Goal: Transaction & Acquisition: Book appointment/travel/reservation

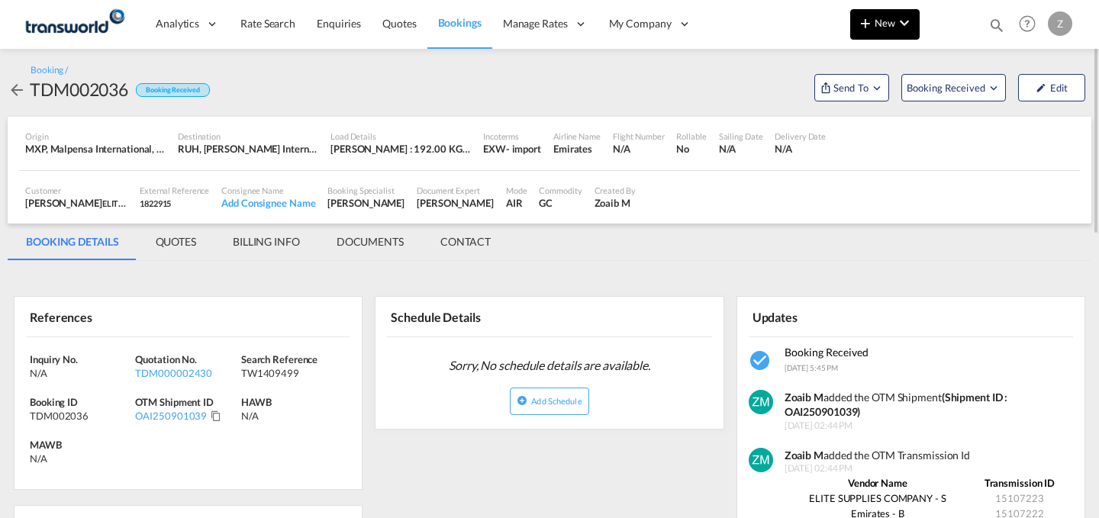
click at [887, 35] on button "New" at bounding box center [884, 24] width 69 height 31
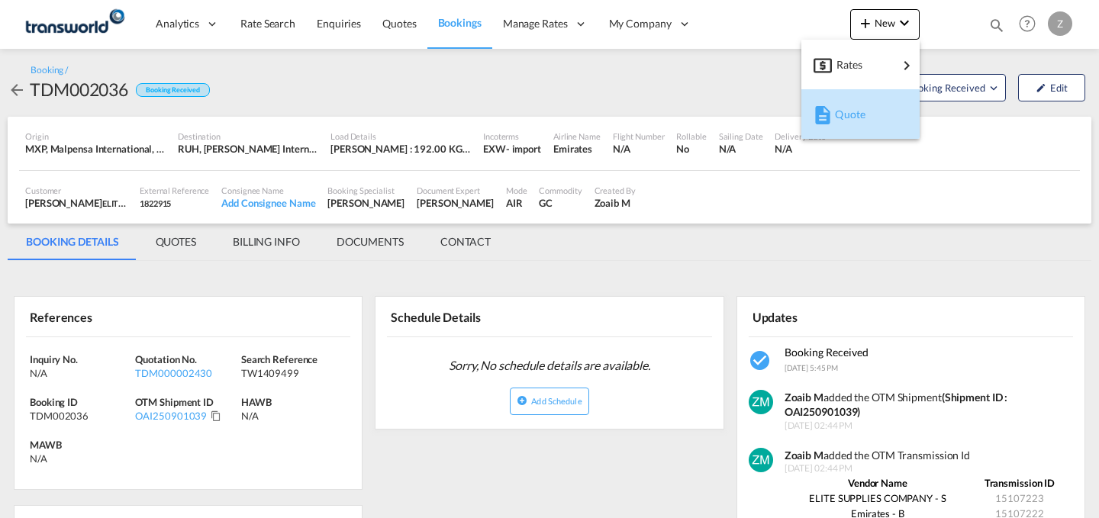
click at [849, 111] on span "Quote" at bounding box center [843, 114] width 17 height 31
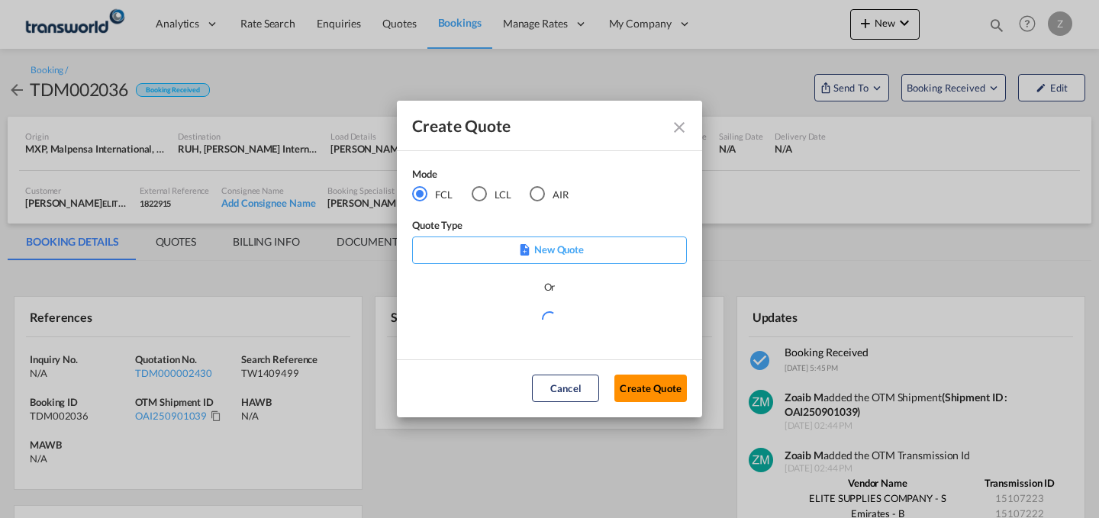
click at [651, 389] on button "Create Quote" at bounding box center [651, 388] width 73 height 27
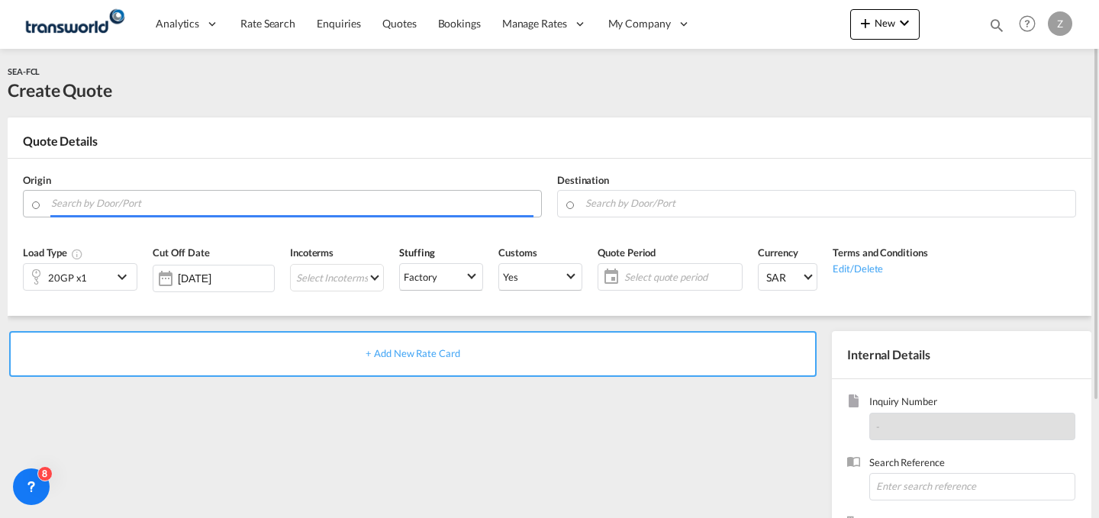
click at [318, 198] on input "Search by Door/Port" at bounding box center [292, 203] width 482 height 27
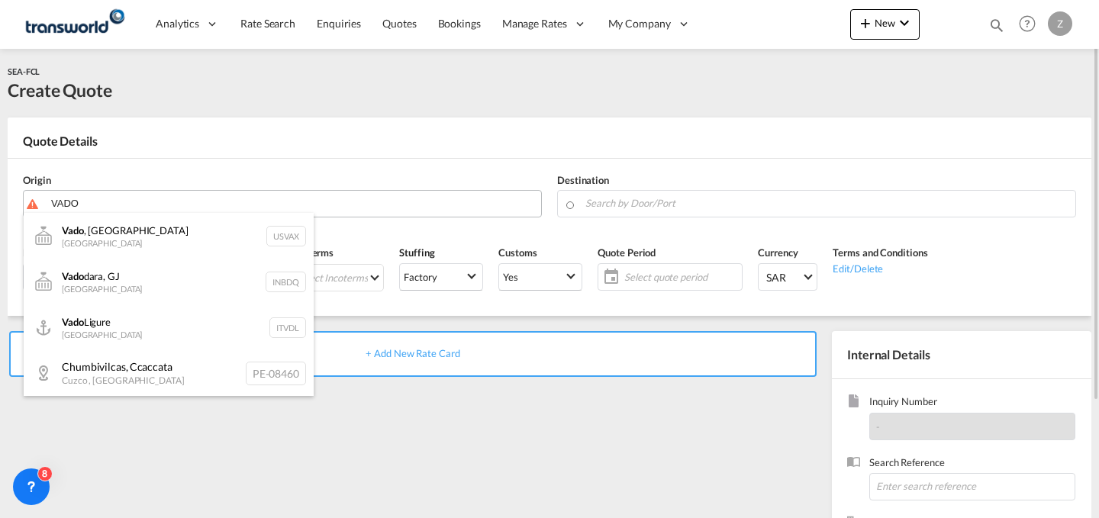
type input "VADO"
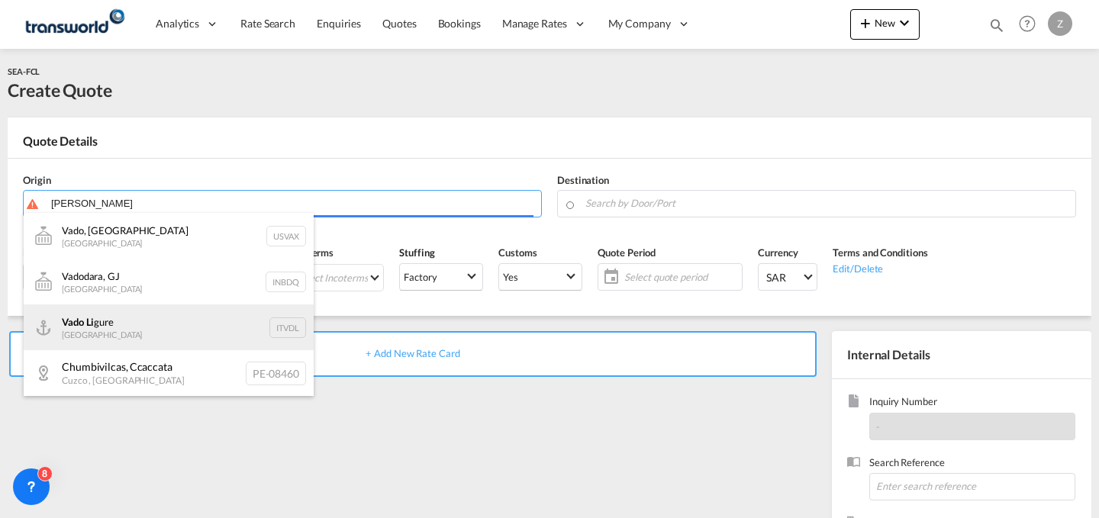
click at [228, 315] on div "Vado Li gure Italy ITVDL" at bounding box center [169, 328] width 290 height 46
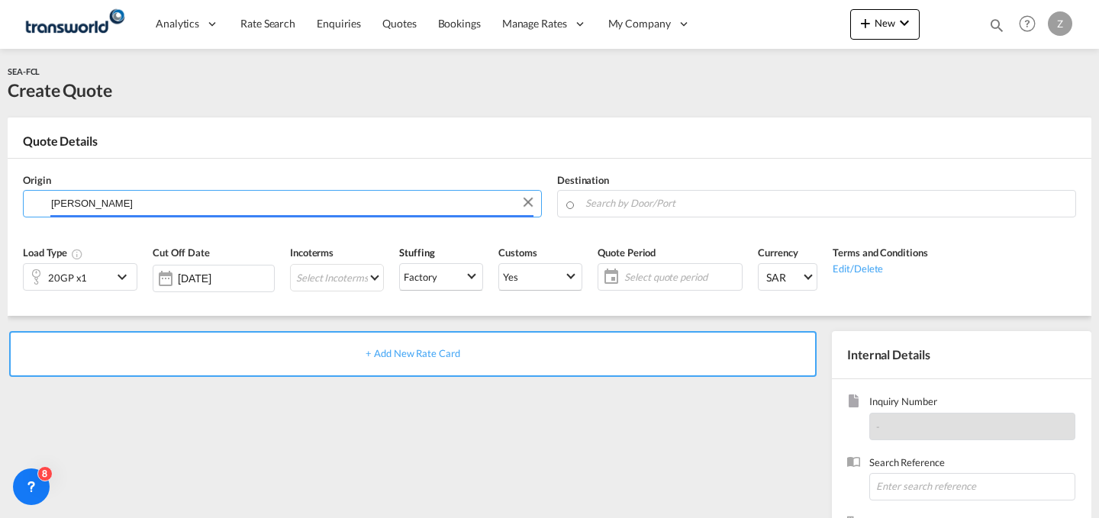
type input "Vado Ligure, ITVDL"
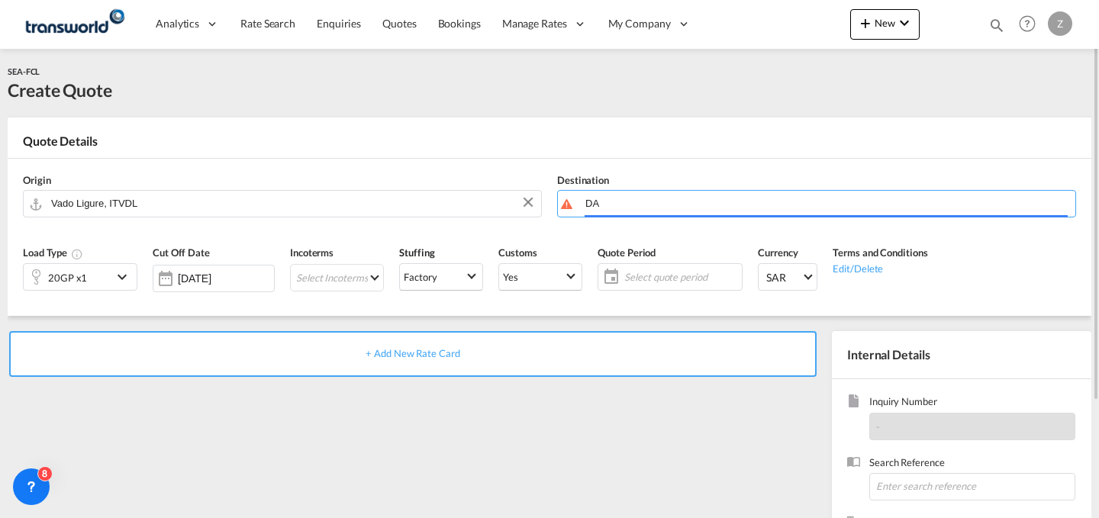
type input "D"
type input "s"
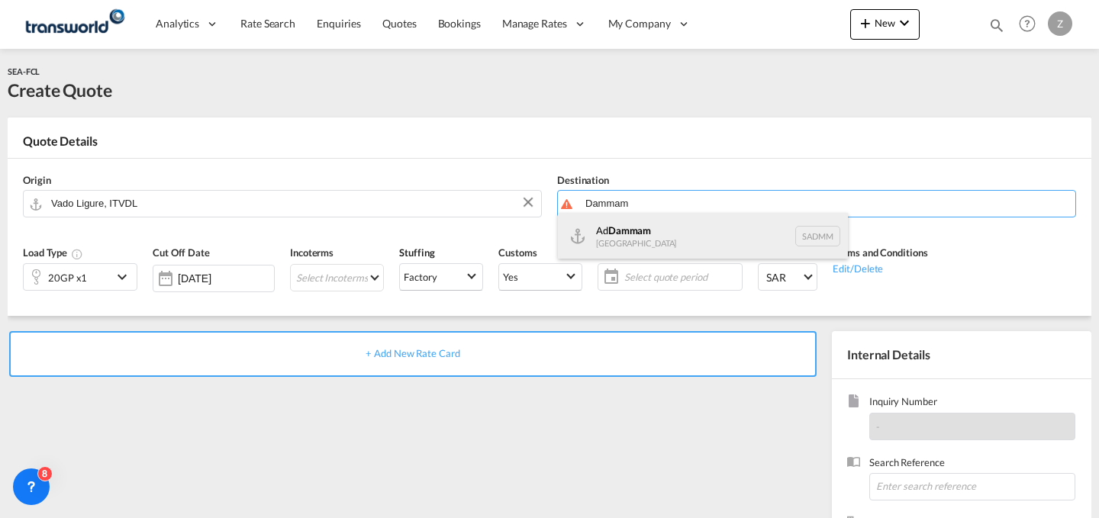
click at [651, 231] on div "Ad Dammam Saudi Arabia SADMM" at bounding box center [703, 236] width 290 height 46
type input "Ad Dammam, SADMM"
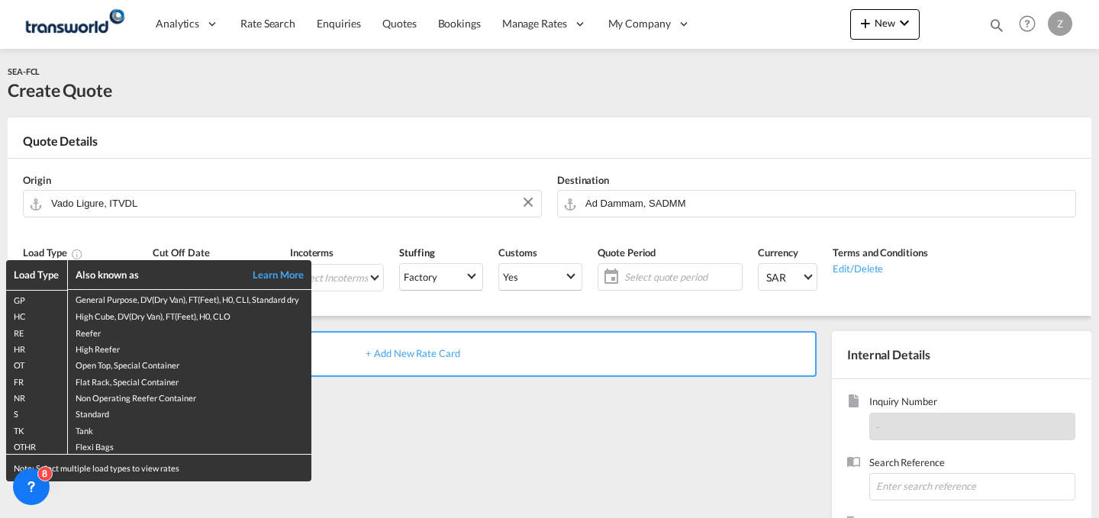
click at [457, 421] on div "Load Type Also known as Learn More GP General Purpose, DV(Dry Van), FT(Feet), H…" at bounding box center [549, 259] width 1099 height 518
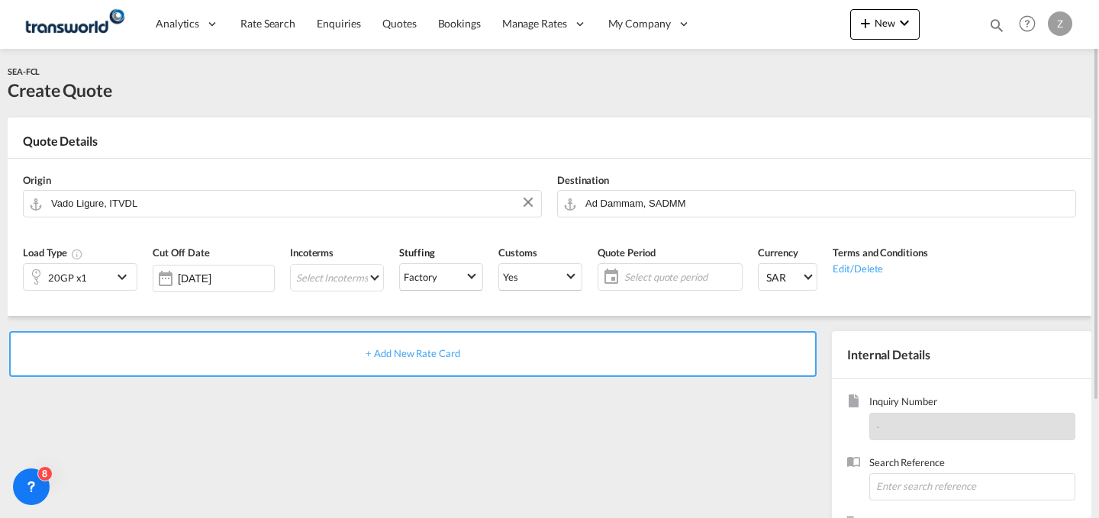
click at [110, 272] on div "20GP x1" at bounding box center [68, 277] width 89 height 26
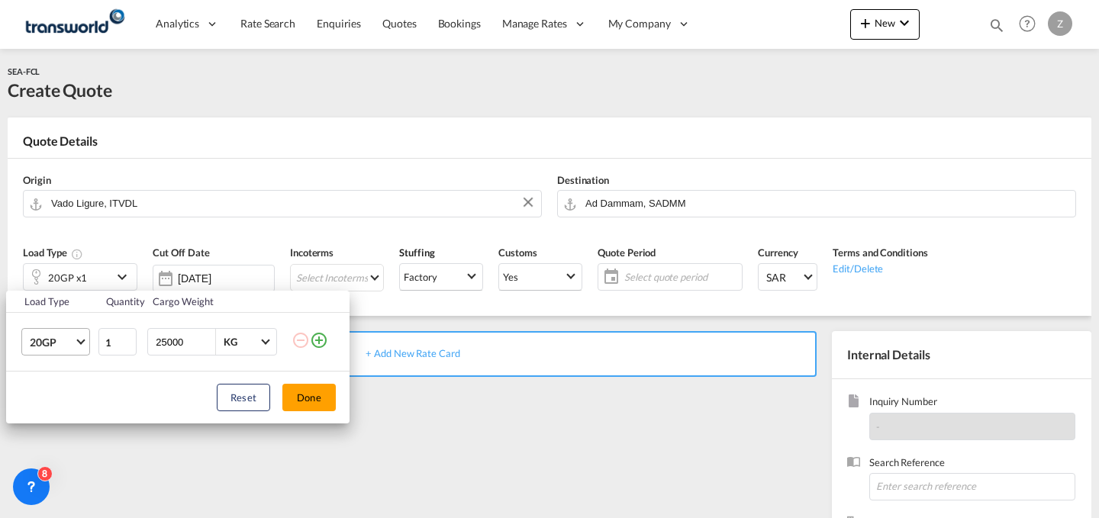
click at [86, 342] on md-select-value "20GP" at bounding box center [58, 342] width 61 height 26
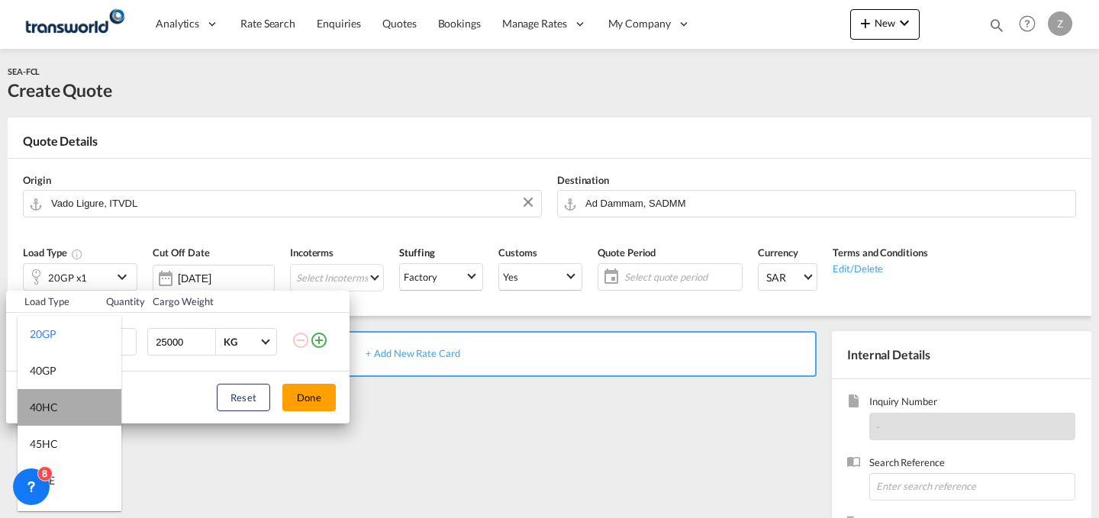
click at [76, 393] on md-option "40HC" at bounding box center [70, 407] width 104 height 37
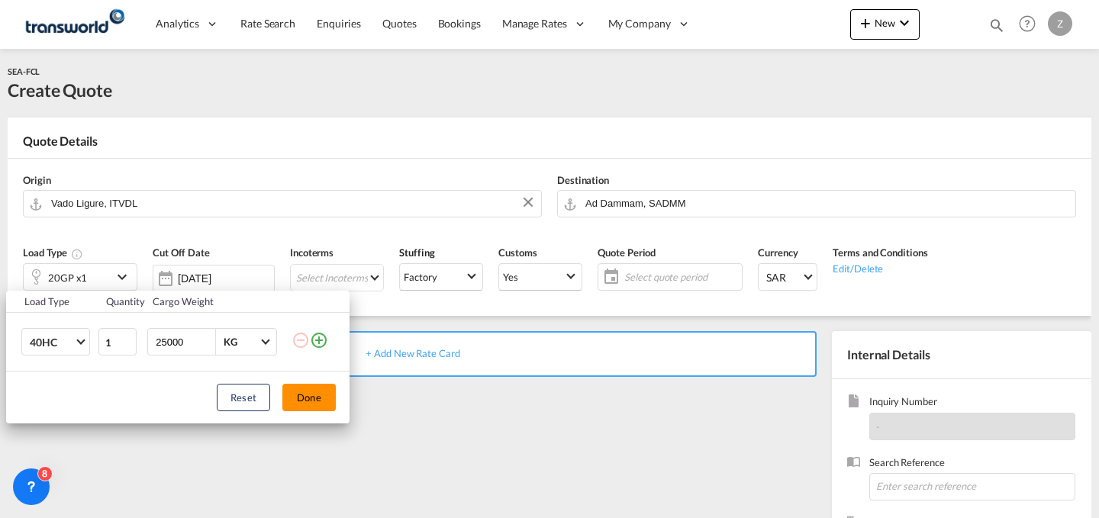
click at [297, 397] on button "Done" at bounding box center [308, 397] width 53 height 27
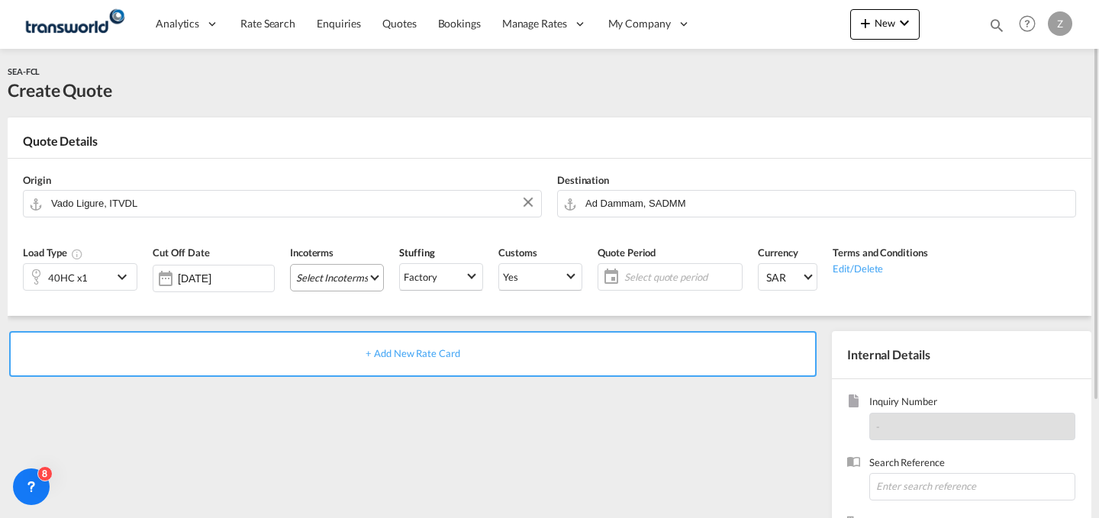
click at [357, 280] on md-select "Select Incoterms DAP - export Delivered at Place CPT - import Carrier Paid to D…" at bounding box center [337, 277] width 94 height 27
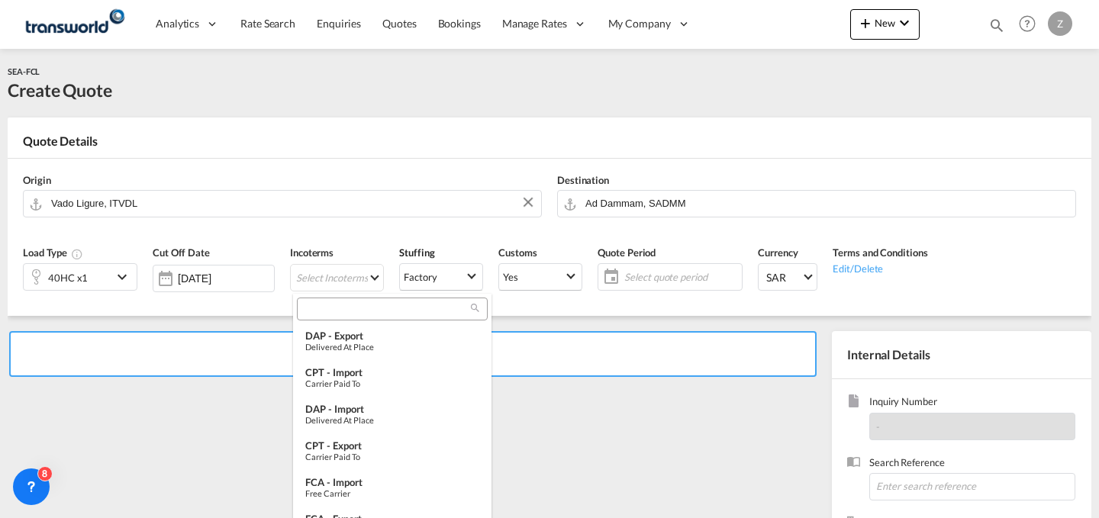
click at [379, 306] on input "search" at bounding box center [386, 309] width 169 height 14
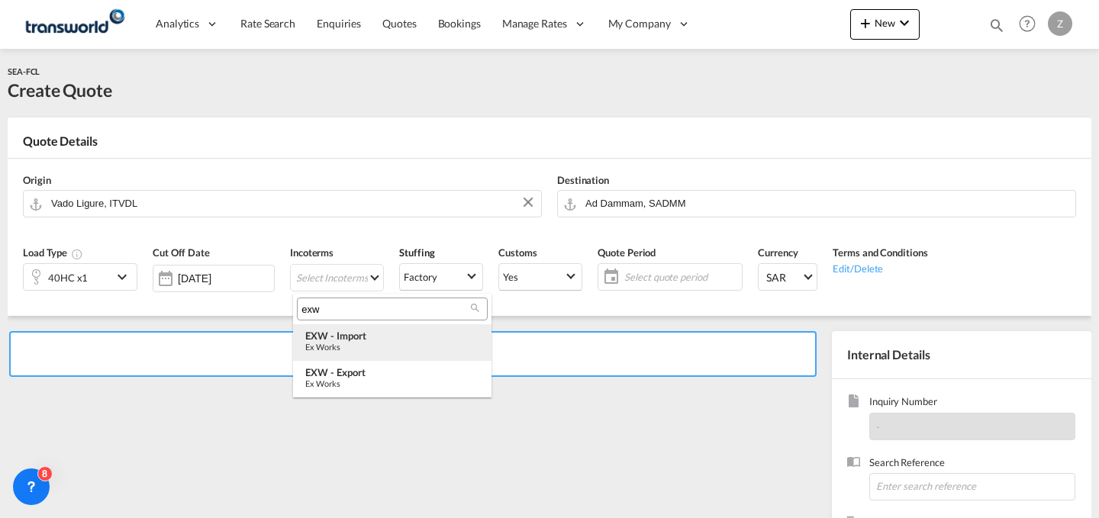
type input "exw"
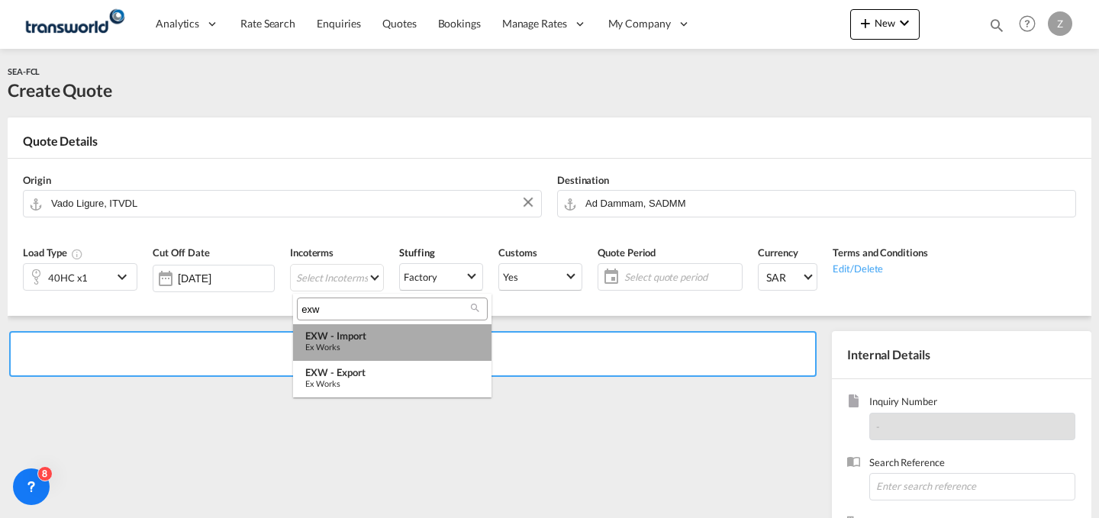
click at [369, 328] on md-option "EXW - import Ex Works" at bounding box center [392, 342] width 198 height 37
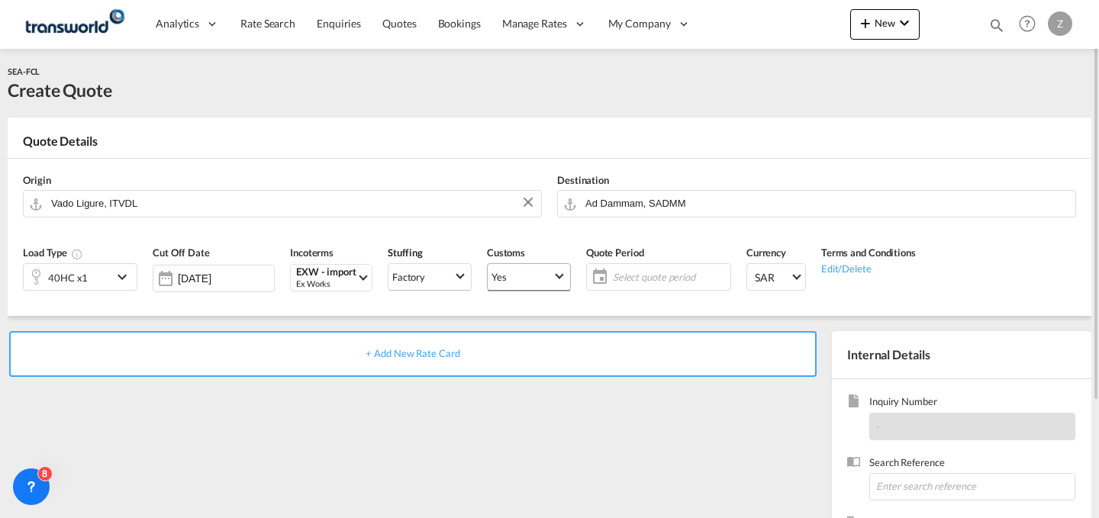
click at [549, 279] on span "Yes" at bounding box center [522, 277] width 61 height 14
click at [560, 324] on md-option "No" at bounding box center [531, 313] width 107 height 37
click at [547, 286] on md-select-value "Yes" at bounding box center [529, 277] width 82 height 29
click at [542, 305] on md-option "No" at bounding box center [531, 313] width 107 height 37
click at [656, 273] on span "Select quote period" at bounding box center [670, 277] width 114 height 14
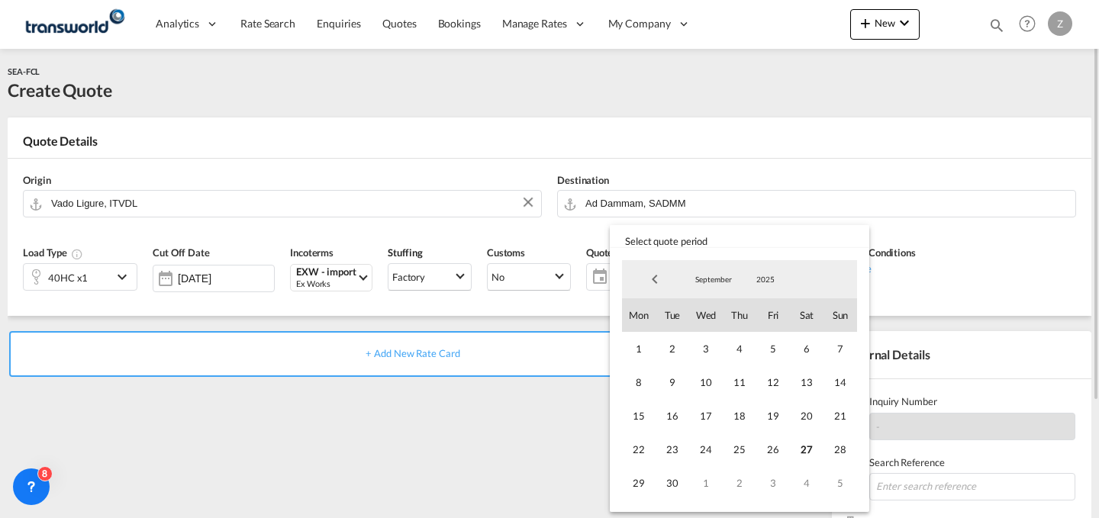
click at [656, 273] on span "Previous Month" at bounding box center [655, 279] width 31 height 31
click at [544, 466] on md-backdrop at bounding box center [549, 259] width 1099 height 518
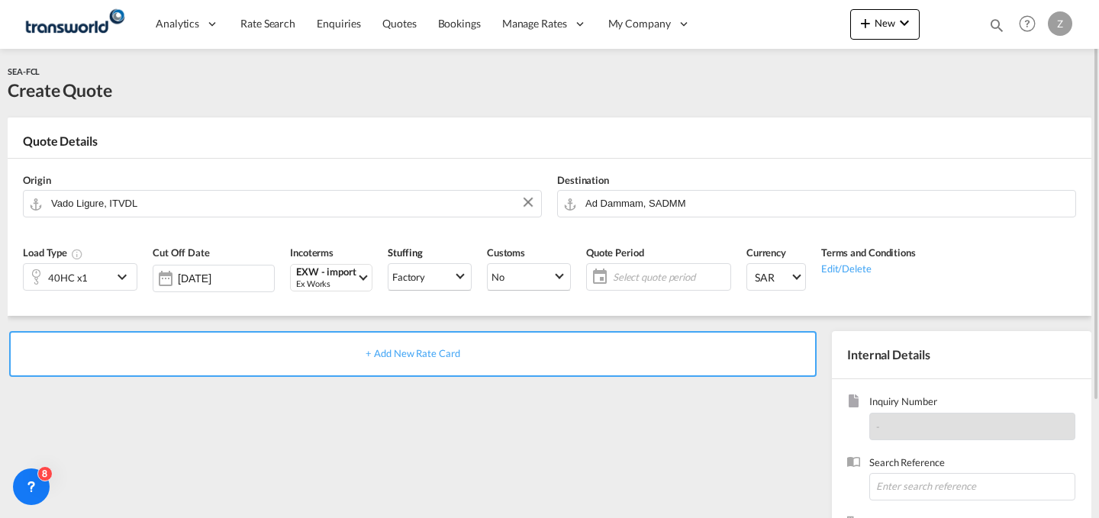
click at [651, 279] on span "Select quote period" at bounding box center [670, 277] width 114 height 14
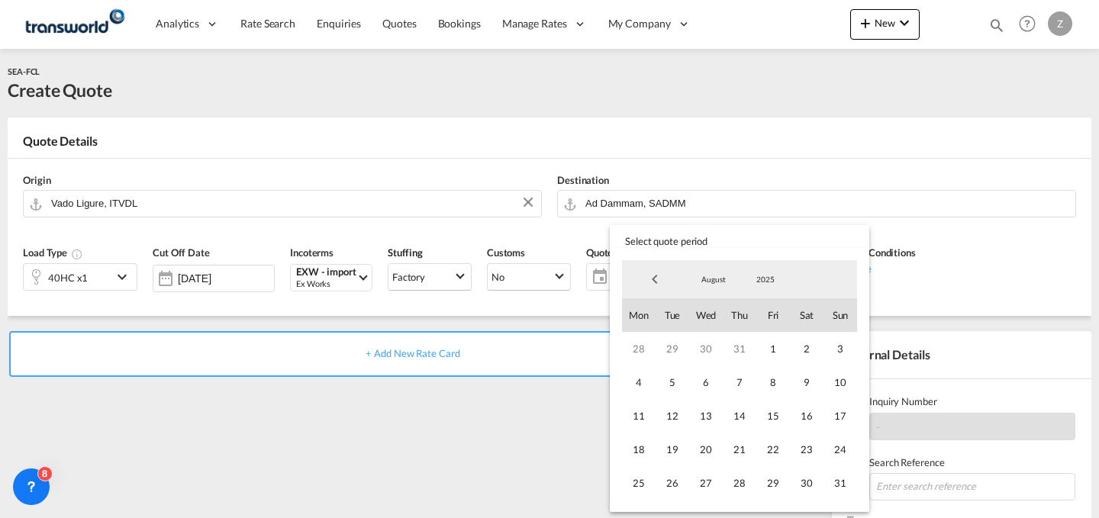
click at [847, 279] on div "August January February March April May June July August September October Nove…" at bounding box center [739, 279] width 235 height 38
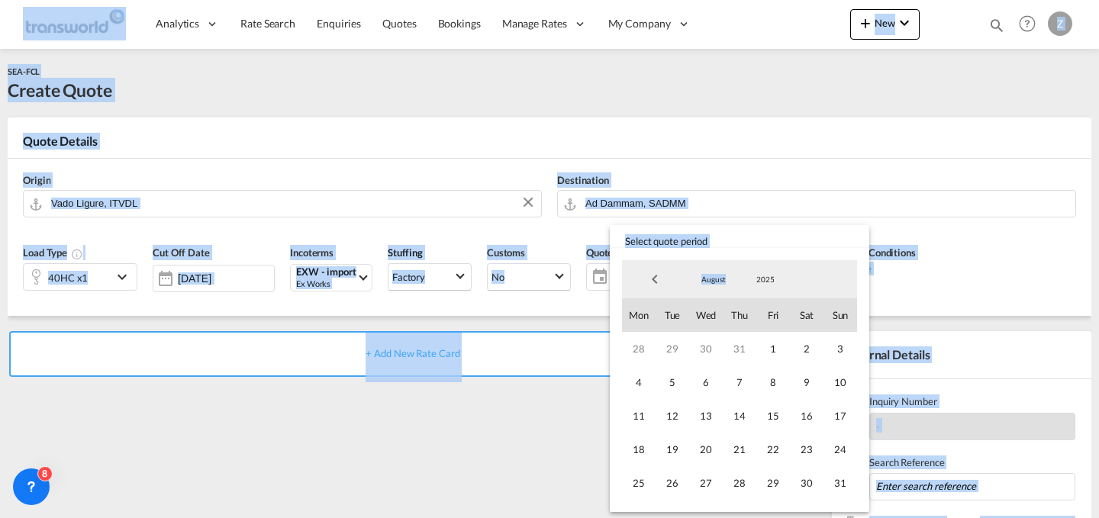
drag, startPoint x: 738, startPoint y: 276, endPoint x: 566, endPoint y: 277, distance: 172.5
click at [566, 277] on body "Analytics Dashboard Reports Rate Search Enquiries Quotes Bookings" at bounding box center [549, 259] width 1099 height 518
click at [657, 279] on span "Previous Month" at bounding box center [655, 279] width 31 height 31
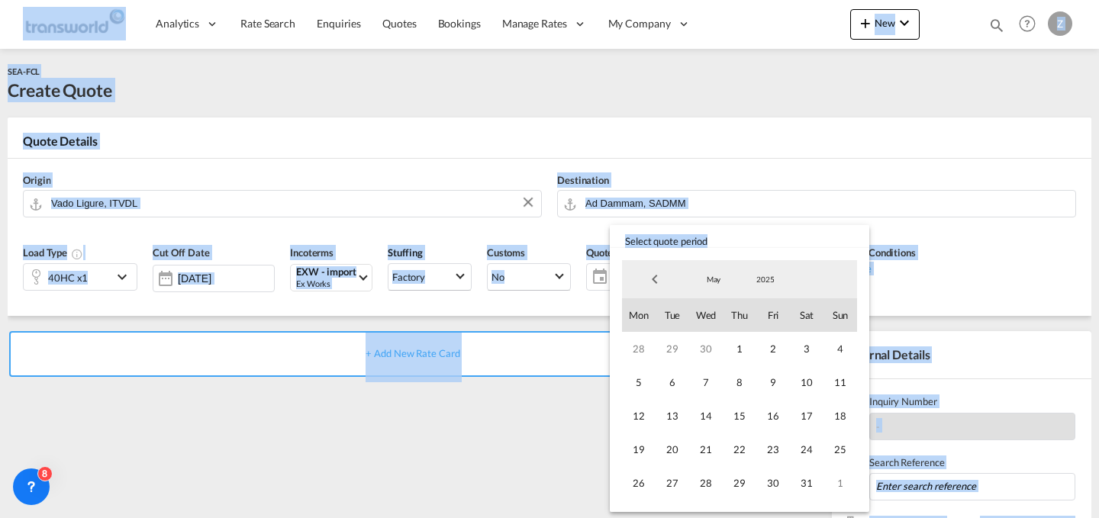
click at [657, 279] on span "Previous Month" at bounding box center [655, 279] width 31 height 31
click at [559, 408] on md-backdrop at bounding box center [549, 259] width 1099 height 518
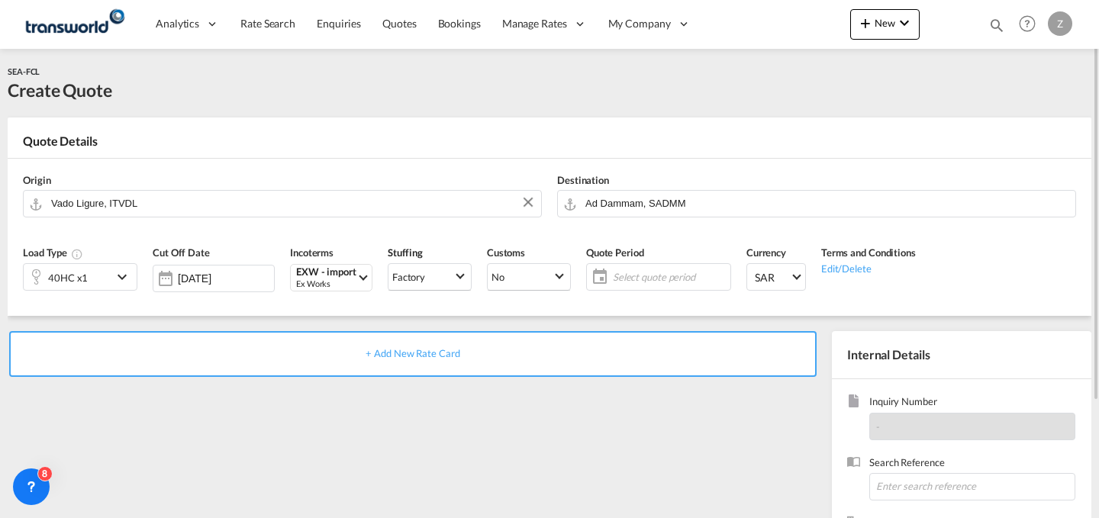
click at [682, 275] on span "Select quote period" at bounding box center [670, 277] width 114 height 14
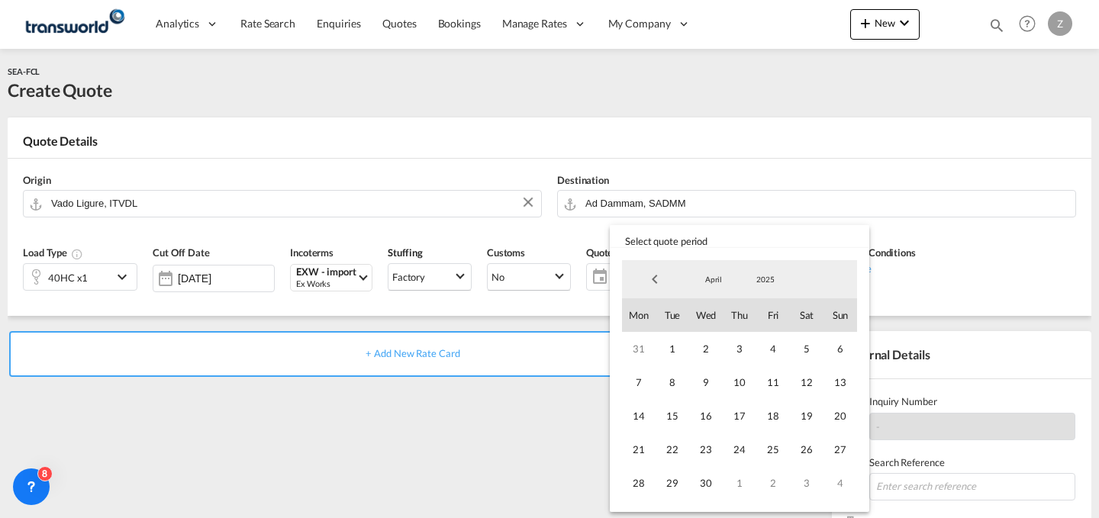
click at [852, 286] on div "April January February March April May June July August September October Novem…" at bounding box center [739, 279] width 235 height 38
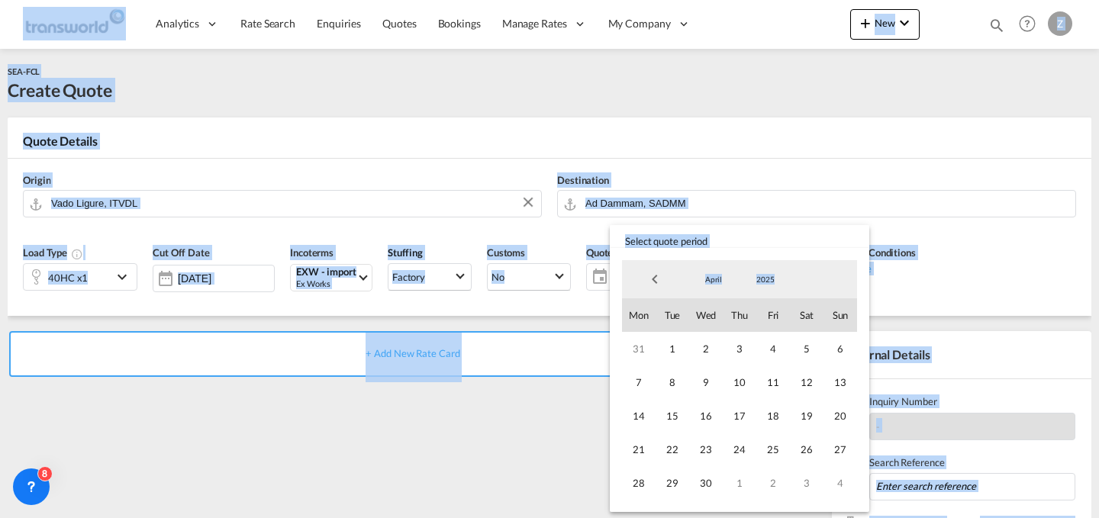
drag, startPoint x: 857, startPoint y: 427, endPoint x: 540, endPoint y: 431, distance: 316.8
click at [540, 431] on body "Analytics Dashboard Reports Rate Search Enquiries Quotes Bookings" at bounding box center [549, 259] width 1099 height 518
click at [807, 285] on div "April January February March April May June July August September October Novem…" at bounding box center [739, 279] width 235 height 38
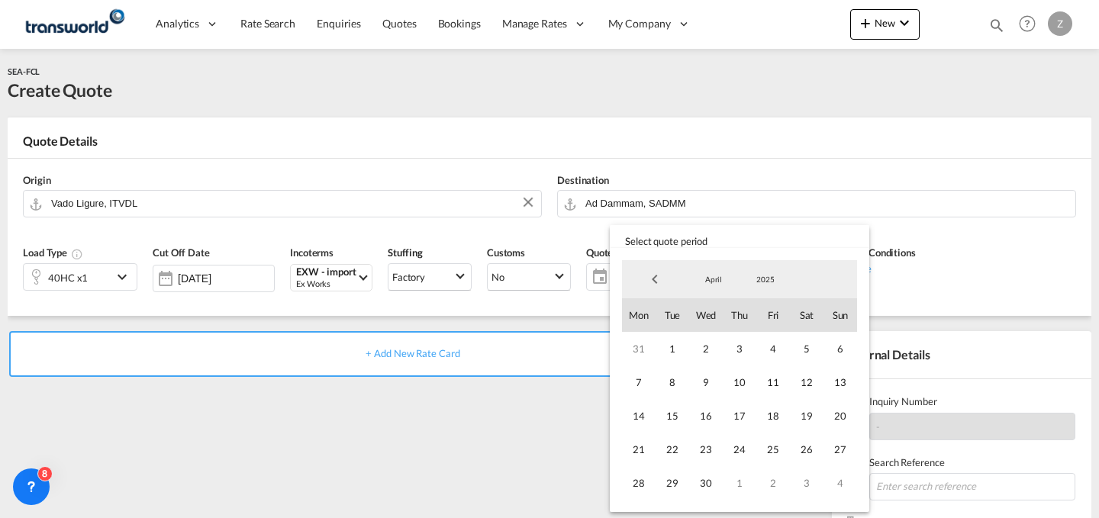
click at [528, 418] on md-backdrop at bounding box center [549, 259] width 1099 height 518
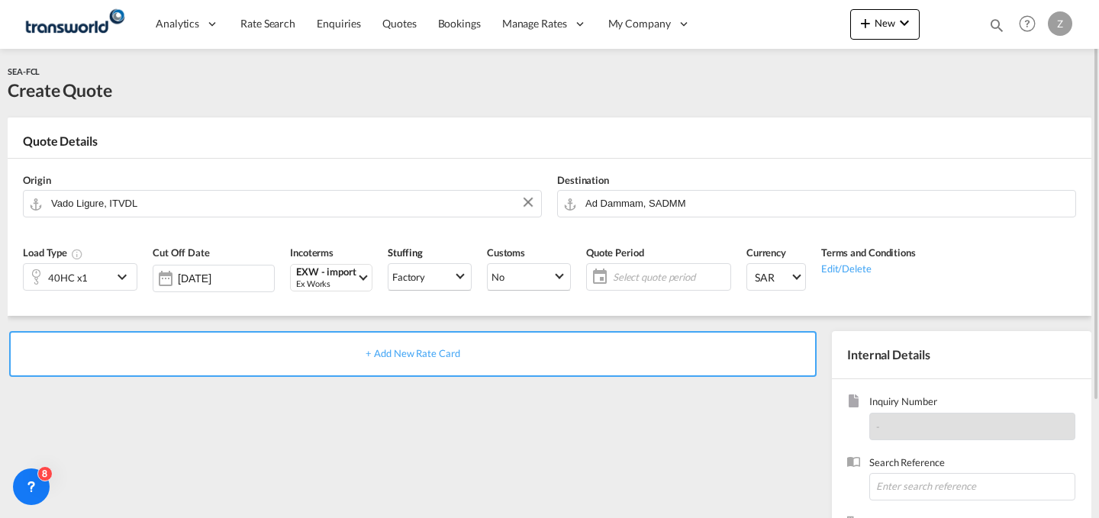
click at [667, 280] on span "Select quote period" at bounding box center [670, 277] width 114 height 14
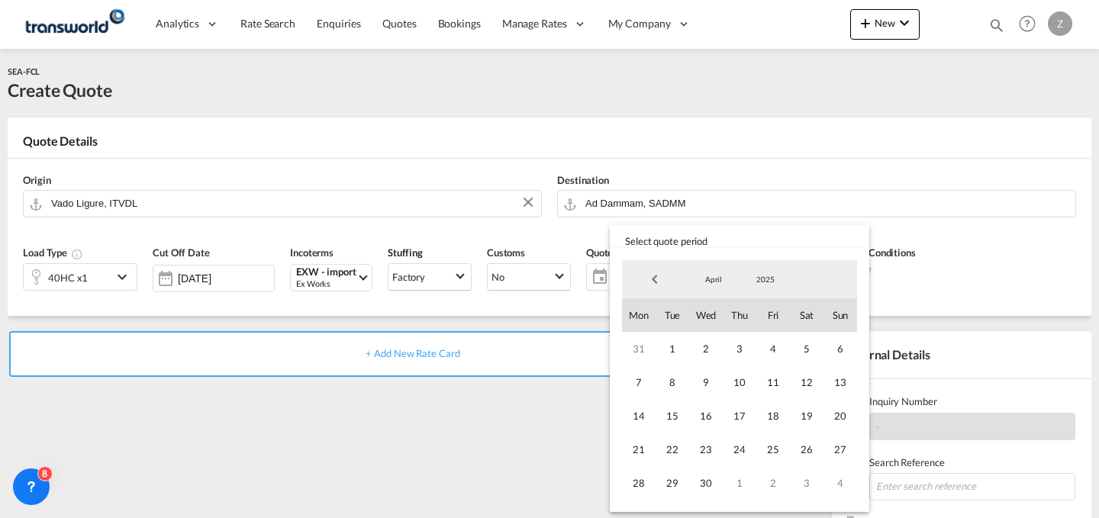
click at [553, 432] on md-backdrop at bounding box center [549, 259] width 1099 height 518
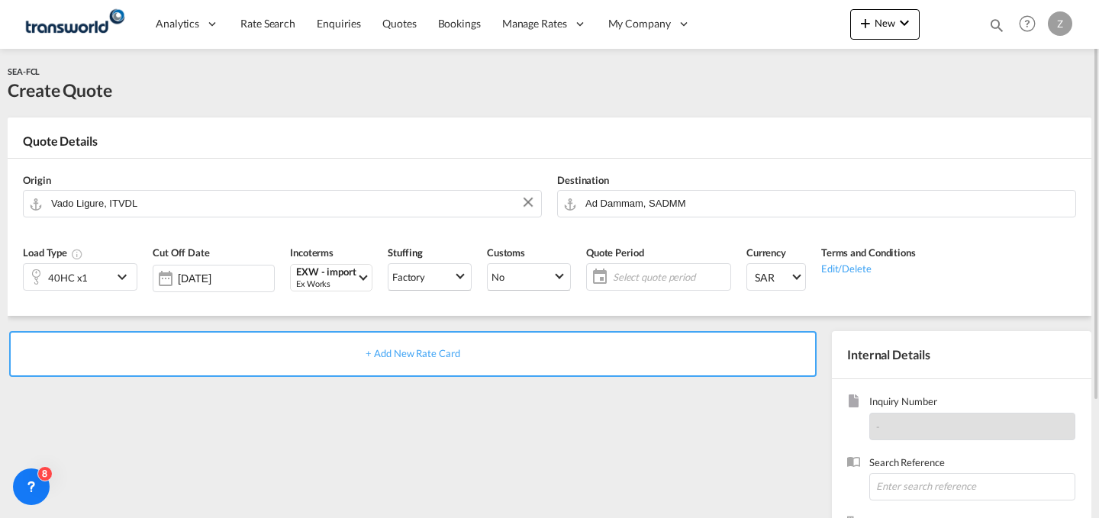
scroll to position [151, 0]
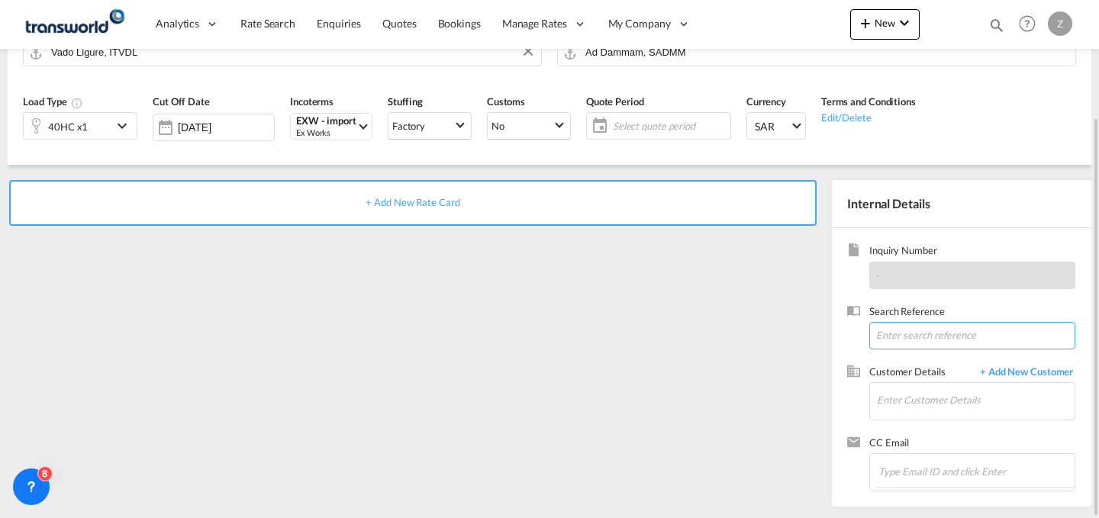
paste input "TW2309636"
click at [990, 338] on input at bounding box center [973, 335] width 206 height 27
type input "TW2309636"
click at [953, 405] on input "Enter Customer Details" at bounding box center [976, 400] width 198 height 34
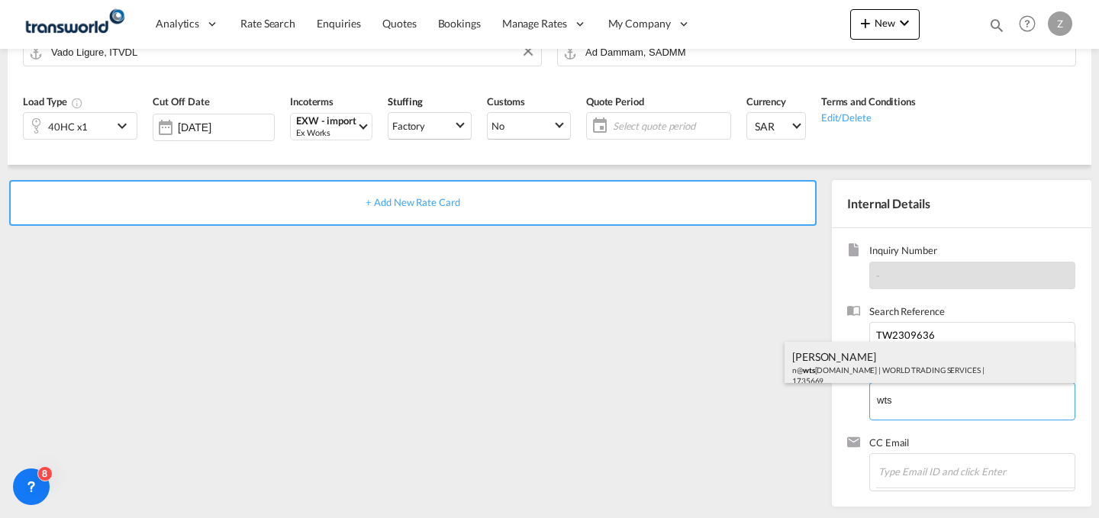
click at [918, 366] on div "[PERSON_NAME] n@ wts [DOMAIN_NAME] | WORLD TRADING SERVICES | 1735669" at bounding box center [930, 368] width 290 height 52
type input "WORLD TRADING SERVICES, [PERSON_NAME], n@[DOMAIN_NAME]"
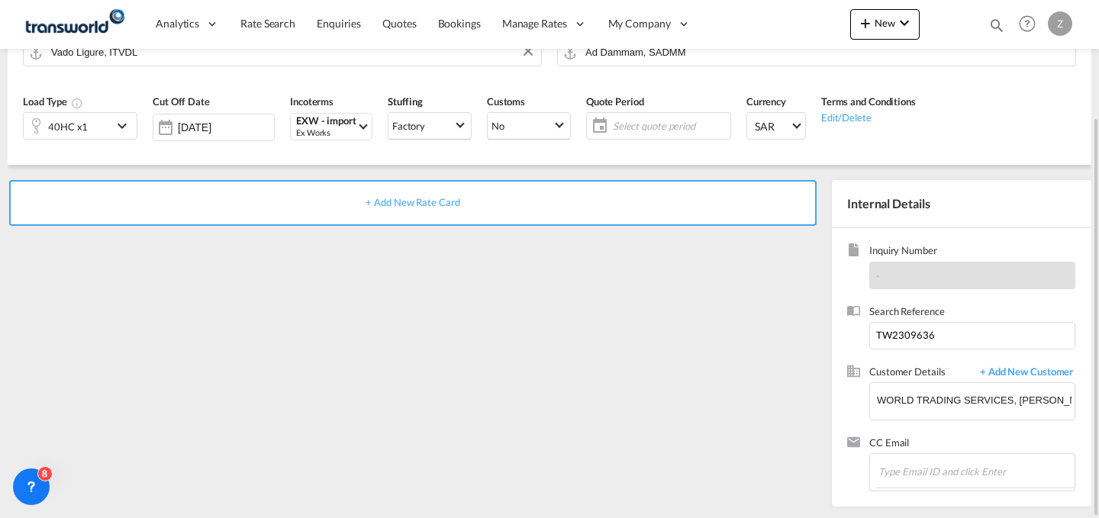
click at [716, 201] on div "+ Add New Rate Card" at bounding box center [413, 203] width 808 height 46
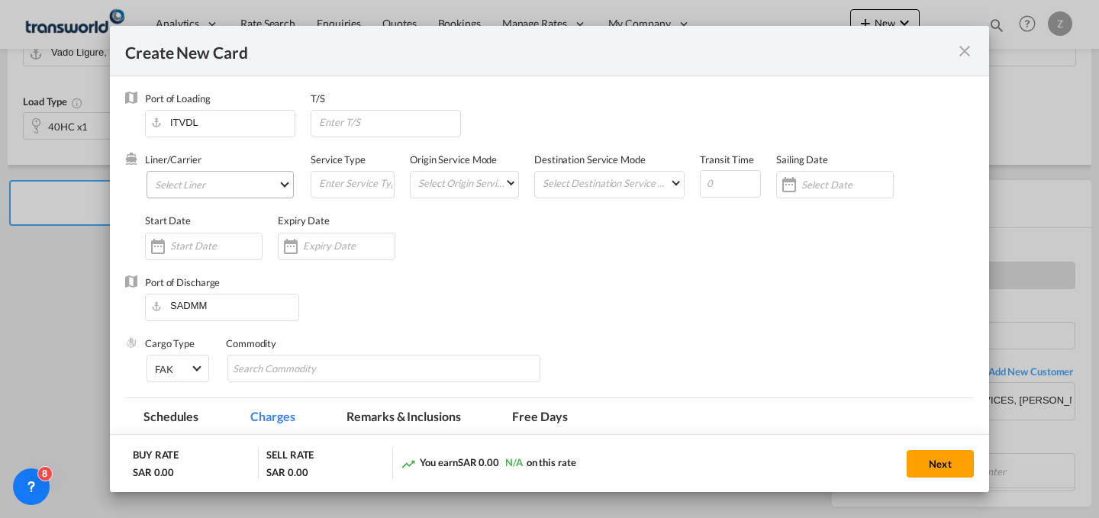
type input "Basic Ocean Freight"
select select "per equipment"
click at [280, 182] on md-select "Select Liner 2HM LOGISTICS D.O.O. / TWKS-KOPER 3P LOGISTICS / TWKS-[GEOGRAPHIC_…" at bounding box center [220, 184] width 147 height 27
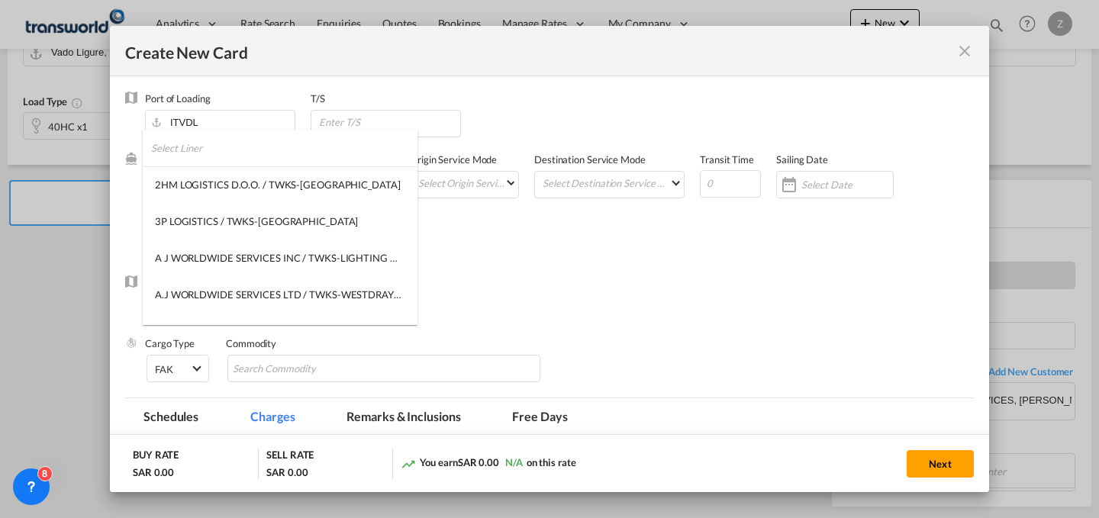
click at [299, 147] on input "search" at bounding box center [284, 148] width 266 height 37
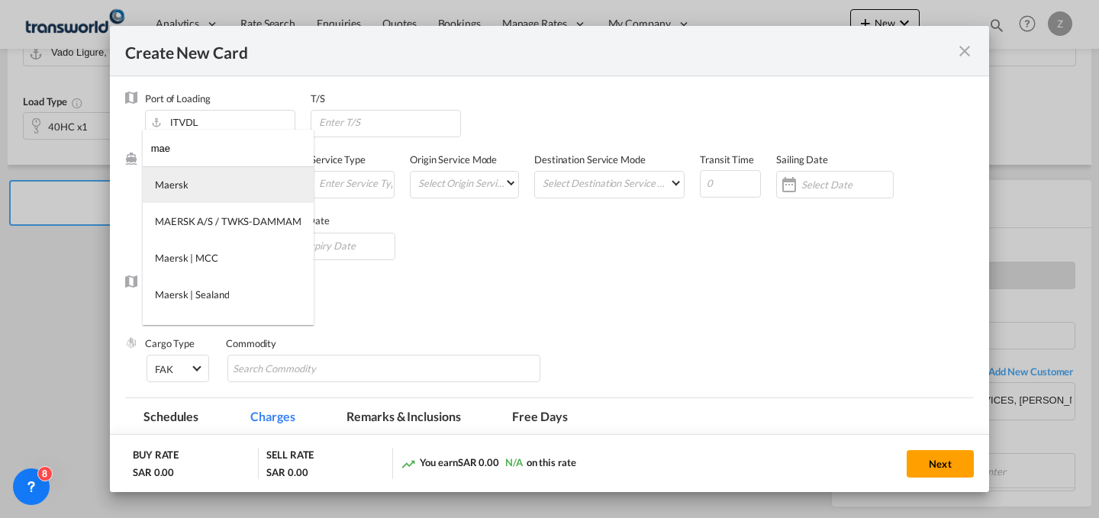
type input "mae"
click at [270, 185] on md-option "Maersk" at bounding box center [228, 184] width 171 height 37
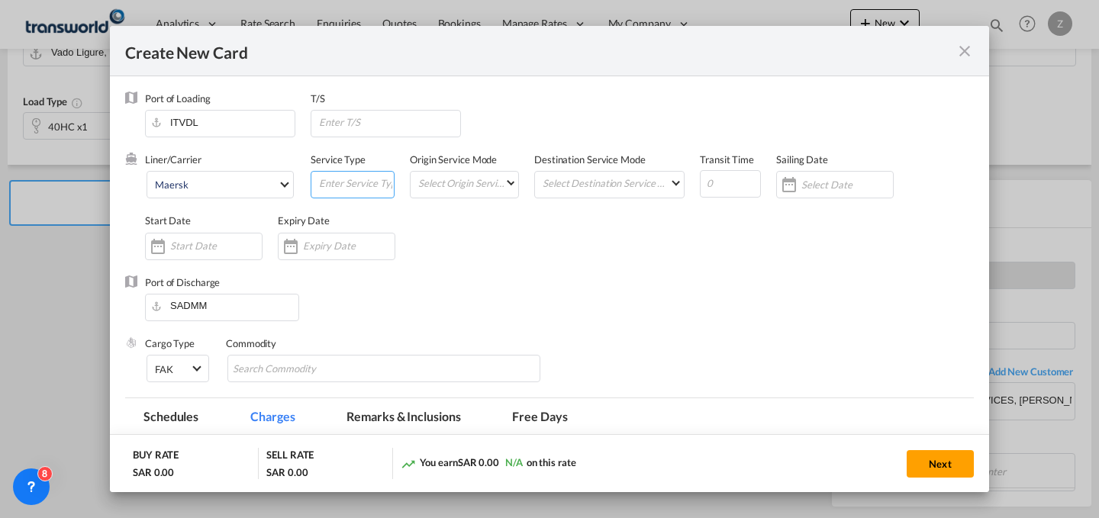
click at [342, 178] on input "Create New CardPort ..." at bounding box center [356, 183] width 76 height 23
type input "FCL"
click at [441, 179] on md-select "Select Origin Service Mode SD [GEOGRAPHIC_DATA]" at bounding box center [468, 182] width 102 height 21
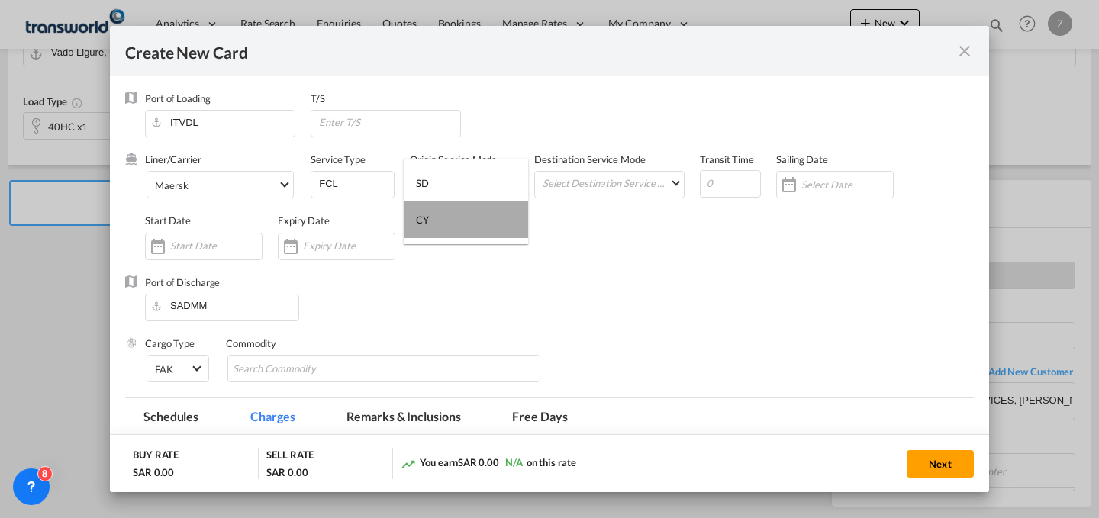
click at [467, 218] on md-option "CY" at bounding box center [466, 220] width 124 height 37
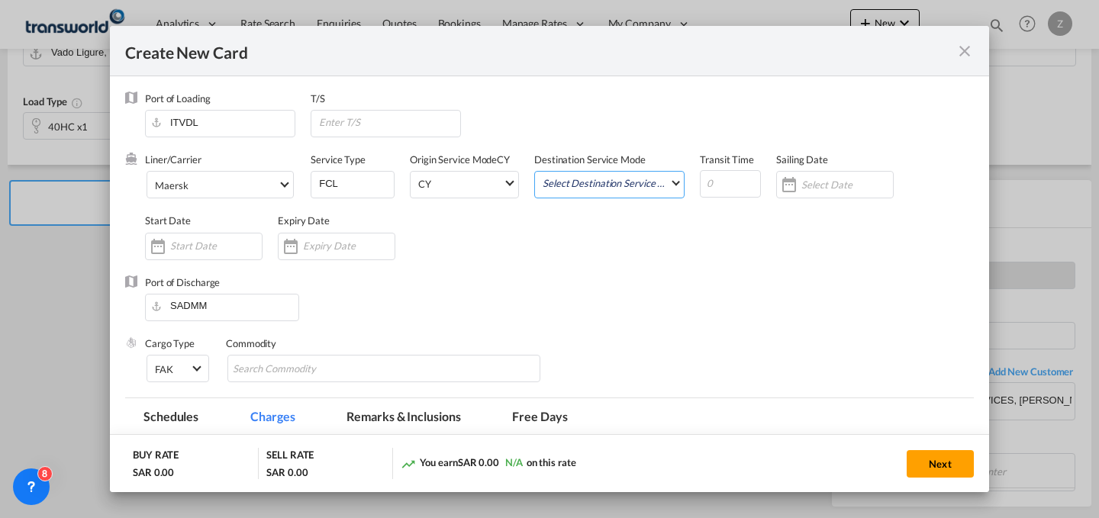
click at [616, 182] on md-select "Select Destination Service Mode SD [GEOGRAPHIC_DATA]" at bounding box center [612, 182] width 143 height 21
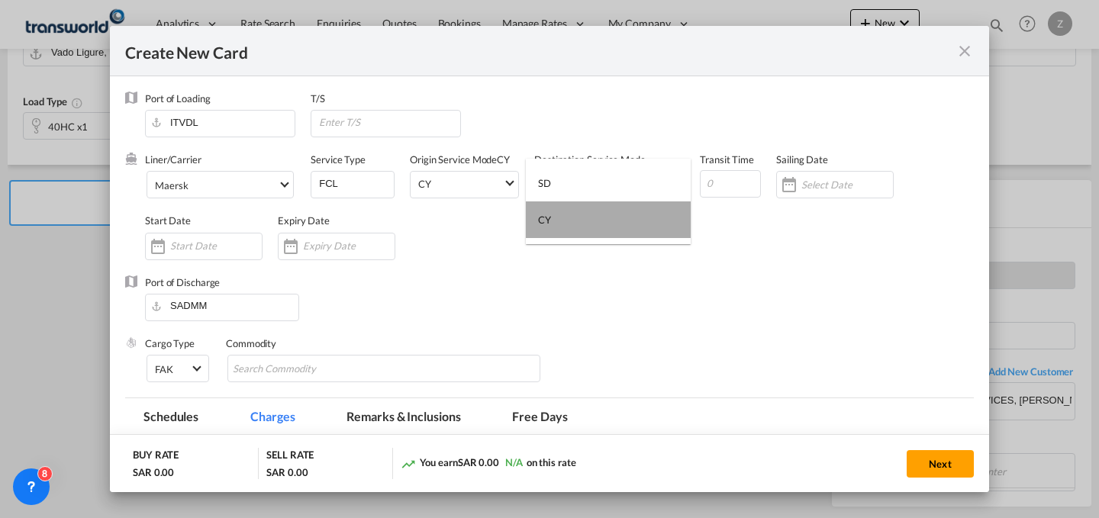
click at [605, 221] on md-option "CY" at bounding box center [608, 220] width 165 height 37
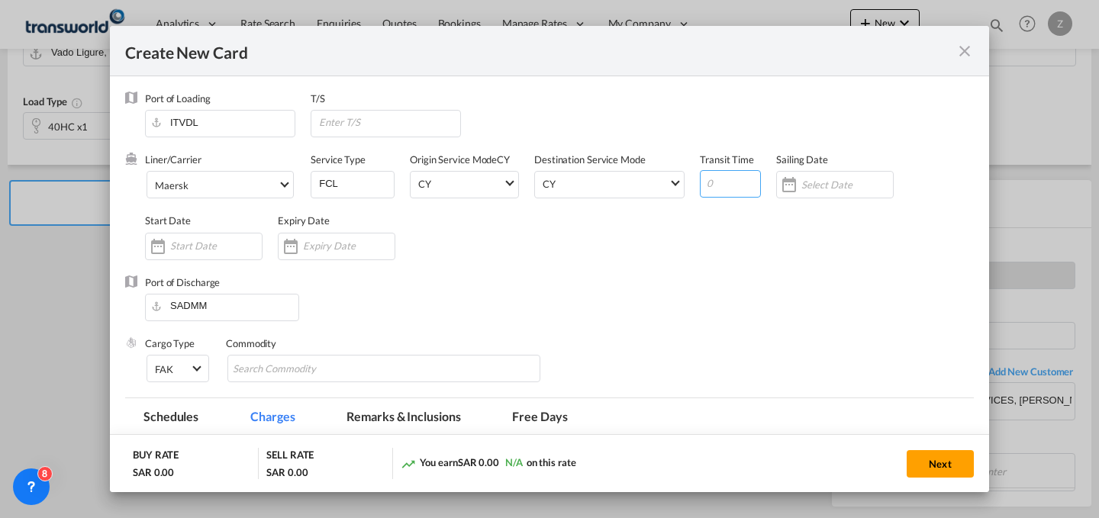
click at [738, 184] on input "Create New CardPort ..." at bounding box center [730, 183] width 61 height 27
type input "44"
click at [238, 250] on input "Create New CardPort ..." at bounding box center [216, 246] width 92 height 12
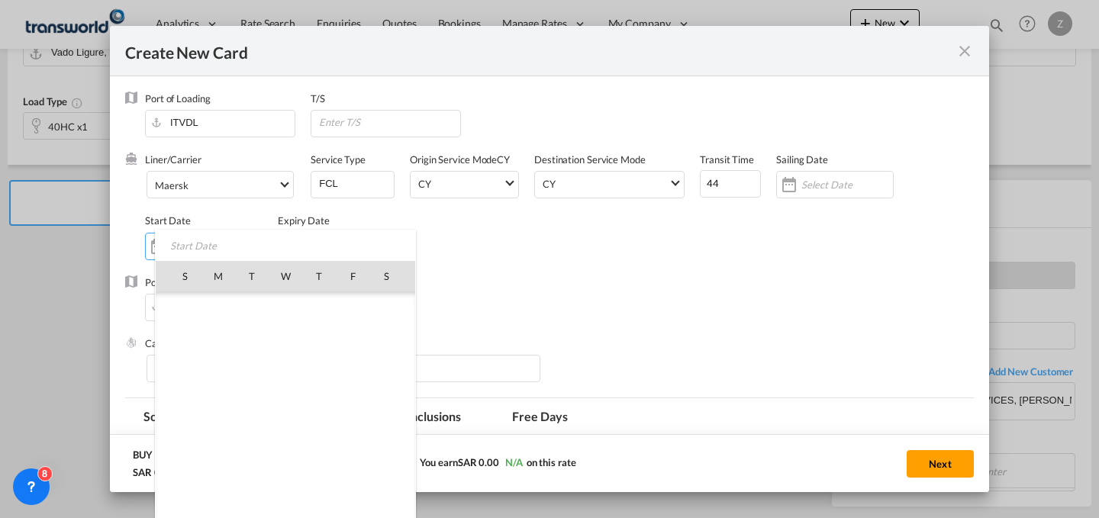
scroll to position [353624, 0]
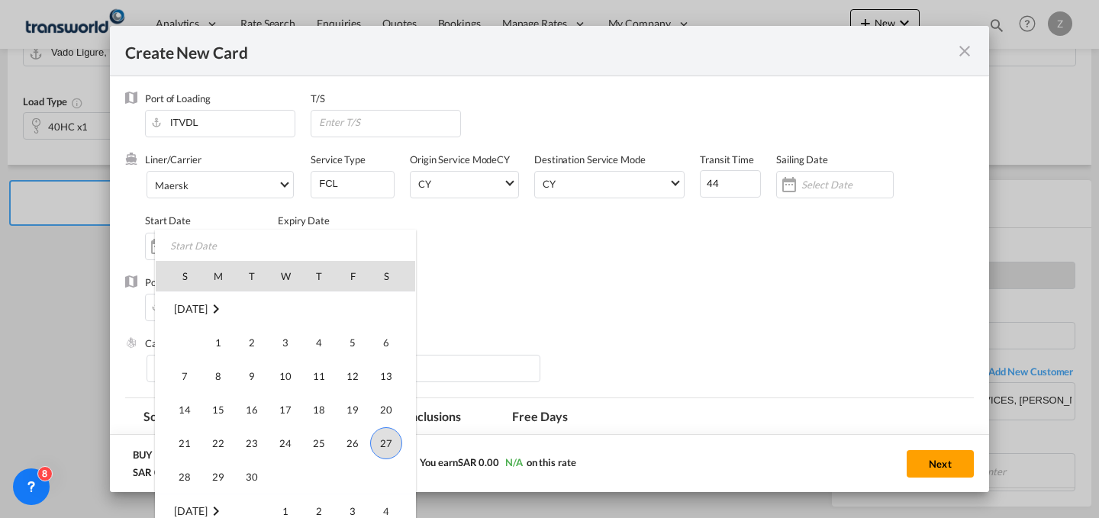
click at [389, 437] on span "27" at bounding box center [386, 444] width 32 height 32
type input "[DATE]"
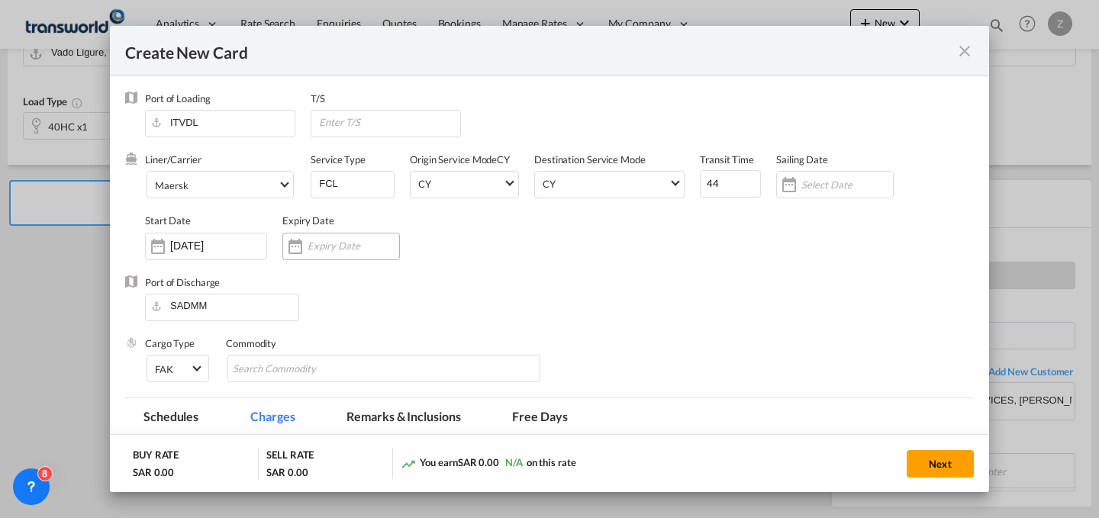
click at [352, 244] on input "Create New CardPort ..." at bounding box center [354, 246] width 92 height 12
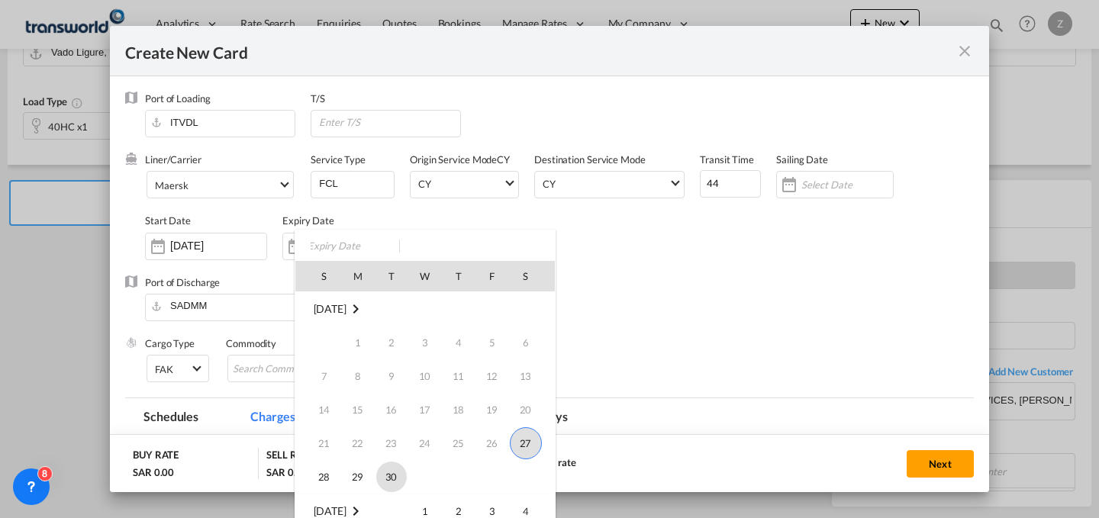
click at [396, 479] on span "30" at bounding box center [391, 477] width 31 height 31
type input "[DATE]"
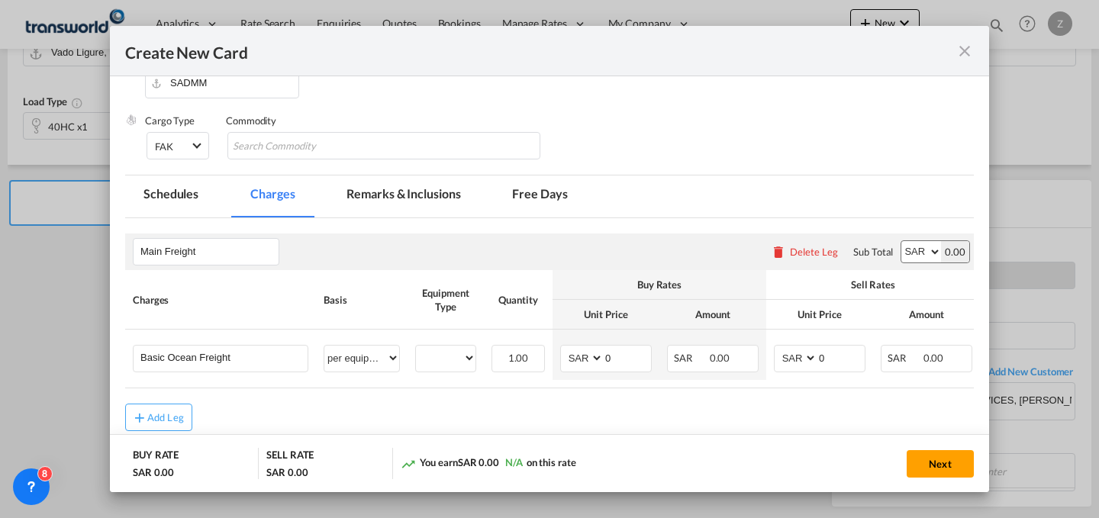
scroll to position [224, 0]
click at [463, 144] on md-chips-wrap "Chips container with autocompletion. Enter the text area, type text to search, …" at bounding box center [383, 144] width 313 height 27
type input "GC"
click at [282, 344] on td "Basic Ocean Freight Please Enter User Defined Charges Cannot Be Published" at bounding box center [220, 354] width 191 height 50
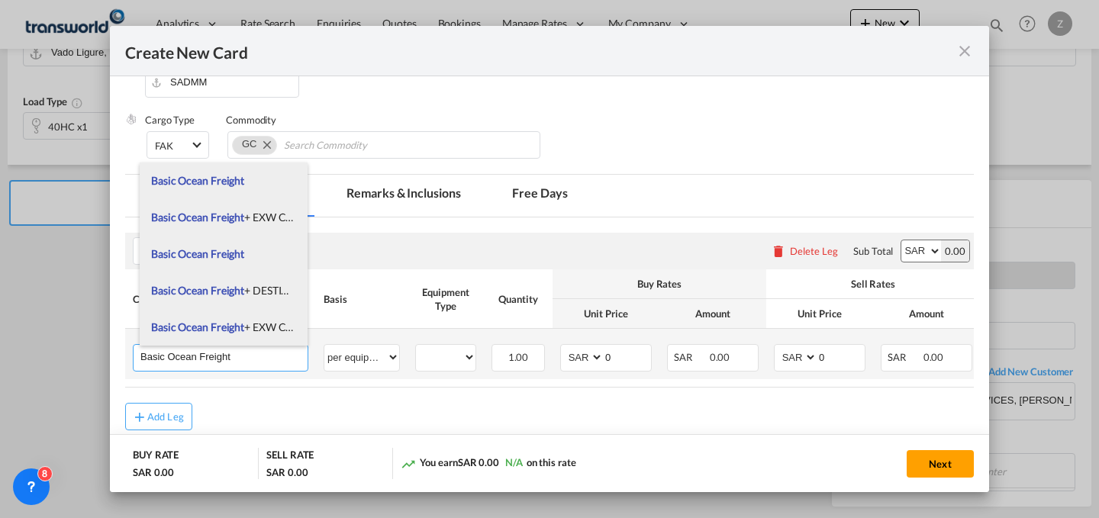
click at [269, 357] on input "Basic Ocean Freight" at bounding box center [223, 356] width 167 height 23
click at [261, 218] on span "Basic Ocean Freight + EXW Charges" at bounding box center [234, 217] width 166 height 13
type input "Basic Ocean Freight + EXW Charges"
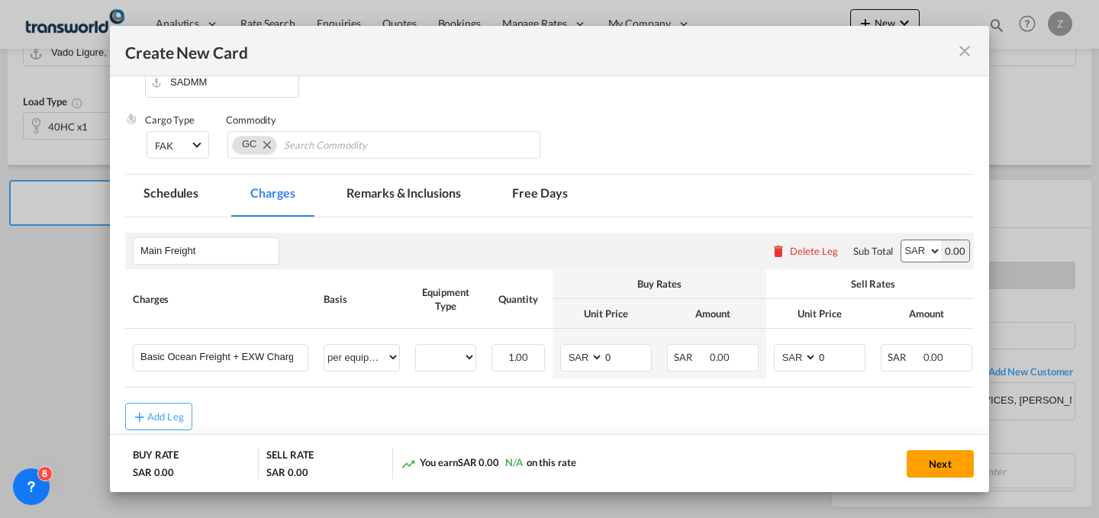
click at [917, 242] on select "AED AFN ALL AMD ANG AOA ARS AUD AWG AZN BAM BBD BDT BGN BHD BIF BMD BND BOB BRL…" at bounding box center [922, 250] width 40 height 21
select select "string:USD"
click at [902, 240] on select "AED AFN ALL AMD ANG AOA ARS AUD AWG AZN BAM BBD BDT BGN BHD BIF BMD BND BOB BRL…" at bounding box center [922, 250] width 40 height 21
click at [444, 358] on select "40HC" at bounding box center [446, 357] width 60 height 21
select select "40HC"
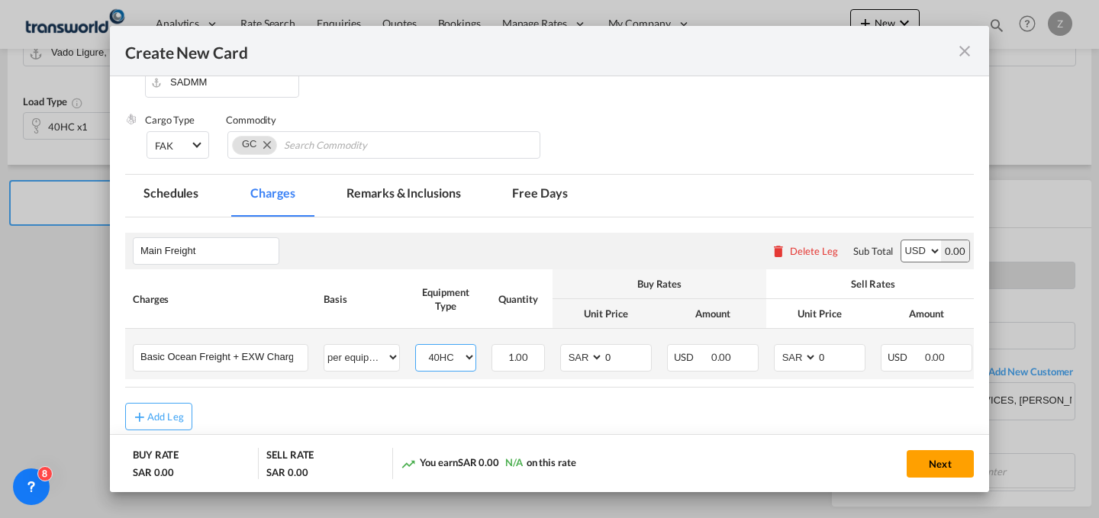
click at [416, 347] on select "40HC" at bounding box center [446, 357] width 60 height 21
click at [582, 353] on select "AED AFN ALL AMD ANG AOA ARS AUD AWG AZN BAM BBD BDT BGN BHD BIF BMD BND BOB BRL…" at bounding box center [583, 357] width 40 height 21
select select "string:USD"
click at [563, 347] on select "AED AFN ALL AMD ANG AOA ARS AUD AWG AZN BAM BBD BDT BGN BHD BIF BMD BND BOB BRL…" at bounding box center [583, 357] width 40 height 21
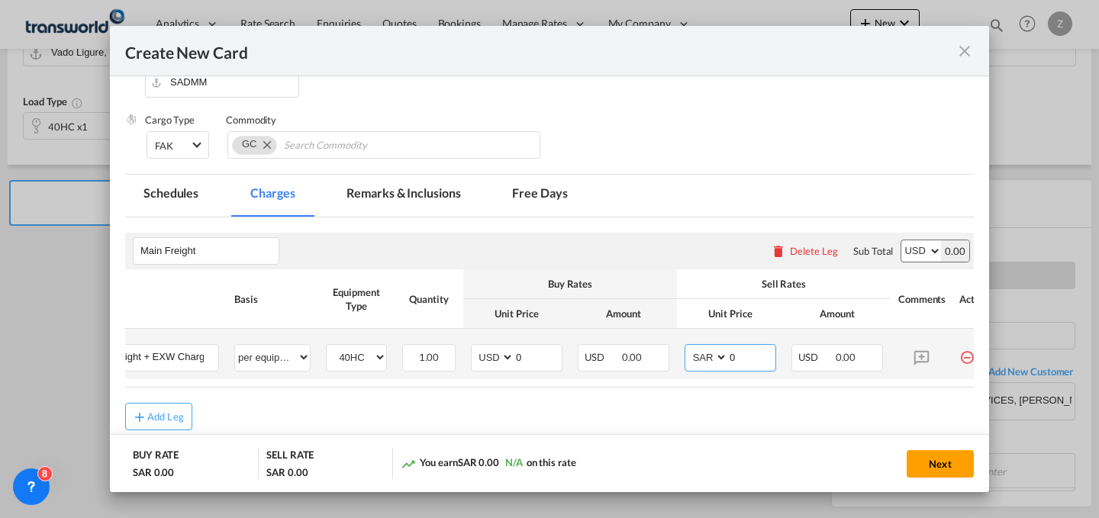
click at [702, 357] on select "AED AFN ALL AMD ANG AOA ARS AUD AWG AZN BAM BBD BDT BGN BHD BIF BMD BND BOB BRL…" at bounding box center [708, 357] width 40 height 21
select select "string:USD"
click at [688, 347] on select "AED AFN ALL AMD ANG AOA ARS AUD AWG AZN BAM BBD BDT BGN BHD BIF BMD BND BOB BRL…" at bounding box center [708, 357] width 40 height 21
click at [743, 350] on input "0" at bounding box center [751, 356] width 47 height 23
type input "1900"
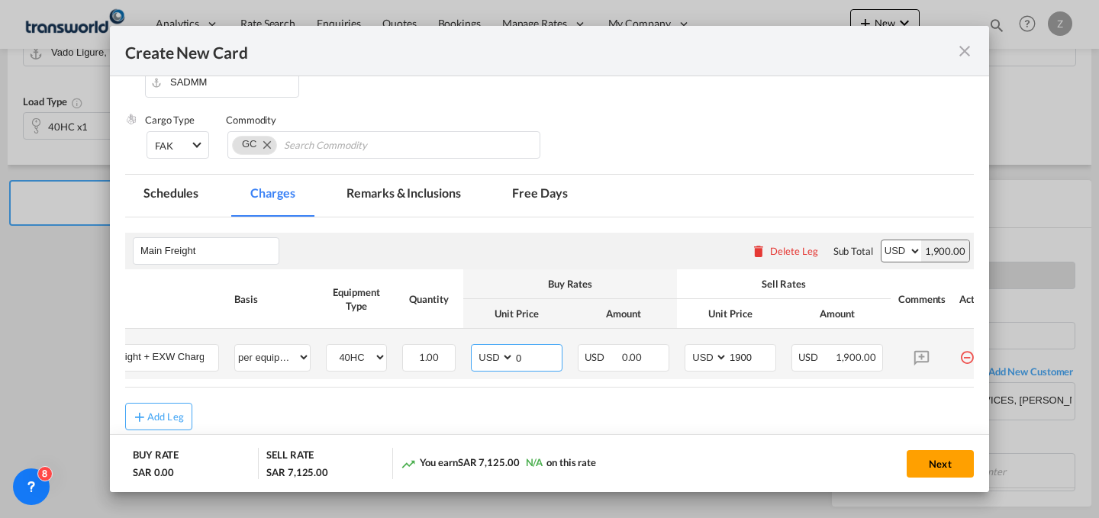
click at [537, 361] on input "0" at bounding box center [538, 356] width 47 height 23
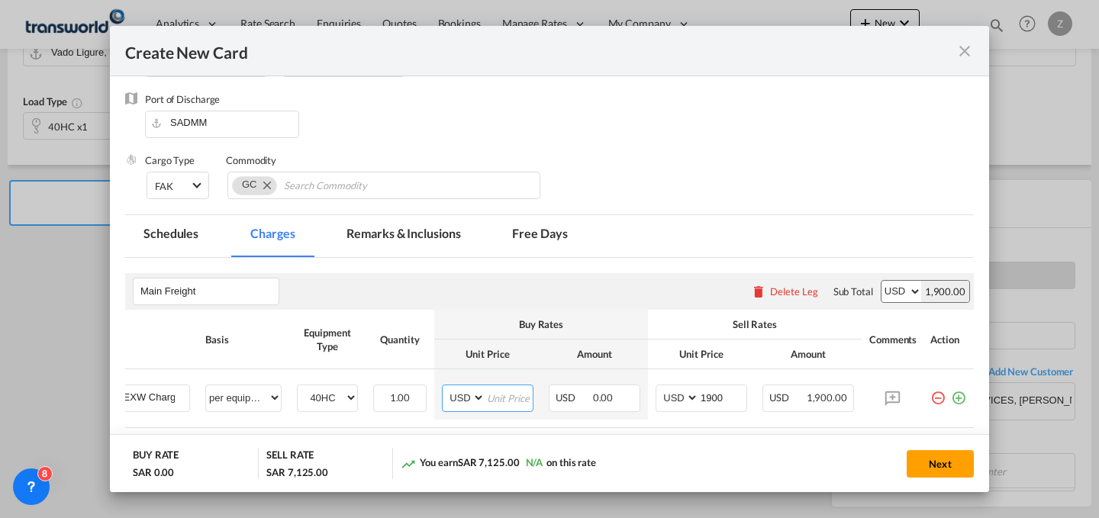
scroll to position [198, 0]
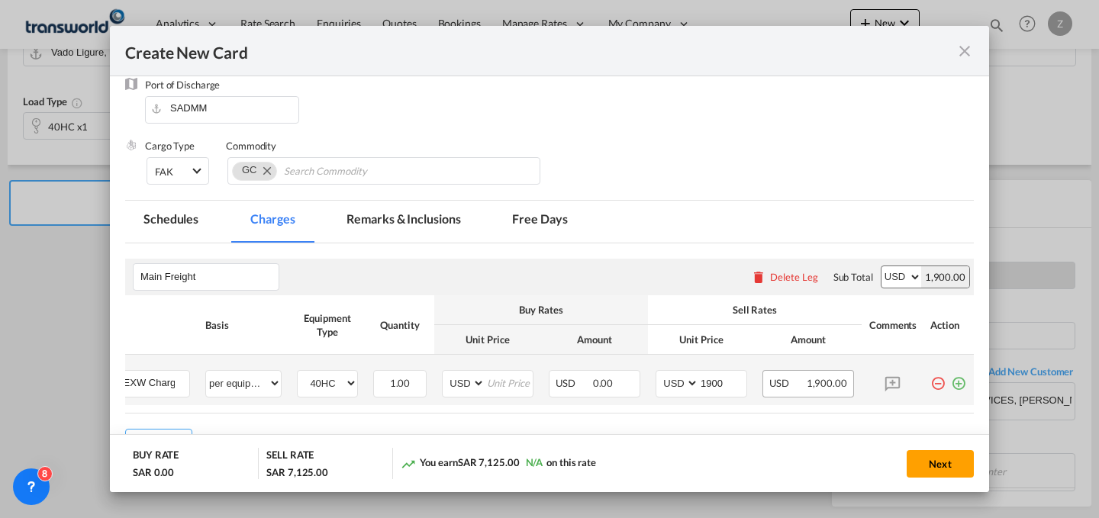
click at [815, 386] on span "1,900.00" at bounding box center [827, 383] width 40 height 12
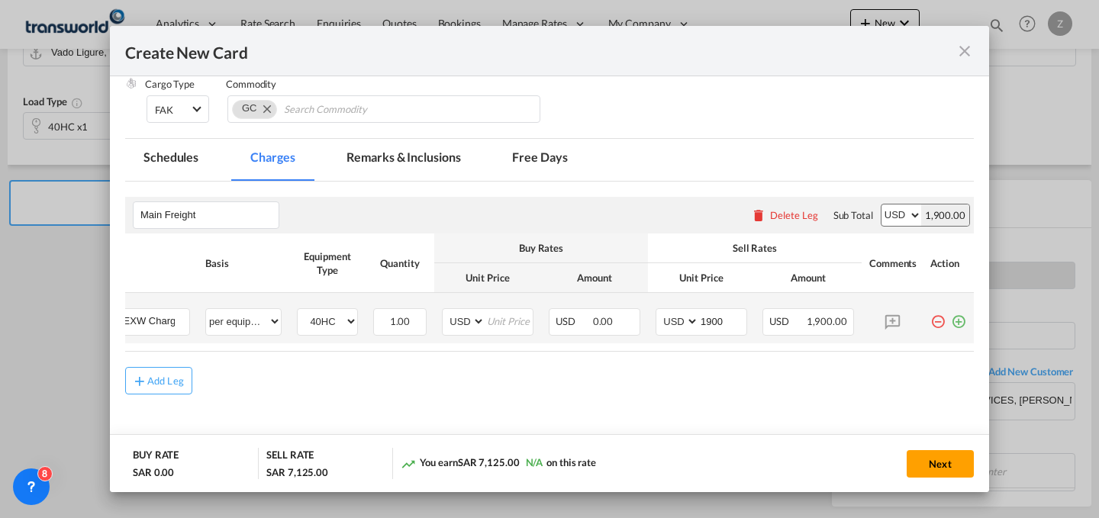
scroll to position [262, 0]
click at [723, 318] on input "1900" at bounding box center [722, 318] width 47 height 23
type input "1940"
click at [972, 53] on md-icon "icon-close fg-AAA8AD m-0 pointer" at bounding box center [965, 51] width 18 height 18
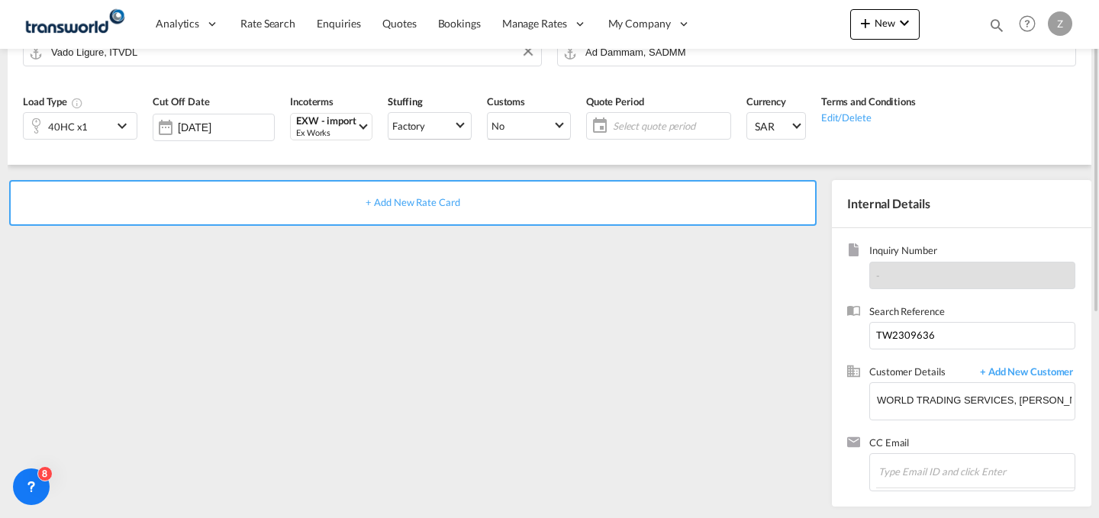
scroll to position [0, 0]
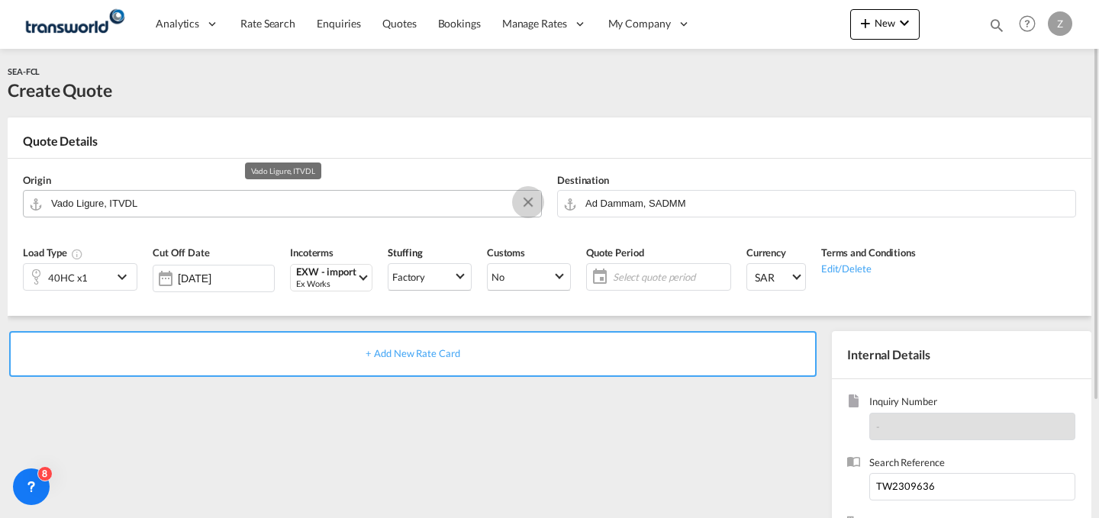
click at [528, 198] on button "Clear Input" at bounding box center [528, 202] width 23 height 23
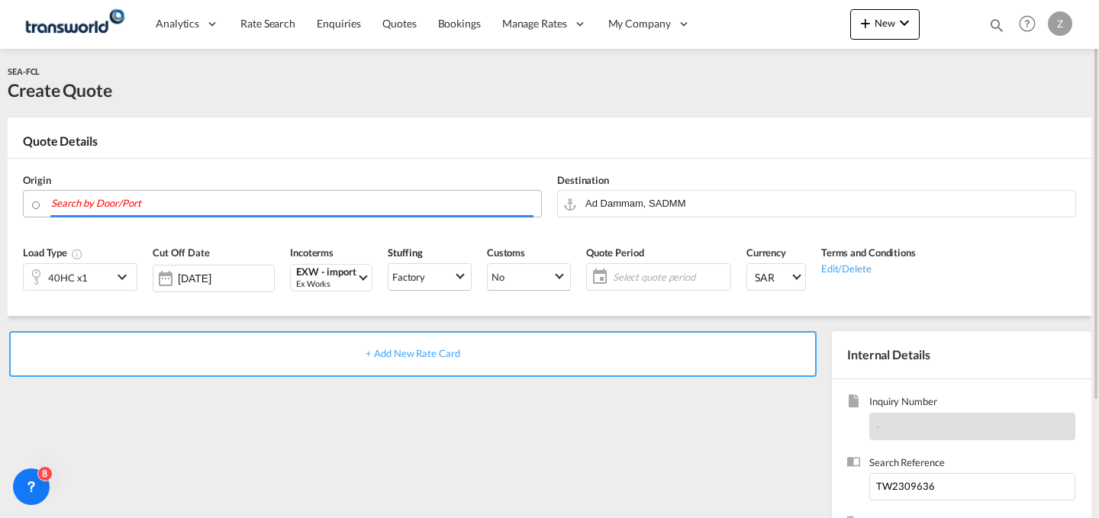
click at [345, 204] on input "Search by Door/Port" at bounding box center [292, 203] width 482 height 27
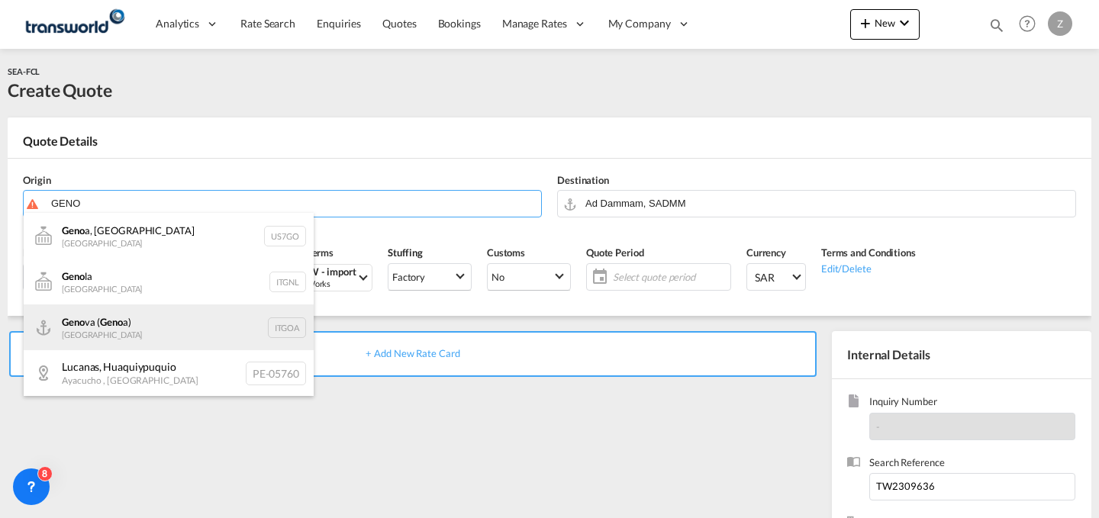
click at [207, 308] on div "Geno va ( Geno a) [GEOGRAPHIC_DATA] ITGOA" at bounding box center [169, 328] width 290 height 46
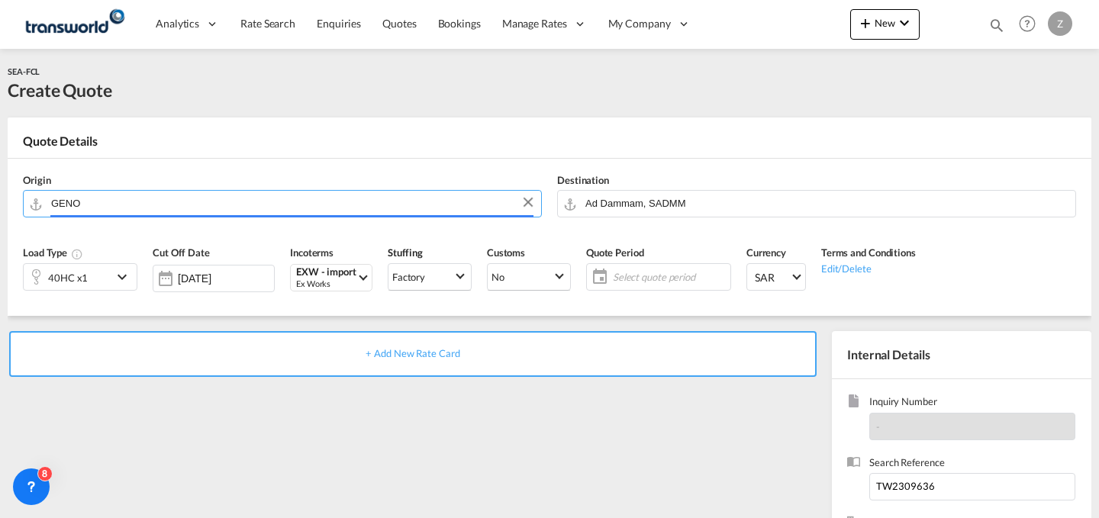
type input "[GEOGRAPHIC_DATA] ([GEOGRAPHIC_DATA]), [GEOGRAPHIC_DATA]"
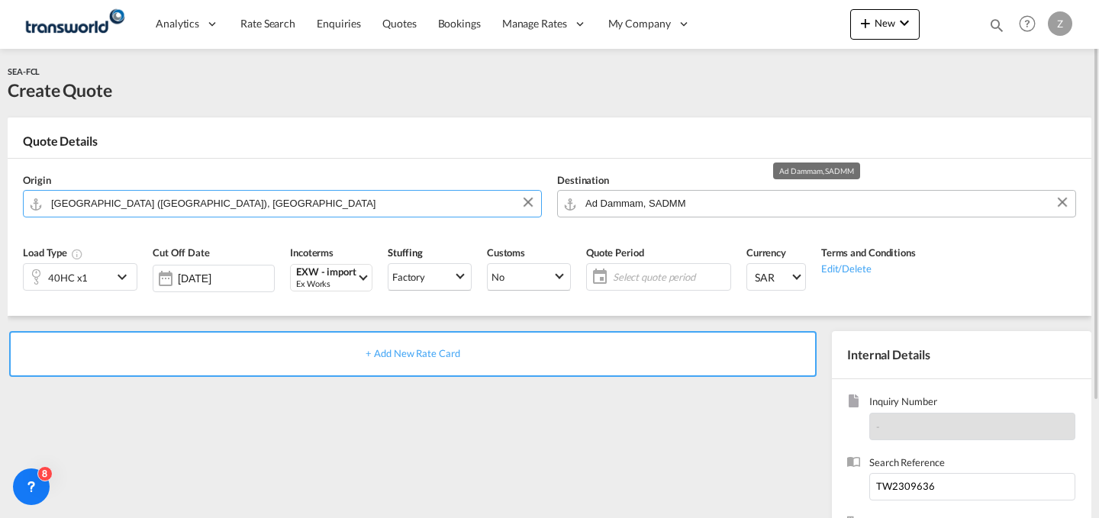
click at [741, 205] on input "Ad Dammam, SADMM" at bounding box center [827, 203] width 482 height 27
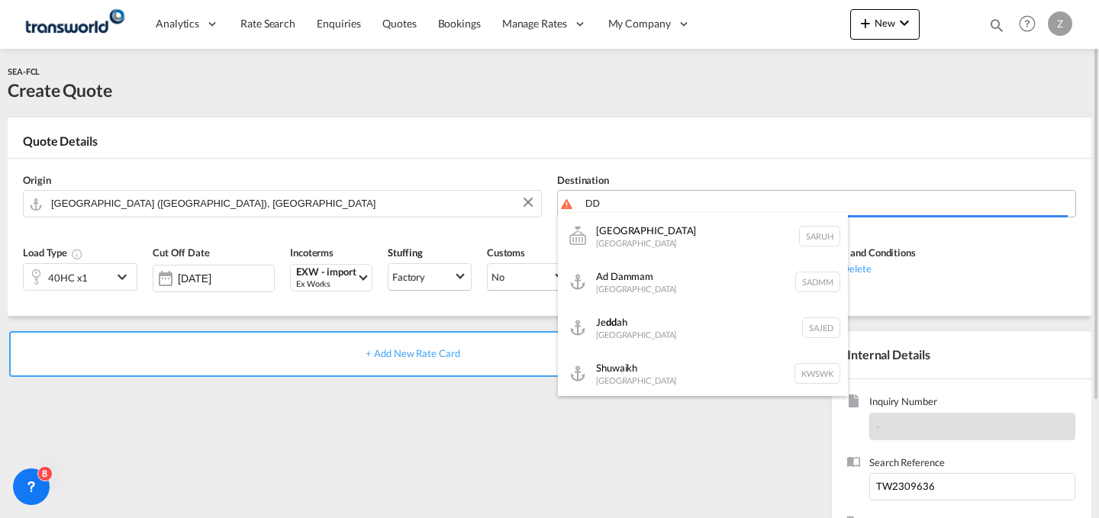
type input "D"
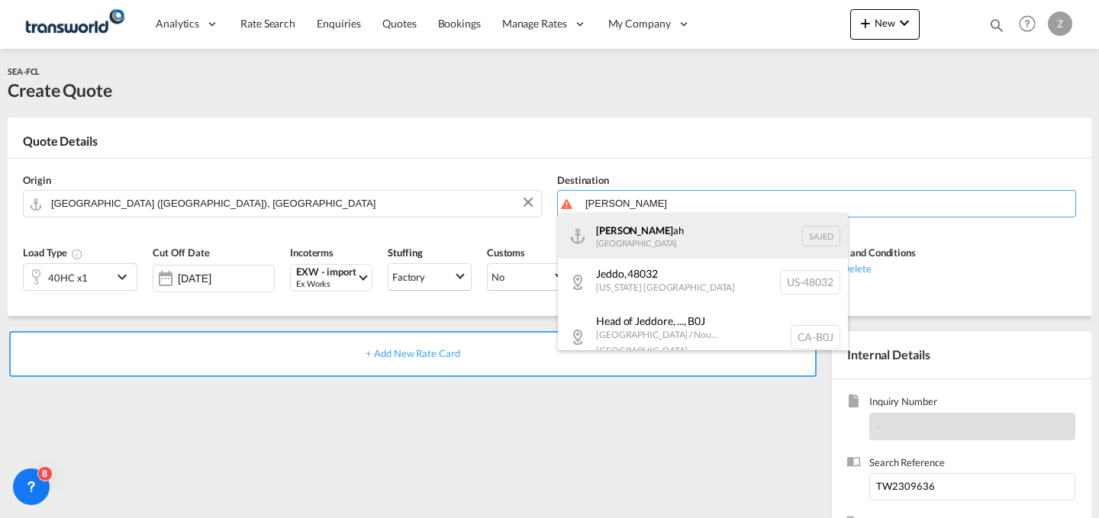
click at [709, 234] on div "[DEMOGRAPHIC_DATA] ah [GEOGRAPHIC_DATA] SAJED" at bounding box center [703, 236] width 290 height 46
type input "Jeddah, SAJED"
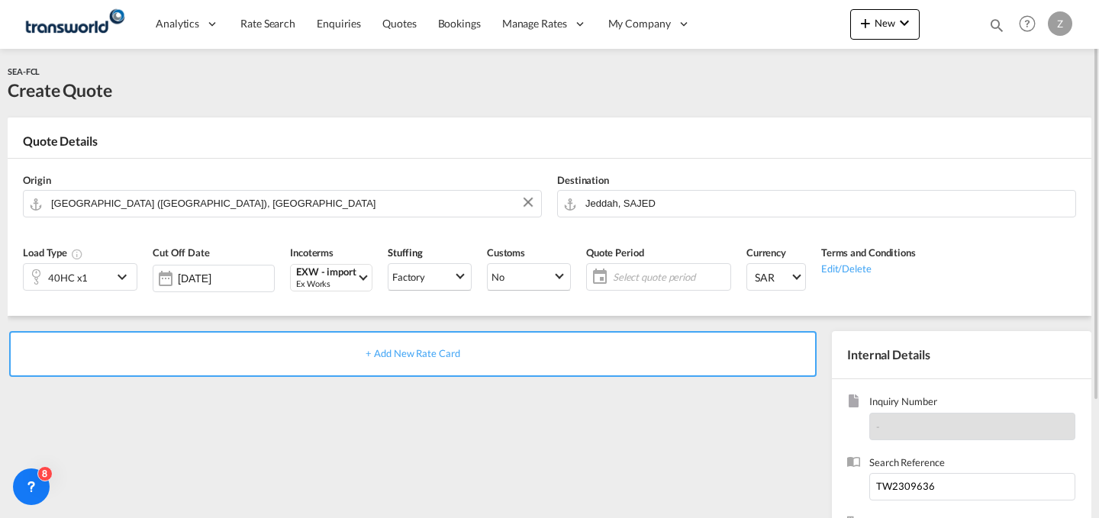
click at [641, 286] on span "Select quote period" at bounding box center [669, 276] width 121 height 21
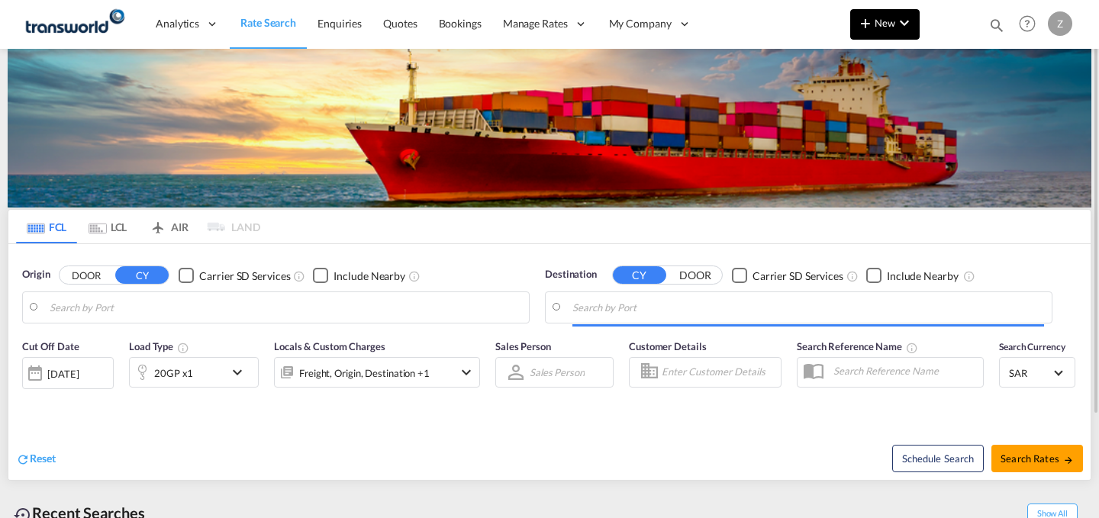
click at [902, 35] on button "New" at bounding box center [884, 24] width 69 height 31
type input "[PERSON_NAME] ([PERSON_NAME]), [GEOGRAPHIC_DATA]"
type input "Shuaiba, KWSAA"
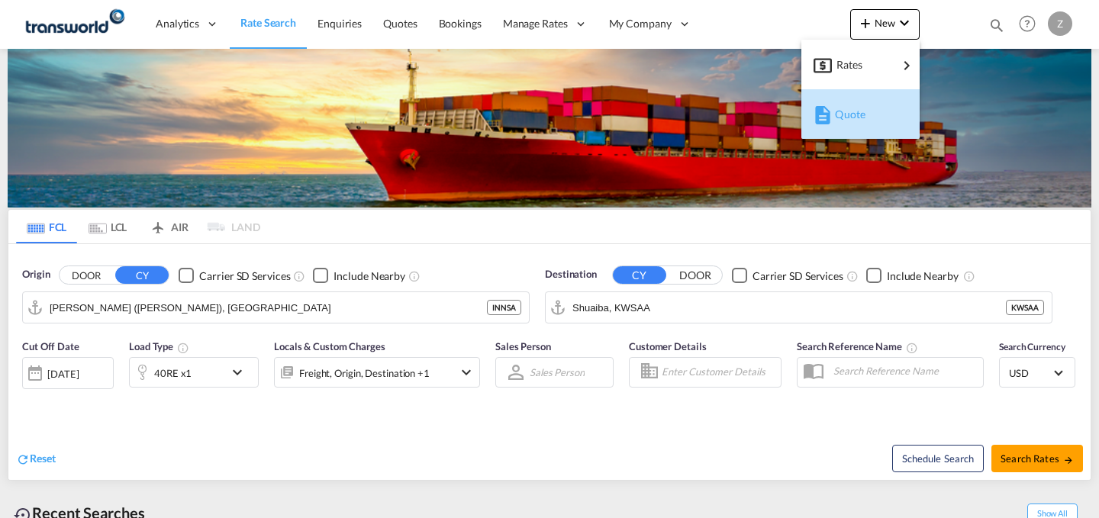
click at [862, 107] on div "Quote" at bounding box center [863, 114] width 56 height 38
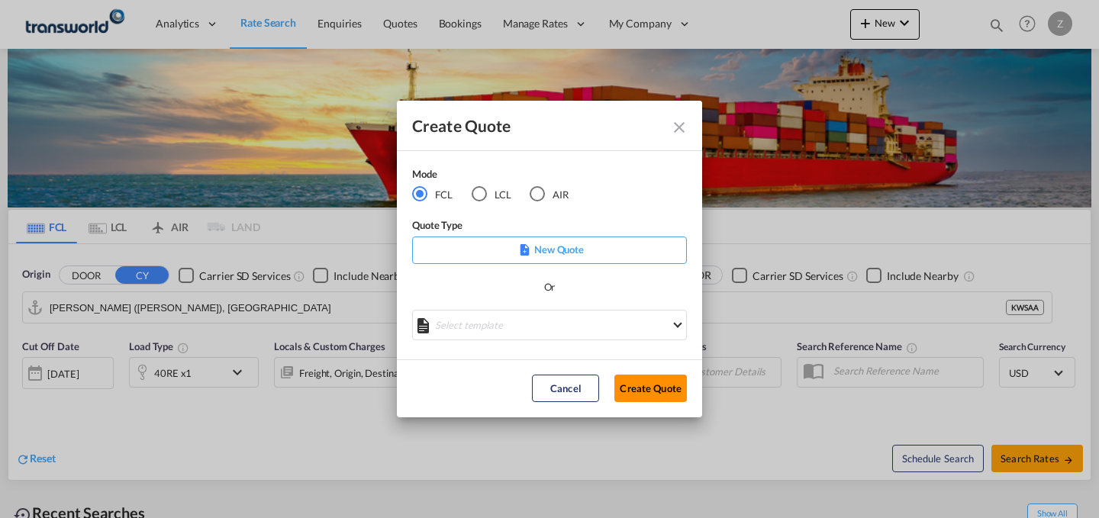
click at [642, 386] on button "Create Quote" at bounding box center [651, 388] width 73 height 27
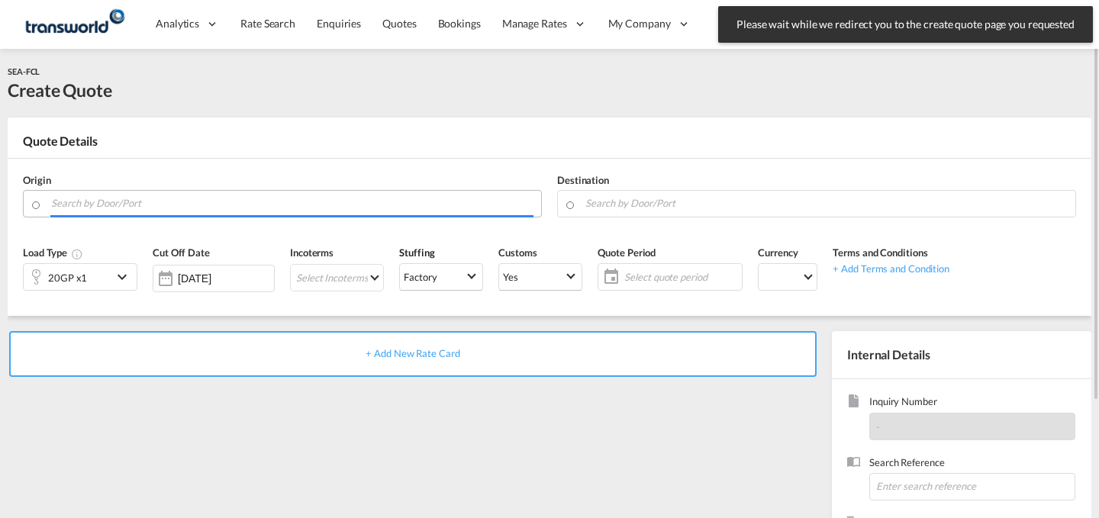
click at [297, 212] on input "Search by Door/Port" at bounding box center [292, 203] width 482 height 27
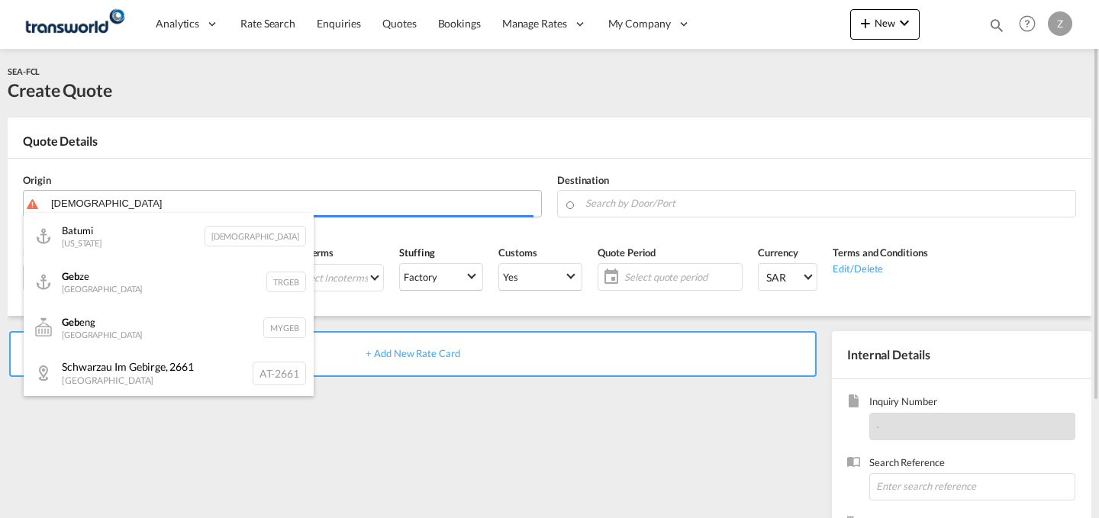
click at [452, 213] on body "Analytics Dashboard Reports Rate Search Enquiries Quotes Bookings" at bounding box center [549, 259] width 1099 height 518
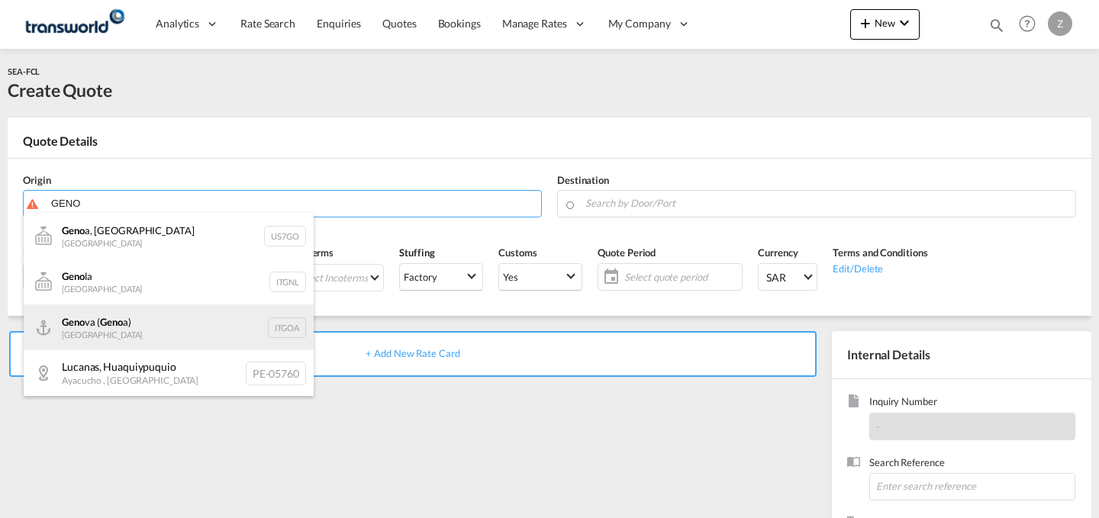
click at [161, 313] on div "Geno va ( Geno a) [GEOGRAPHIC_DATA] ITGOA" at bounding box center [169, 328] width 290 height 46
type input "[GEOGRAPHIC_DATA] ([GEOGRAPHIC_DATA]), [GEOGRAPHIC_DATA]"
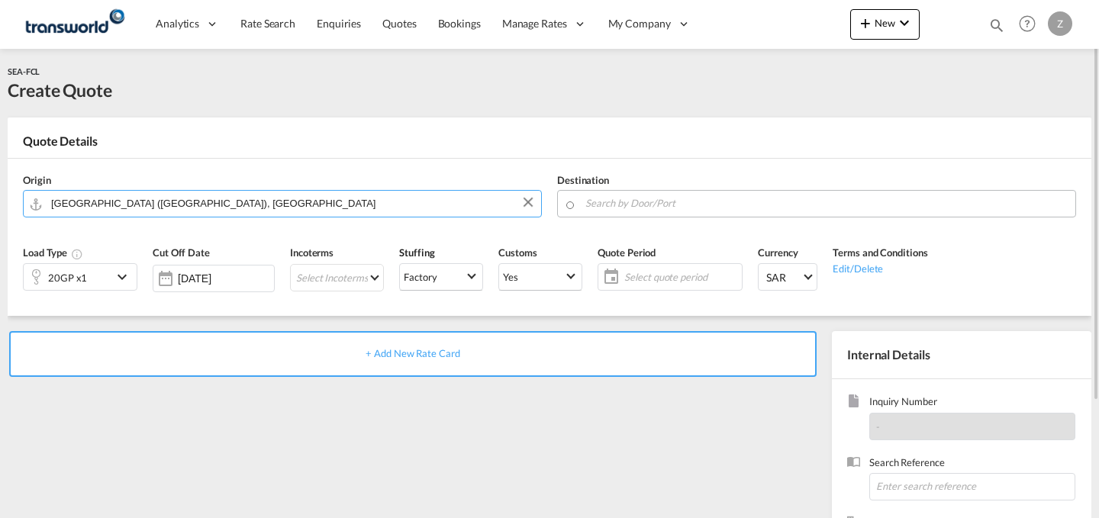
click at [634, 207] on input "Search by Door/Port" at bounding box center [827, 203] width 482 height 27
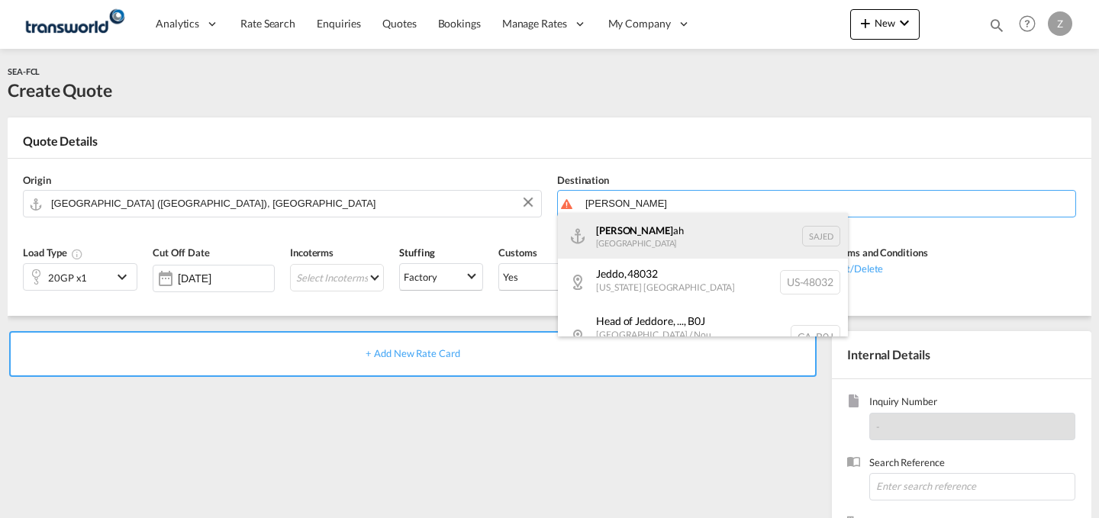
click at [631, 227] on div "[DEMOGRAPHIC_DATA] ah [GEOGRAPHIC_DATA] SAJED" at bounding box center [703, 236] width 290 height 46
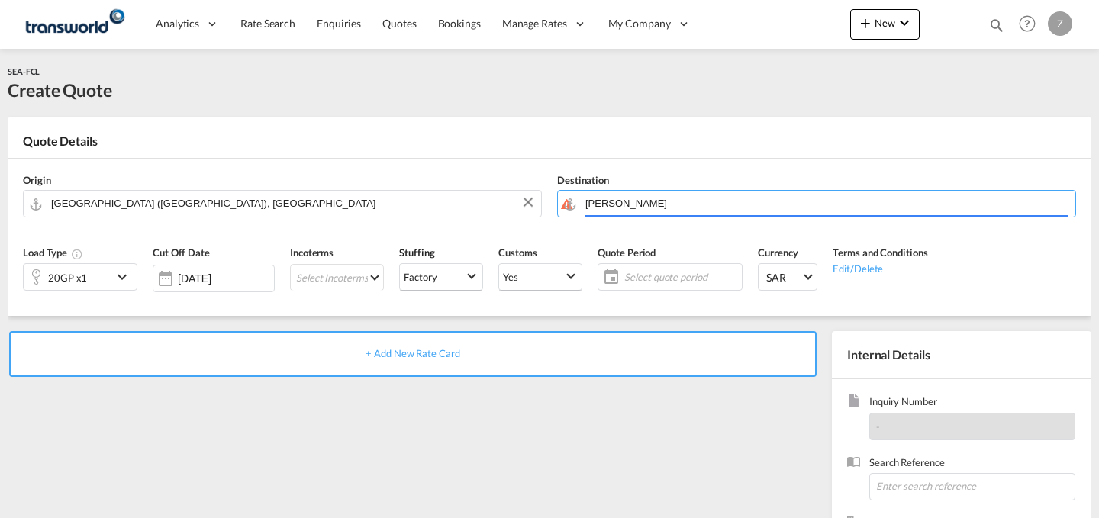
type input "Jeddah, SAJED"
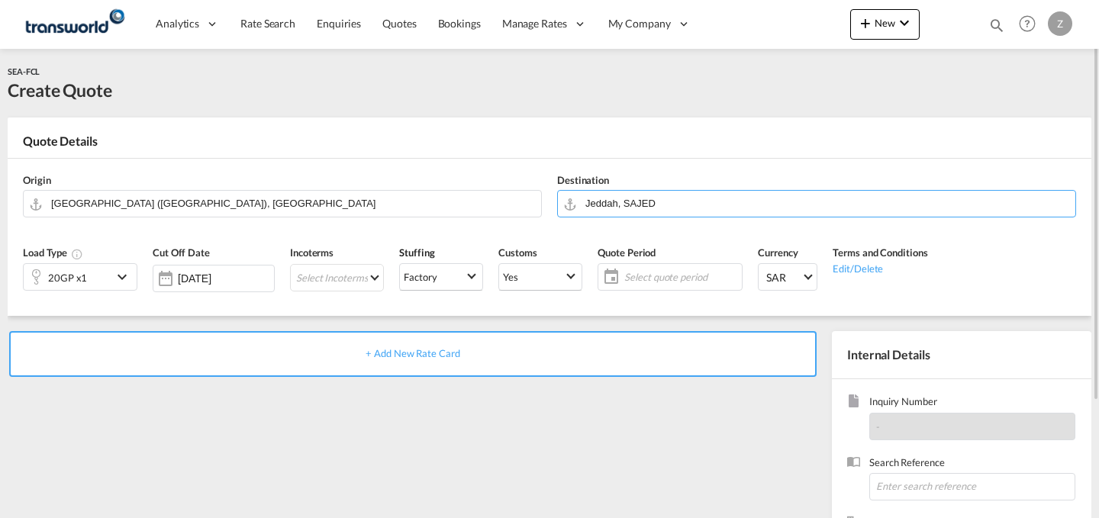
click at [90, 287] on div "20GP x1" at bounding box center [68, 277] width 89 height 26
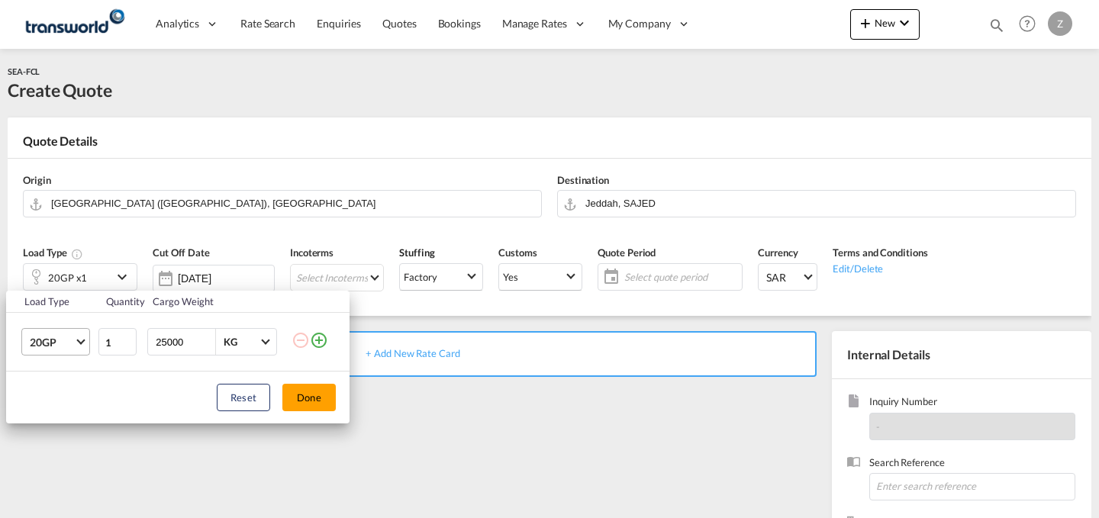
click at [78, 340] on span "Choose: \a20GP" at bounding box center [80, 341] width 8 height 8
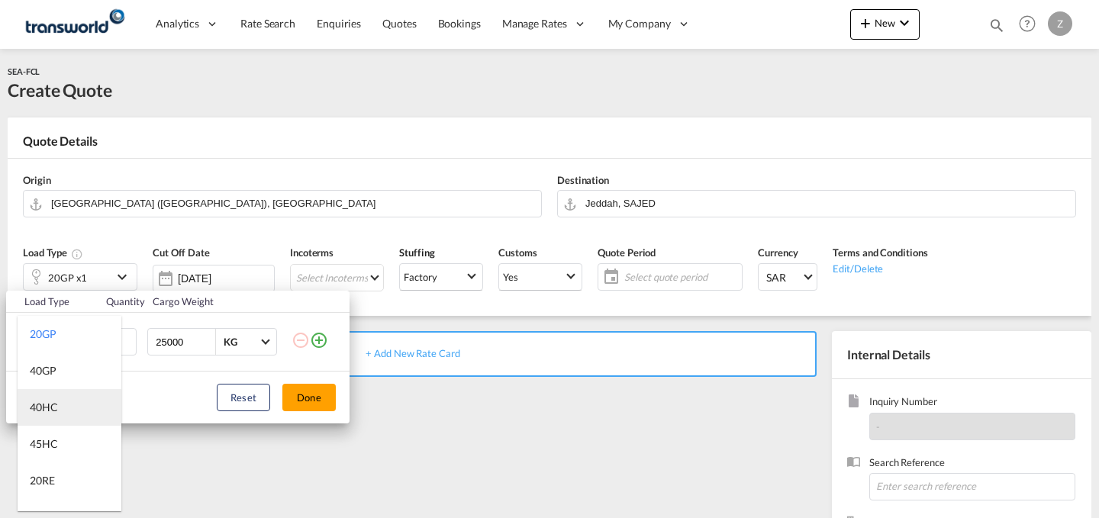
click at [64, 410] on md-option "40HC" at bounding box center [70, 407] width 104 height 37
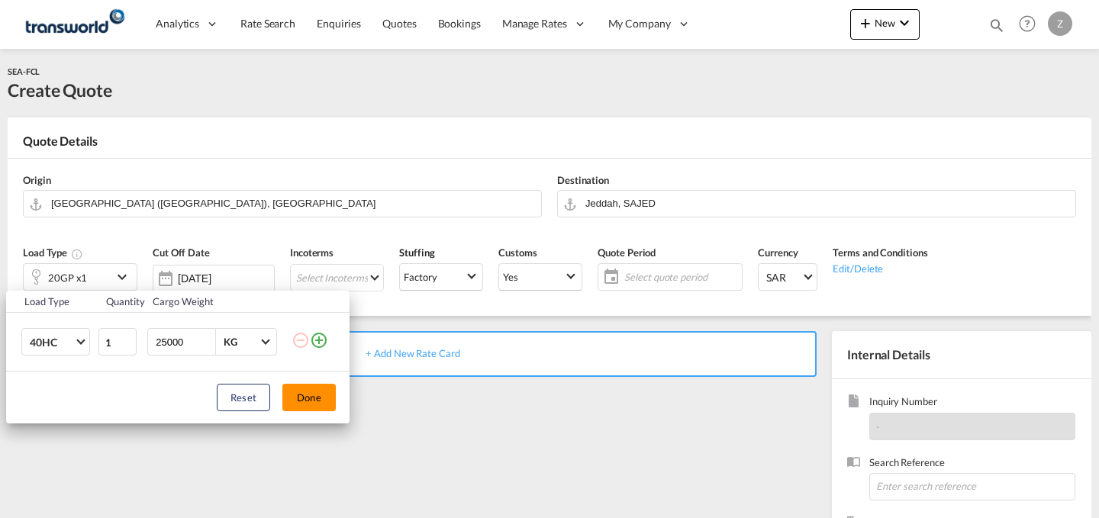
click at [308, 397] on button "Done" at bounding box center [308, 397] width 53 height 27
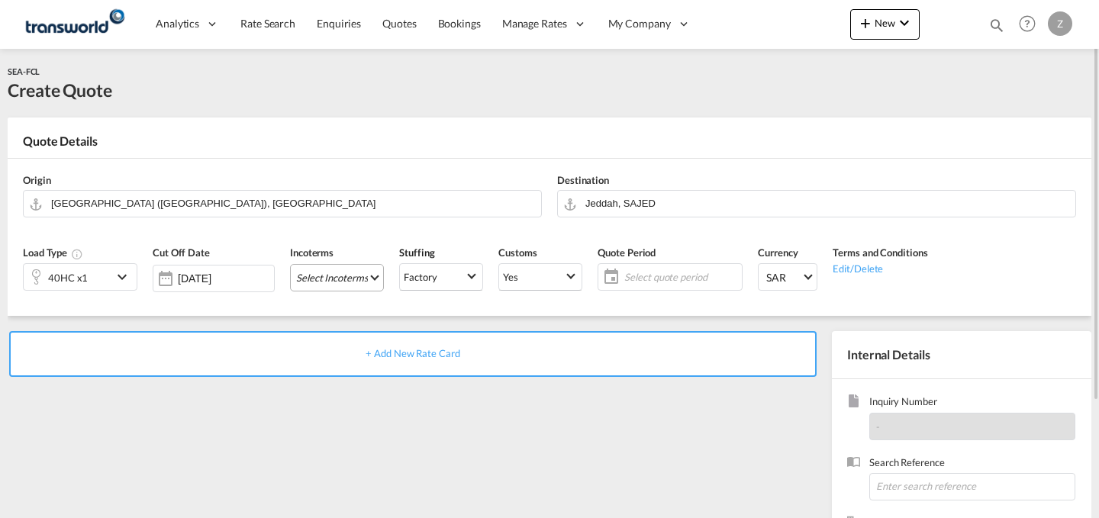
click at [353, 276] on md-select "Select Incoterms DPU - import Delivery at Place Unloaded CIP - export Carriage …" at bounding box center [337, 277] width 94 height 27
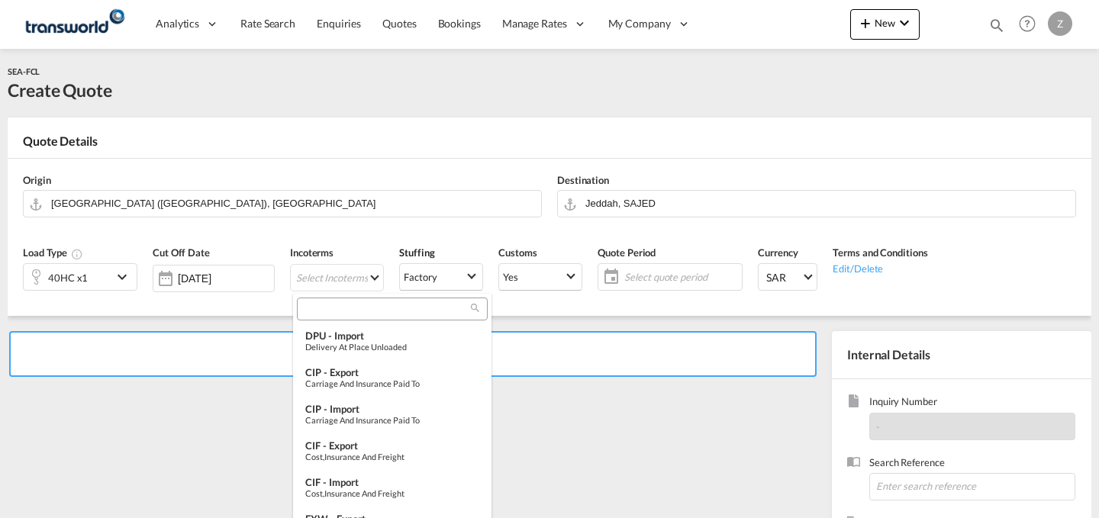
click at [366, 308] on input "search" at bounding box center [386, 309] width 169 height 14
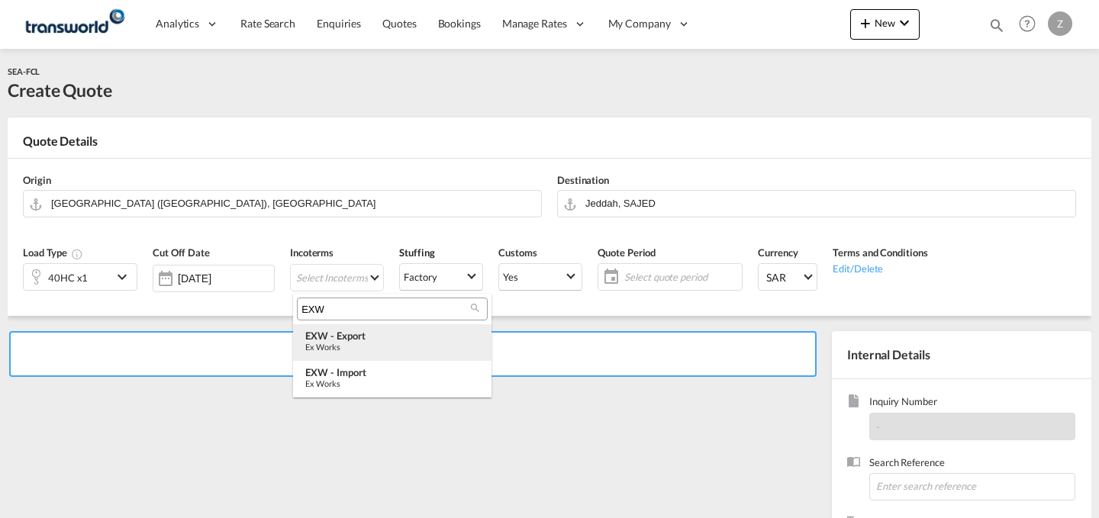
type input "EXW"
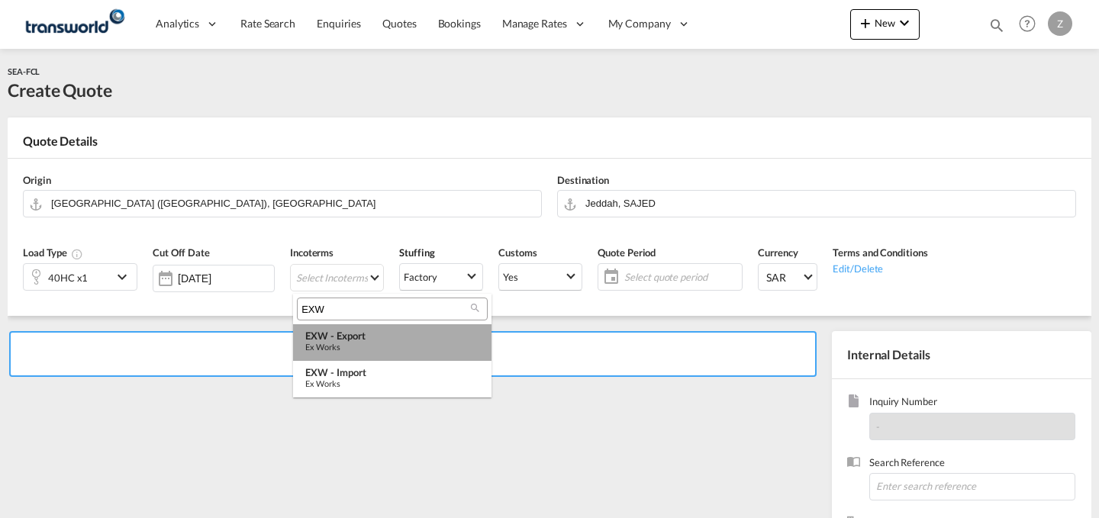
click at [390, 336] on div "EXW - export" at bounding box center [392, 336] width 174 height 12
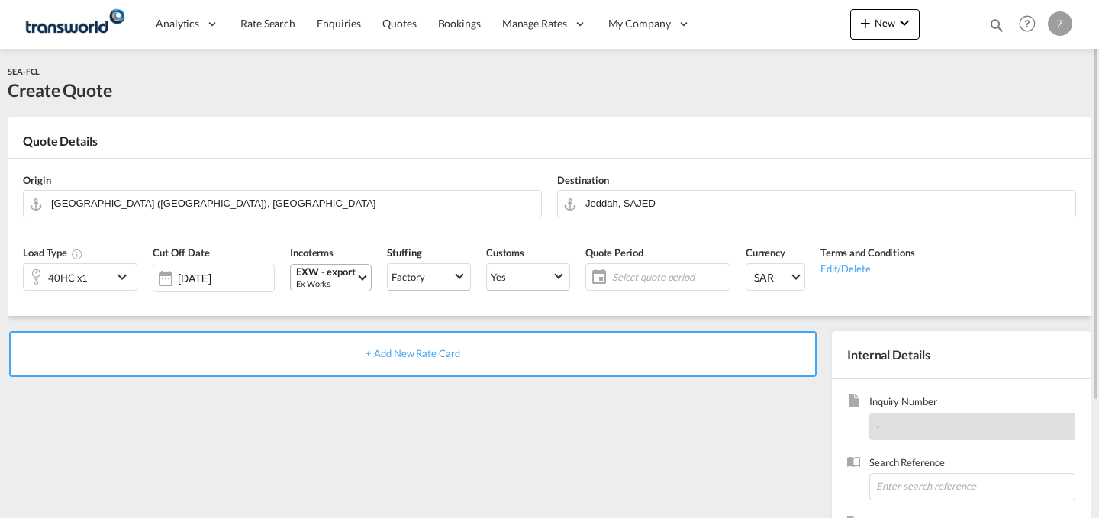
click at [349, 278] on div "Ex Works" at bounding box center [326, 283] width 60 height 11
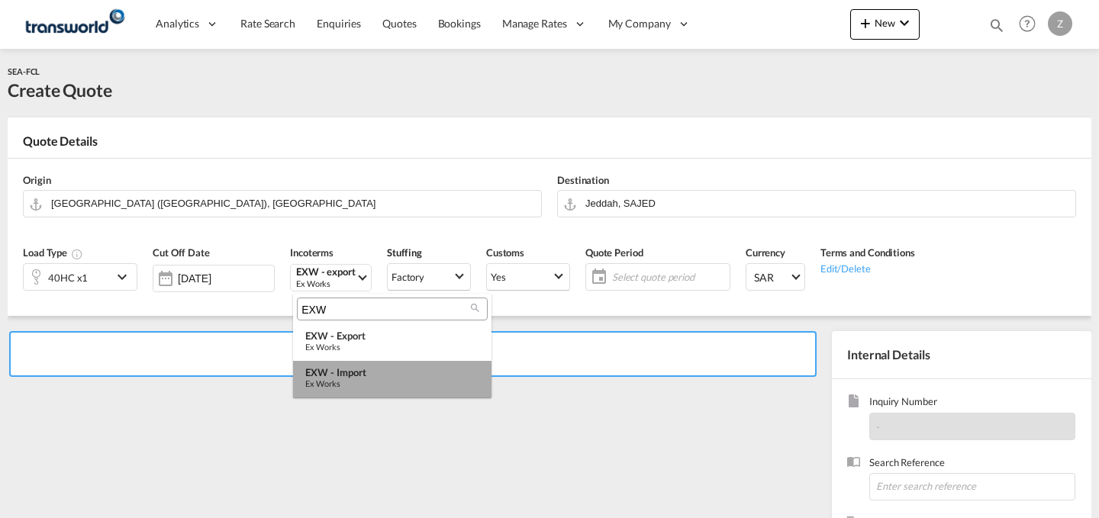
click at [366, 369] on div "EXW - import" at bounding box center [392, 372] width 174 height 12
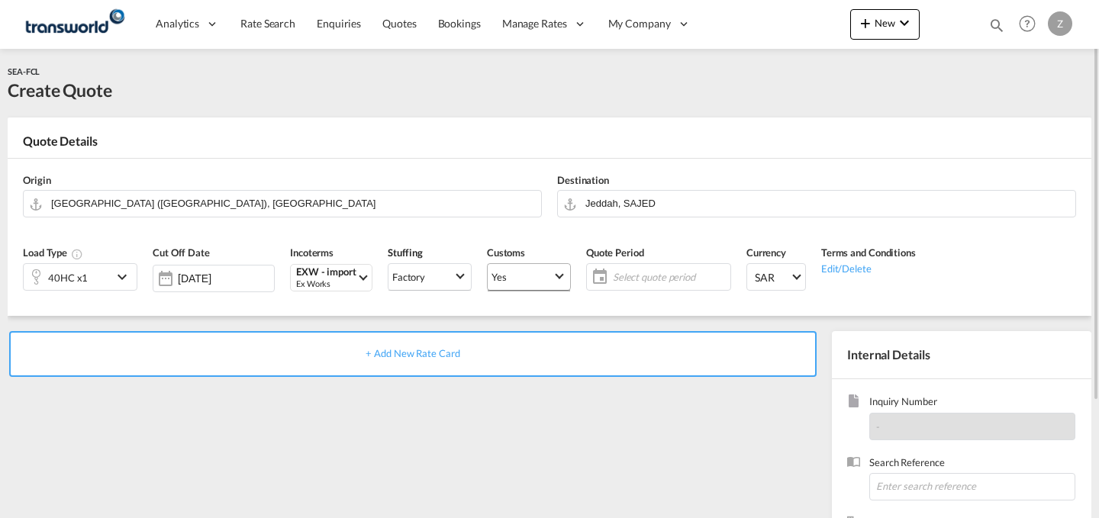
click at [534, 270] on span "Yes" at bounding box center [522, 277] width 61 height 14
click at [537, 318] on md-option "No" at bounding box center [531, 313] width 107 height 37
click at [556, 275] on md-select-value "Yes" at bounding box center [529, 277] width 82 height 29
click at [548, 321] on md-option "No" at bounding box center [531, 313] width 107 height 37
click at [668, 276] on span "Select quote period" at bounding box center [670, 277] width 114 height 14
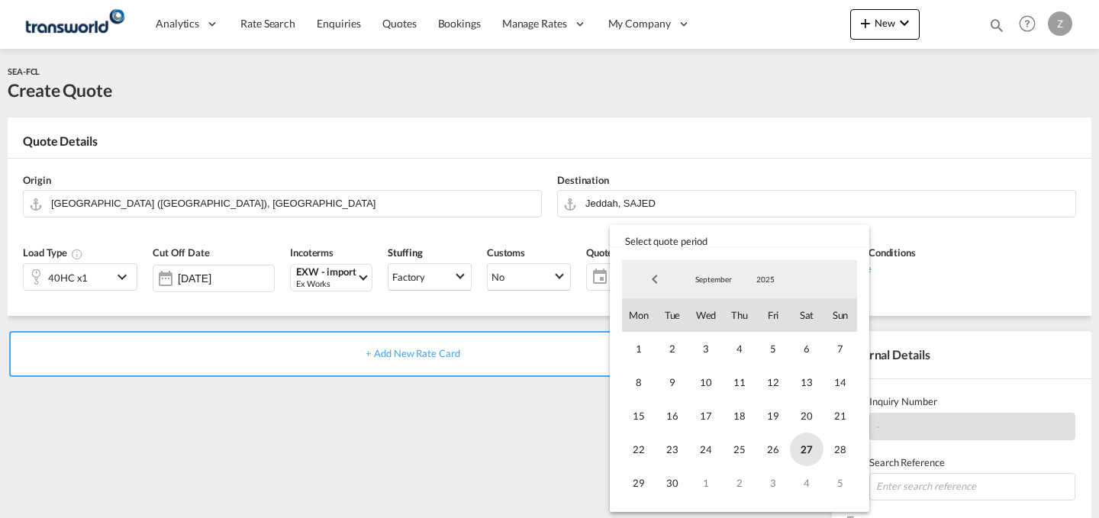
click at [807, 444] on span "27" at bounding box center [807, 450] width 34 height 34
click at [670, 478] on span "30" at bounding box center [673, 483] width 34 height 34
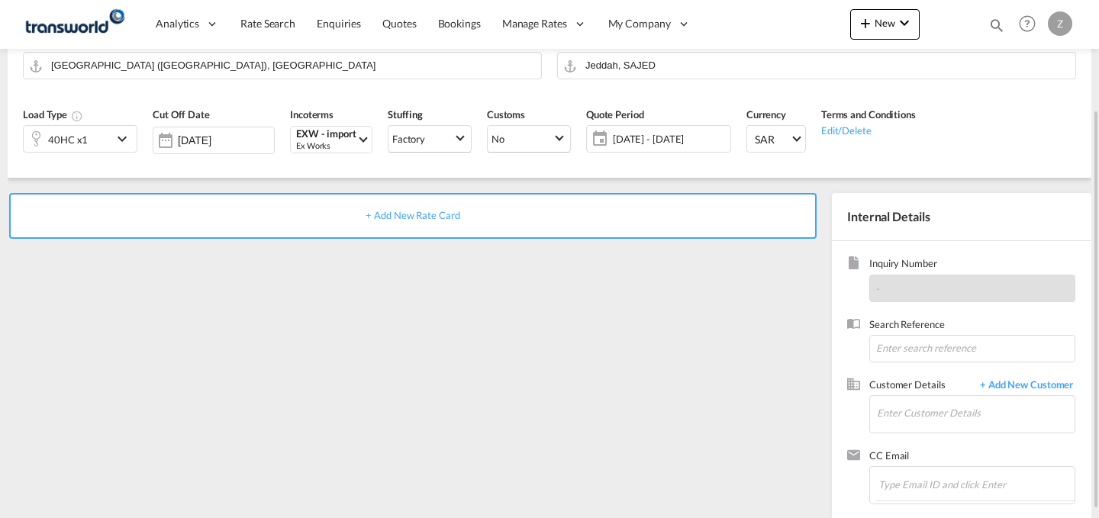
scroll to position [140, 0]
click at [902, 342] on input at bounding box center [973, 347] width 206 height 27
paste input "TW2309636"
type input "TW2309636"
click at [940, 402] on input "Enter Customer Details" at bounding box center [976, 412] width 198 height 34
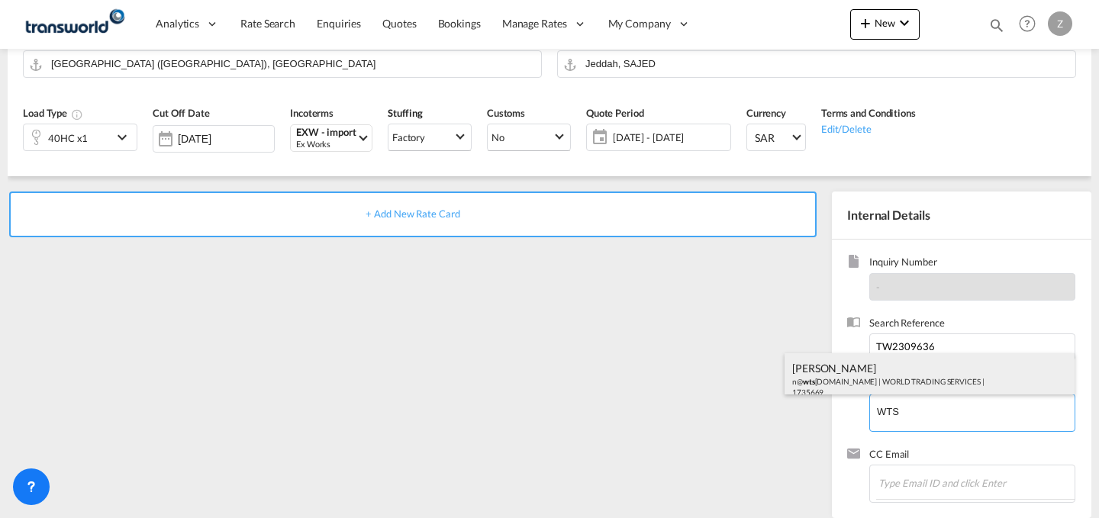
click at [897, 362] on div "[PERSON_NAME] n@ wts [DOMAIN_NAME] | WORLD TRADING SERVICES | 1735669" at bounding box center [930, 379] width 290 height 52
type input "WORLD TRADING SERVICES, [PERSON_NAME], n@[DOMAIN_NAME]"
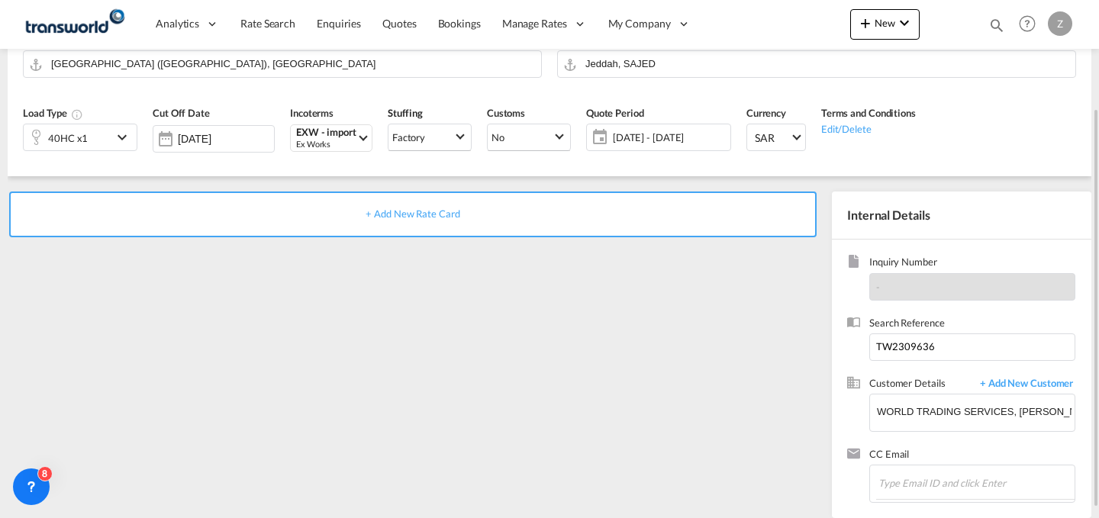
click at [558, 211] on div "+ Add New Rate Card" at bounding box center [413, 215] width 808 height 46
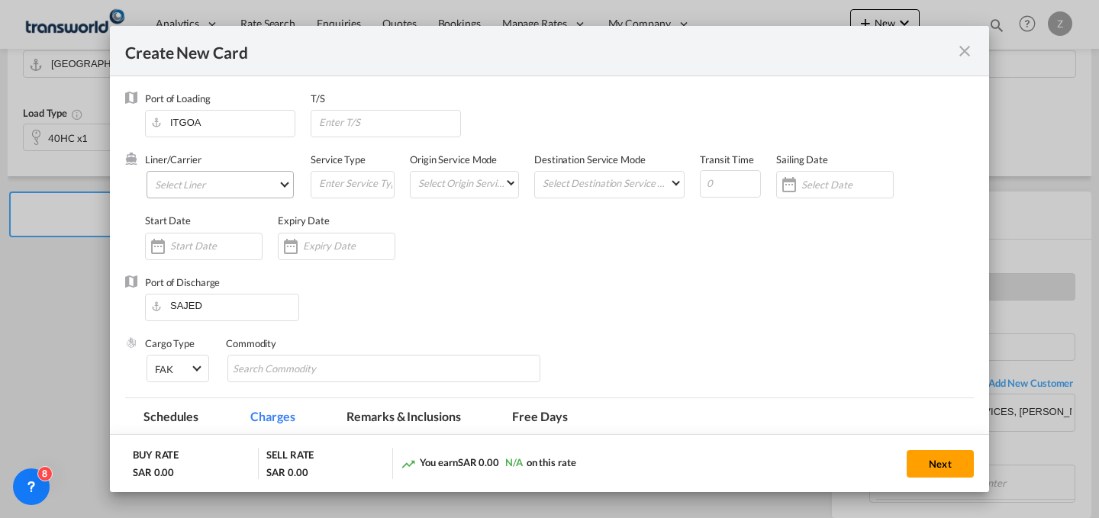
type input "Basic Ocean Freight"
select select "per equipment"
click at [262, 178] on md-select "Select Liner 2HM LOGISTICS D.O.O. / TWKS-KOPER 3P LOGISTICS / TWKS-[GEOGRAPHIC_…" at bounding box center [220, 184] width 147 height 27
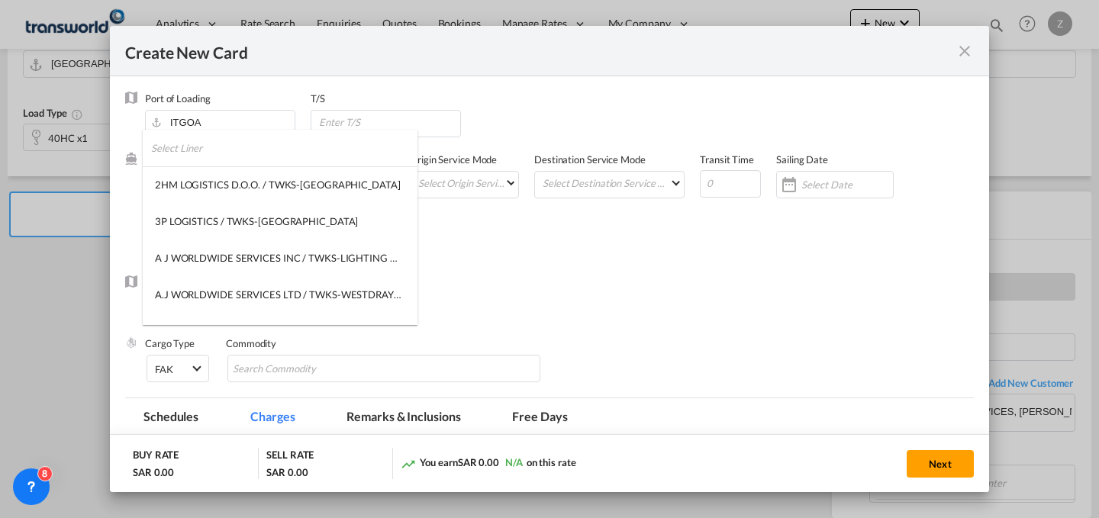
click at [251, 153] on input "search" at bounding box center [284, 148] width 266 height 37
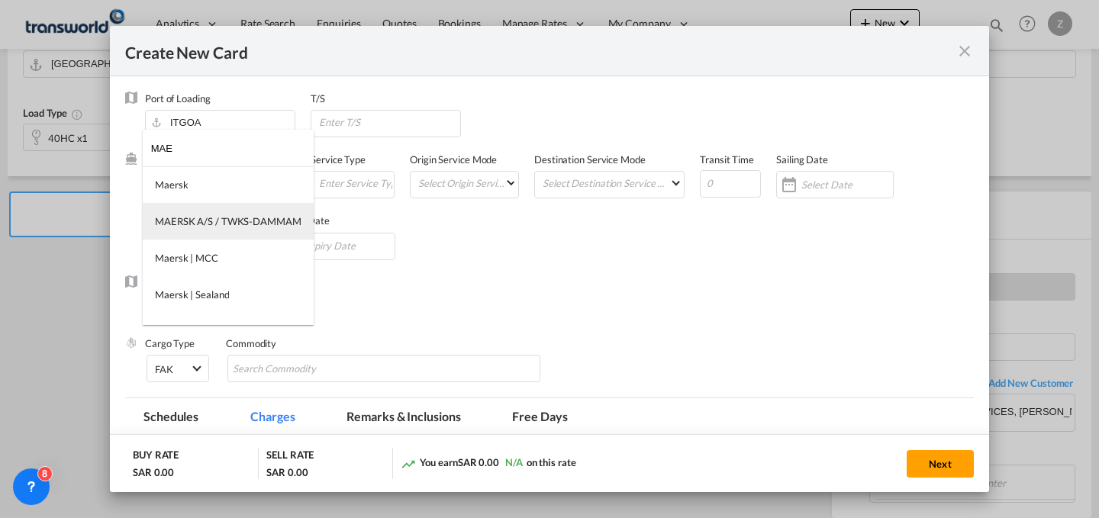
type input "MAE"
click at [244, 217] on div "MAERSK A/S / TWKS-DAMMAM" at bounding box center [228, 222] width 147 height 14
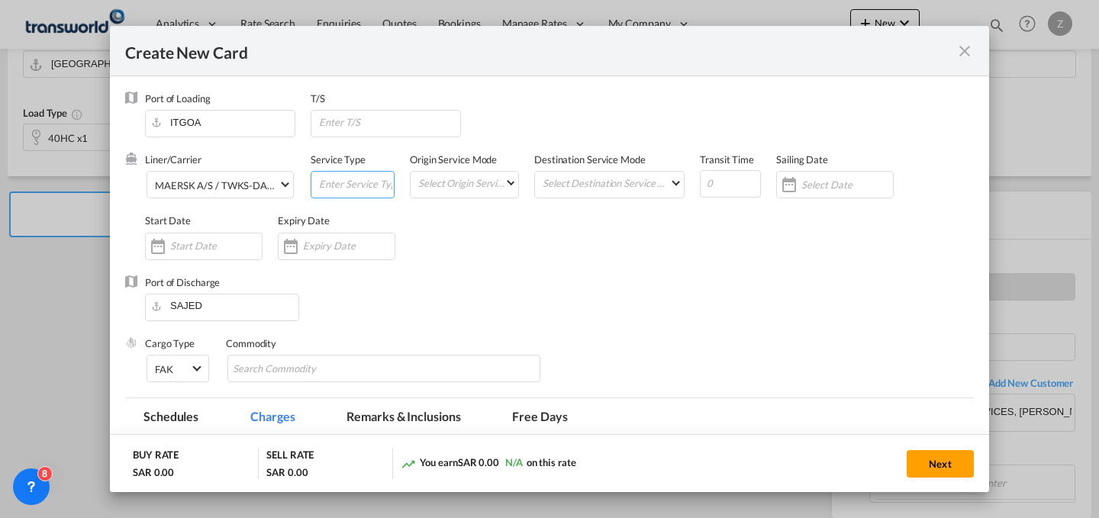
click at [348, 182] on input "Create New CardPort ..." at bounding box center [356, 183] width 76 height 23
type input "FCL"
click at [461, 181] on md-select "Select Origin Service Mode SD [GEOGRAPHIC_DATA]" at bounding box center [468, 182] width 102 height 21
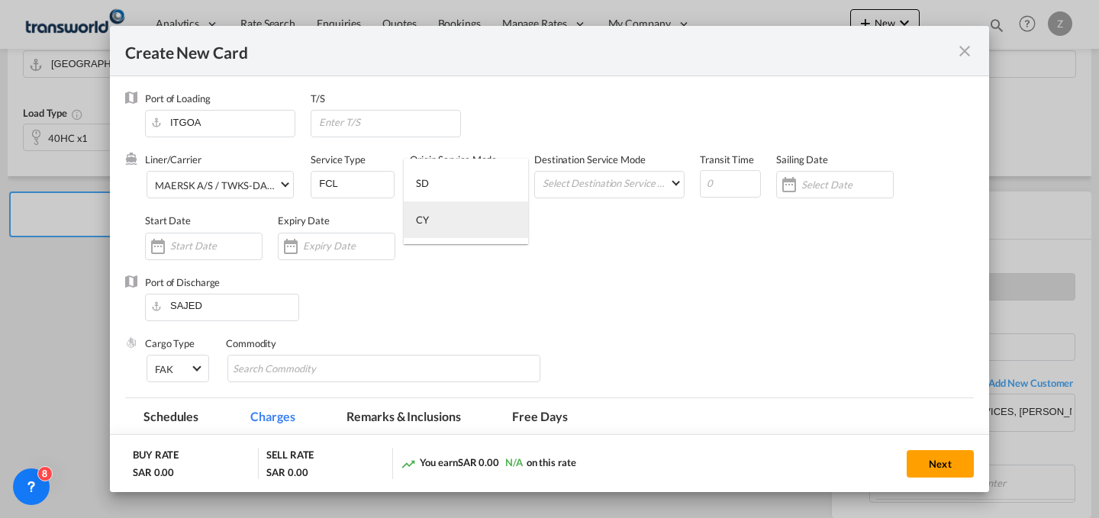
click at [467, 227] on md-option "CY" at bounding box center [466, 220] width 124 height 37
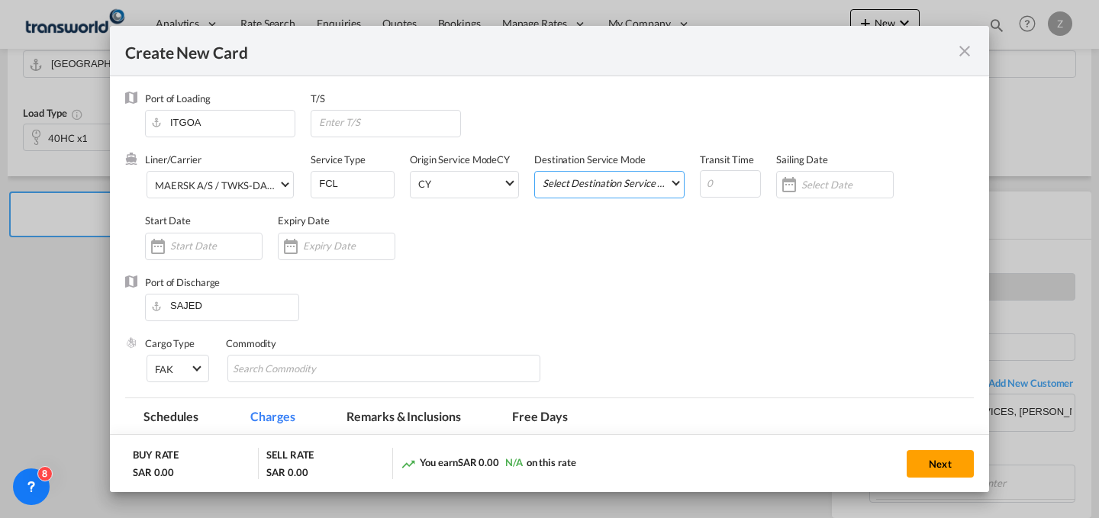
click at [586, 176] on md-select "Select Destination Service Mode SD [GEOGRAPHIC_DATA]" at bounding box center [612, 182] width 143 height 21
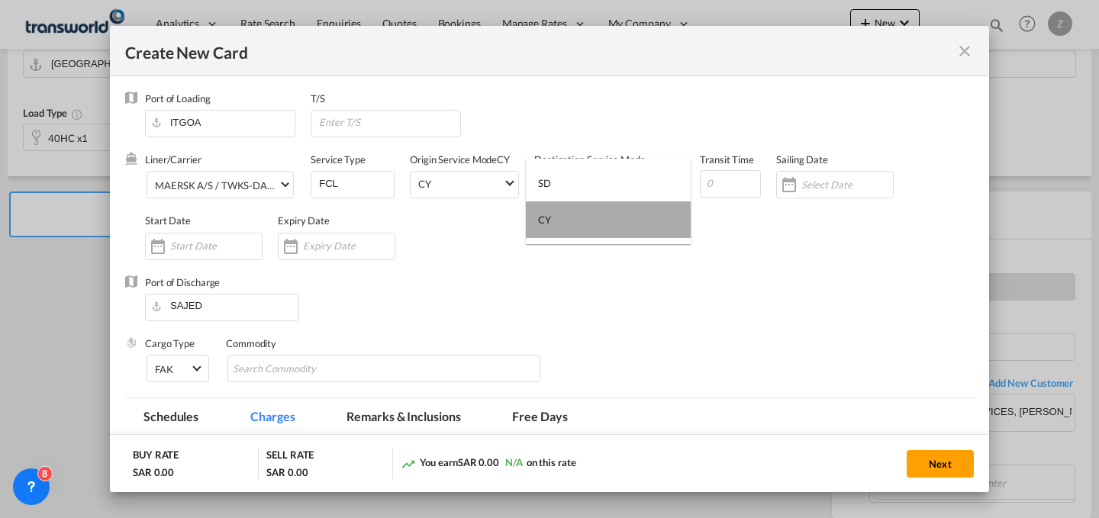
click at [596, 235] on md-option "CY" at bounding box center [608, 220] width 165 height 37
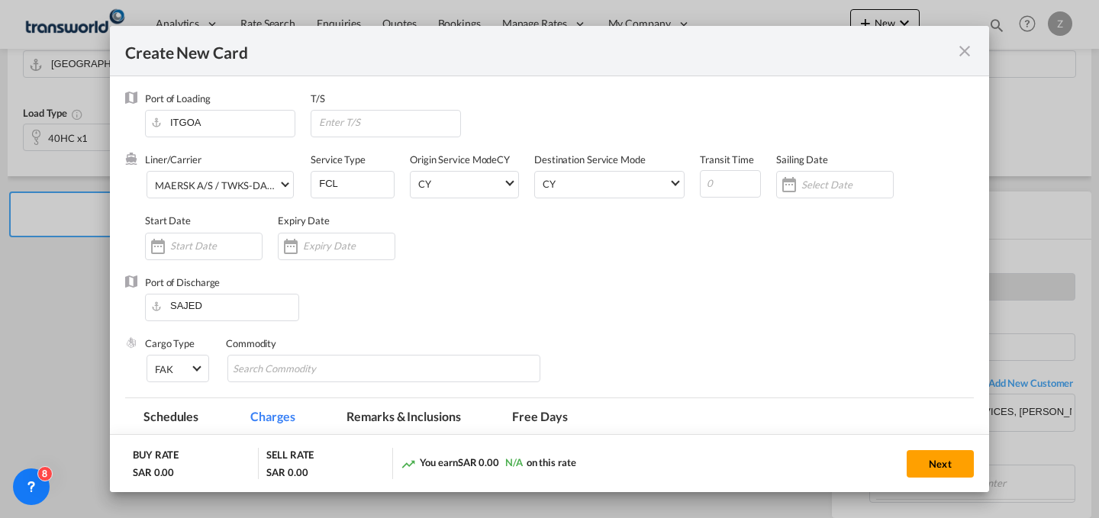
click at [715, 169] on span "Create New CardPort ..." at bounding box center [730, 181] width 61 height 31
click at [715, 178] on input "Create New CardPort ..." at bounding box center [730, 183] width 61 height 27
type input "10"
click at [198, 243] on input "Create New CardPort ..." at bounding box center [216, 246] width 92 height 12
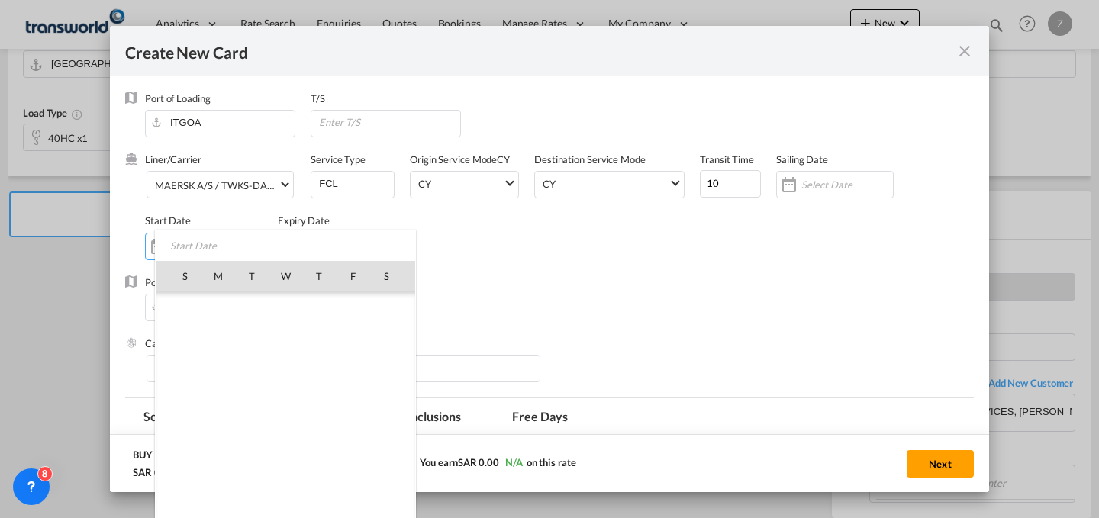
scroll to position [353624, 0]
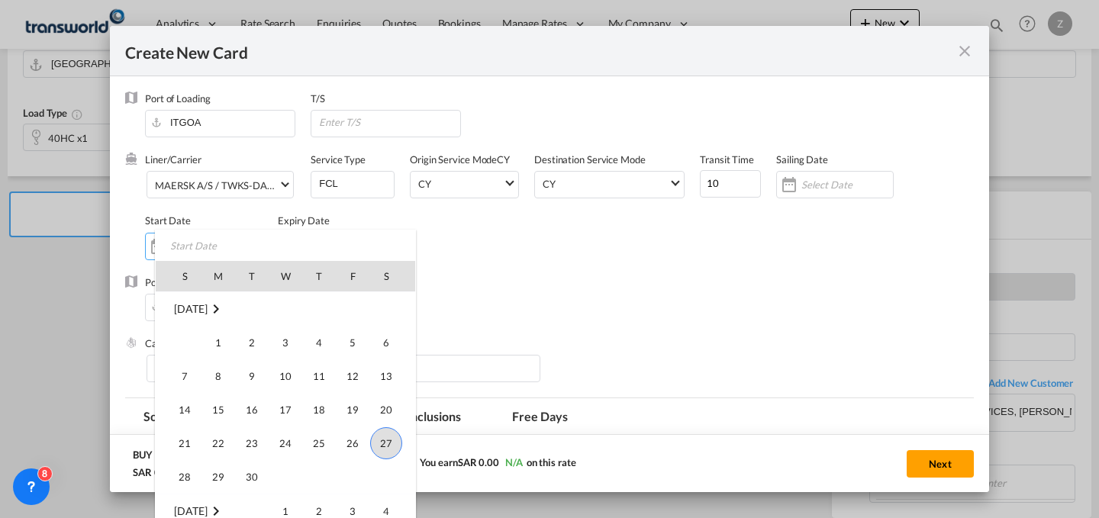
click at [383, 436] on span "27" at bounding box center [386, 444] width 32 height 32
type input "[DATE]"
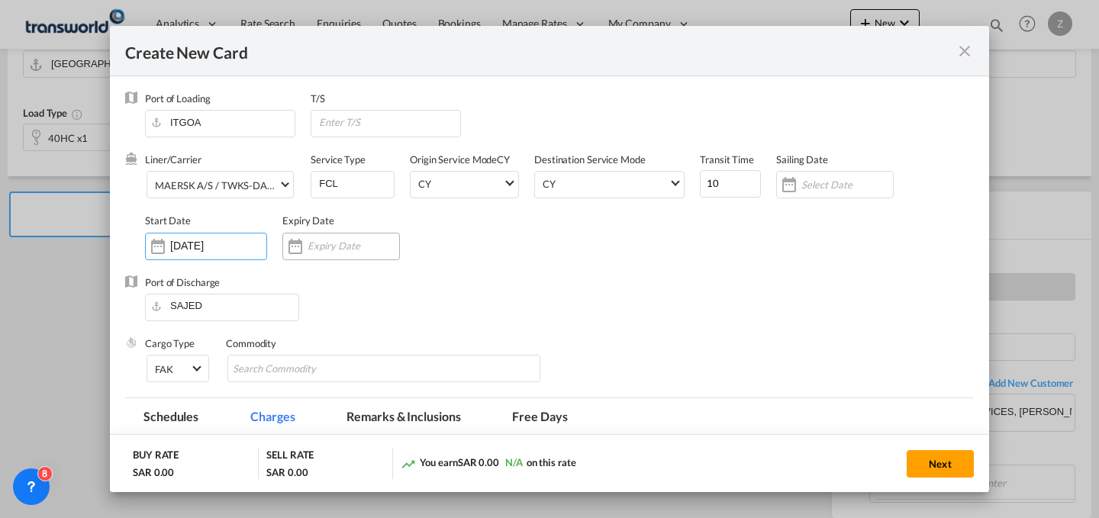
click at [353, 251] on input "Create New CardPort ..." at bounding box center [354, 246] width 92 height 12
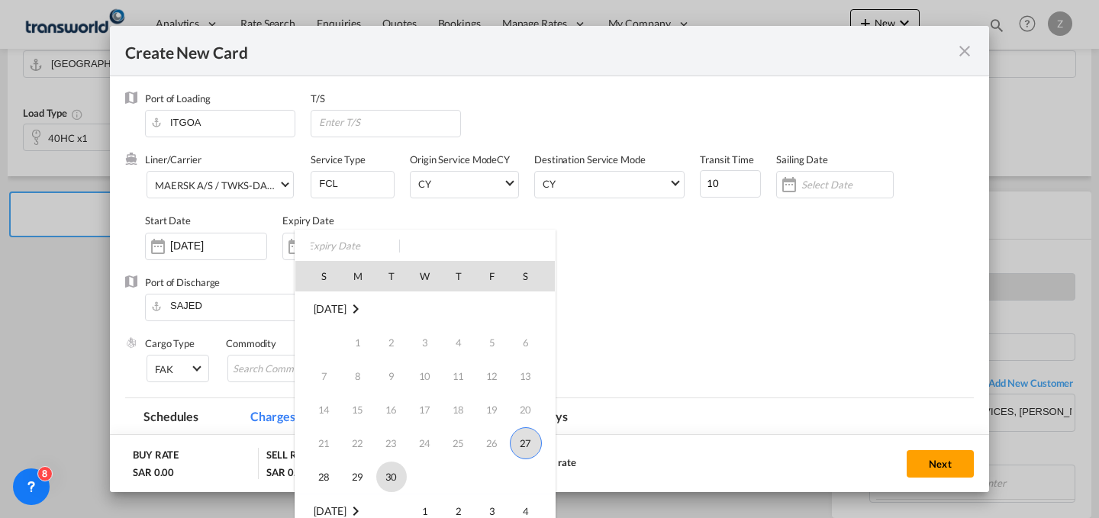
click at [401, 486] on span "30" at bounding box center [391, 477] width 31 height 31
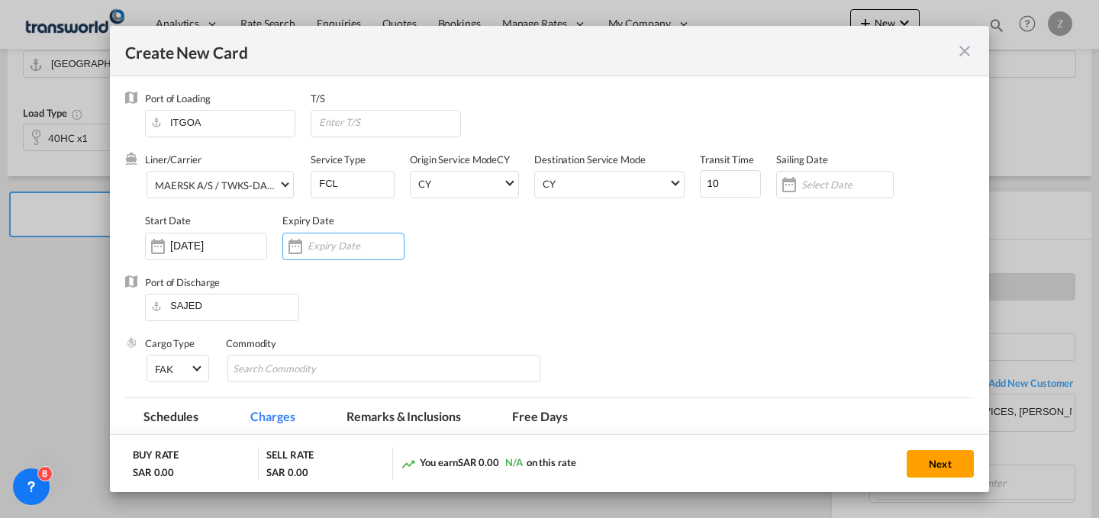
type input "[DATE]"
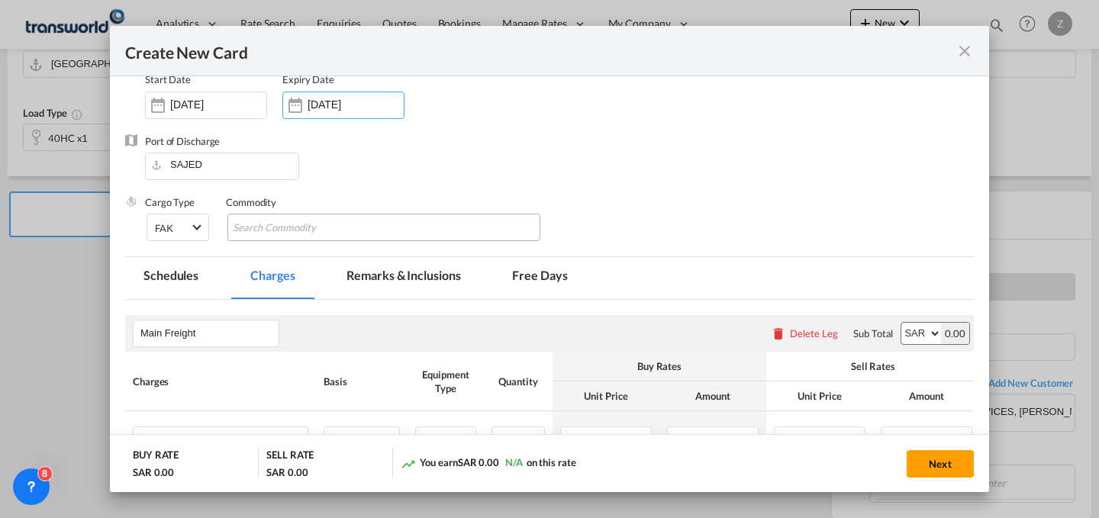
scroll to position [208, 0]
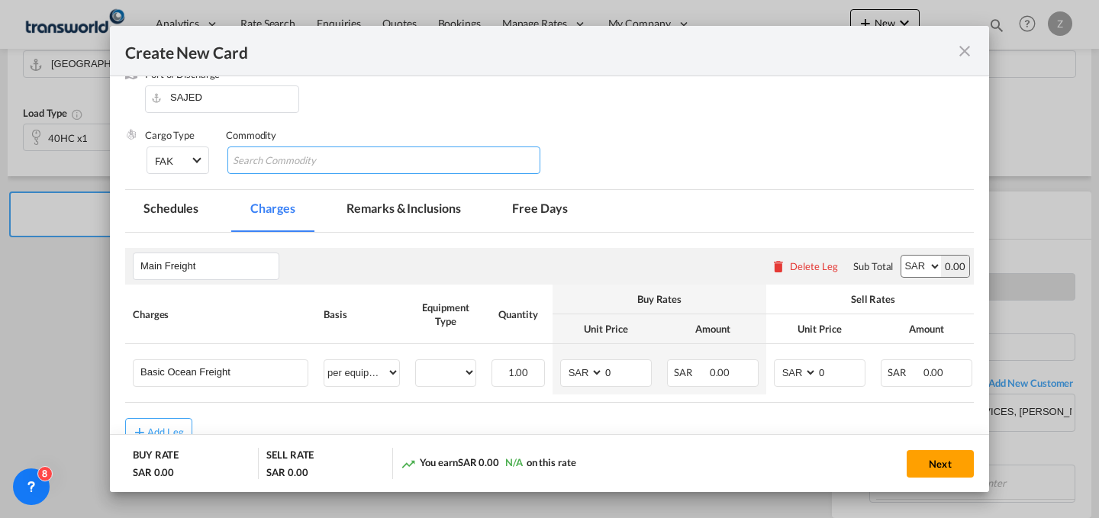
click at [449, 155] on md-chips-wrap "Chips container with autocompletion. Enter the text area, type text to search, …" at bounding box center [383, 160] width 313 height 27
type input "GC"
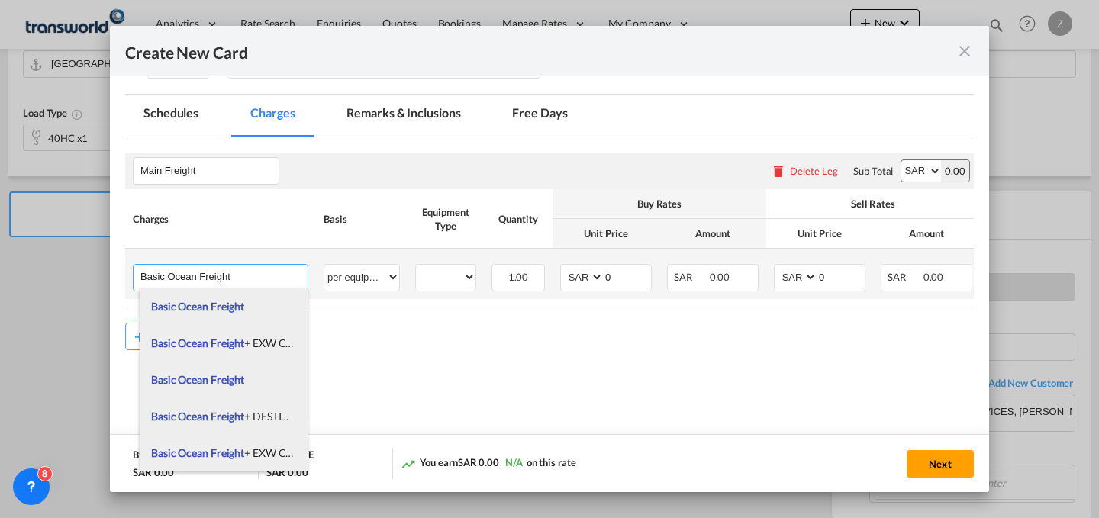
click at [281, 279] on input "Basic Ocean Freight" at bounding box center [223, 276] width 167 height 23
click at [266, 340] on span "Basic Ocean Freight + EXW Charges" at bounding box center [234, 343] width 166 height 13
type input "Basic Ocean Freight + EXW Charges"
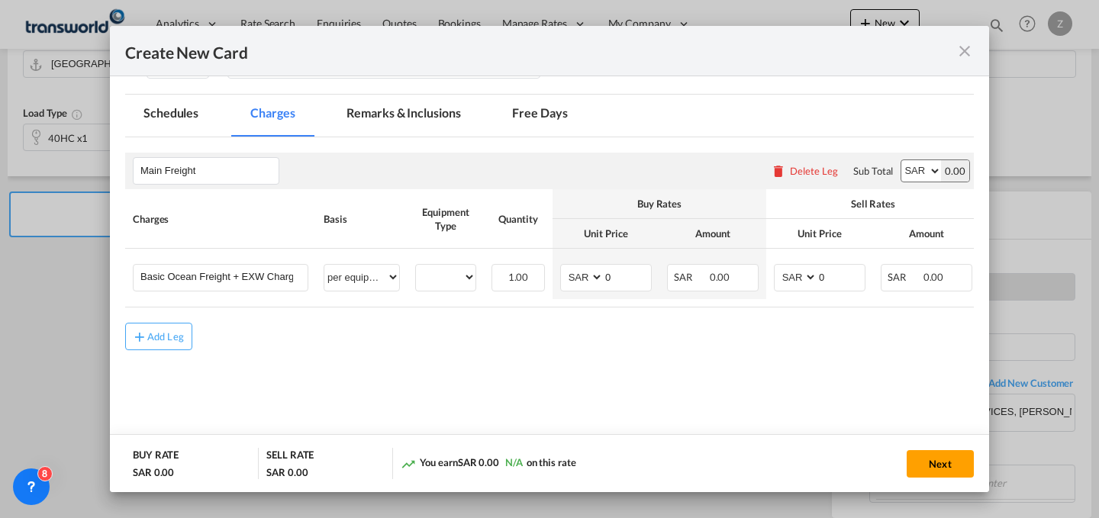
click at [915, 171] on select "AED AFN ALL AMD ANG AOA ARS AUD AWG AZN BAM BBD BDT BGN BHD BIF BMD BND BOB BRL…" at bounding box center [922, 170] width 40 height 21
select select "string:USD"
click at [902, 160] on select "AED AFN ALL AMD ANG AOA ARS AUD AWG AZN BAM BBD BDT BGN BHD BIF BMD BND BOB BRL…" at bounding box center [922, 170] width 40 height 21
click at [469, 286] on select "40HC" at bounding box center [446, 277] width 60 height 21
select select "40HC"
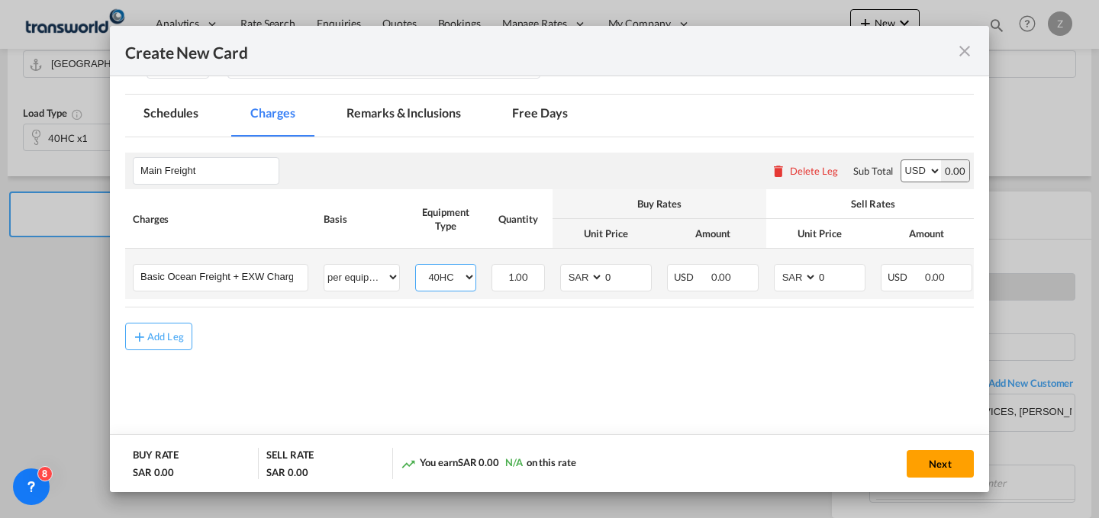
click at [416, 267] on select "40HC" at bounding box center [446, 277] width 60 height 21
click at [805, 282] on select "AED AFN ALL AMD ANG AOA ARS AUD AWG AZN BAM BBD BDT BGN BHD BIF BMD BND BOB BRL…" at bounding box center [797, 277] width 40 height 21
select select "string:USD"
click at [777, 267] on select "AED AFN ALL AMD ANG AOA ARS AUD AWG AZN BAM BBD BDT BGN BHD BIF BMD BND BOB BRL…" at bounding box center [797, 277] width 40 height 21
click at [584, 280] on select "AED AFN ALL AMD ANG AOA ARS AUD AWG AZN BAM BBD BDT BGN BHD BIF BMD BND BOB BRL…" at bounding box center [583, 277] width 40 height 21
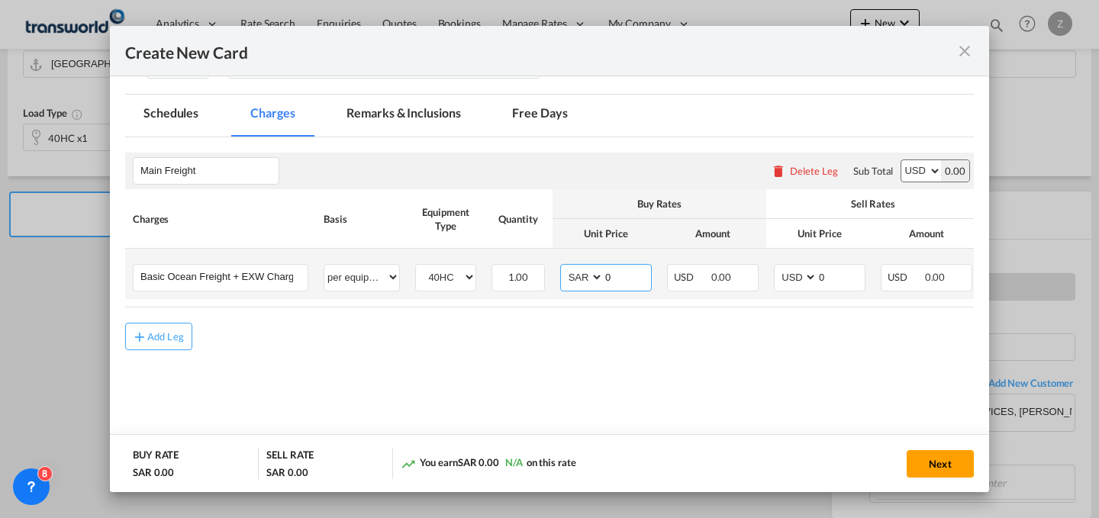
select select "string:USD"
click at [563, 267] on select "AED AFN ALL AMD ANG AOA ARS AUD AWG AZN BAM BBD BDT BGN BHD BIF BMD BND BOB BRL…" at bounding box center [583, 277] width 40 height 21
click at [847, 275] on input "0" at bounding box center [841, 276] width 47 height 23
type input "1900"
click at [617, 272] on input "0" at bounding box center [627, 276] width 47 height 23
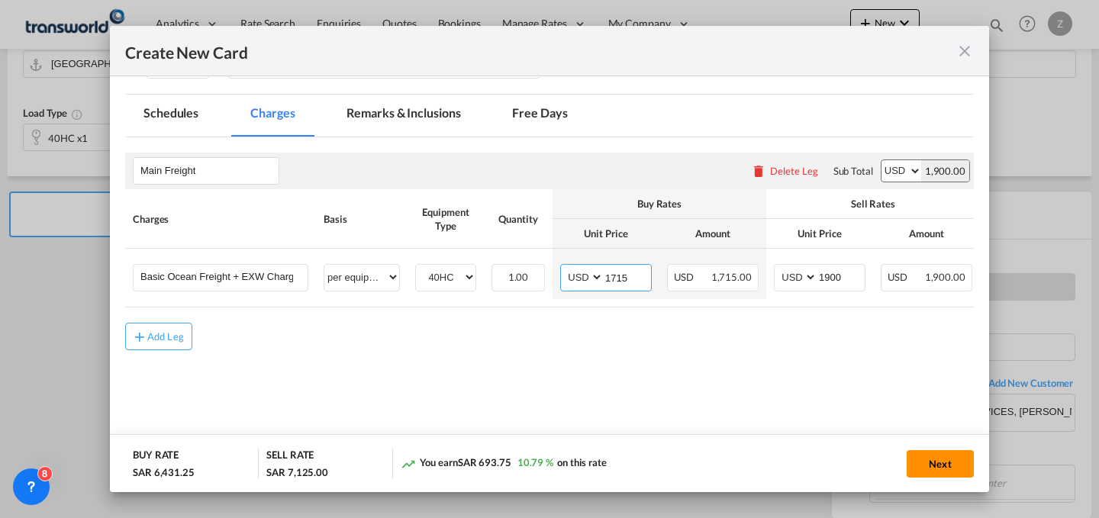
type input "1715"
click at [959, 466] on button "Next" at bounding box center [940, 463] width 67 height 27
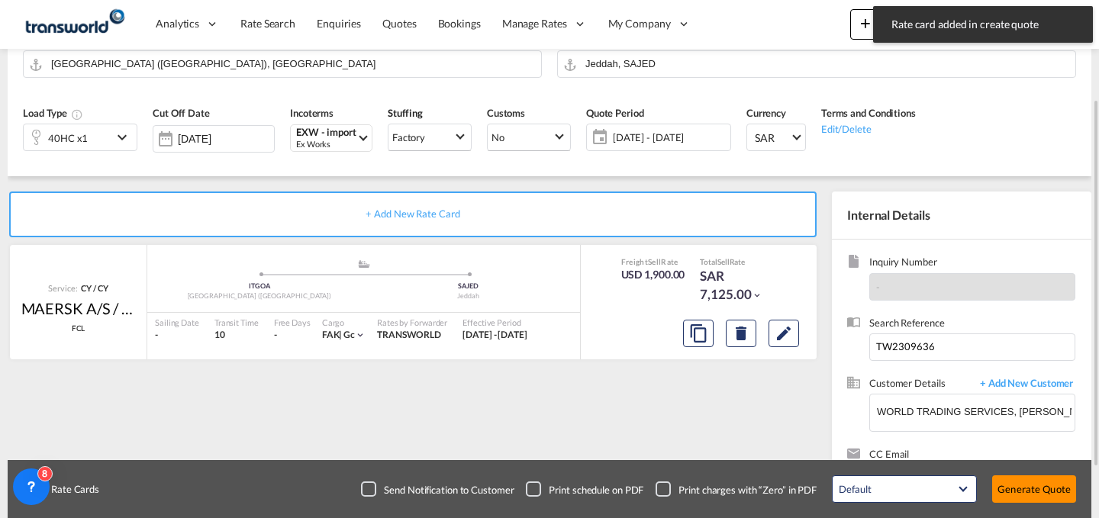
click at [1044, 495] on button "Generate Quote" at bounding box center [1034, 489] width 84 height 27
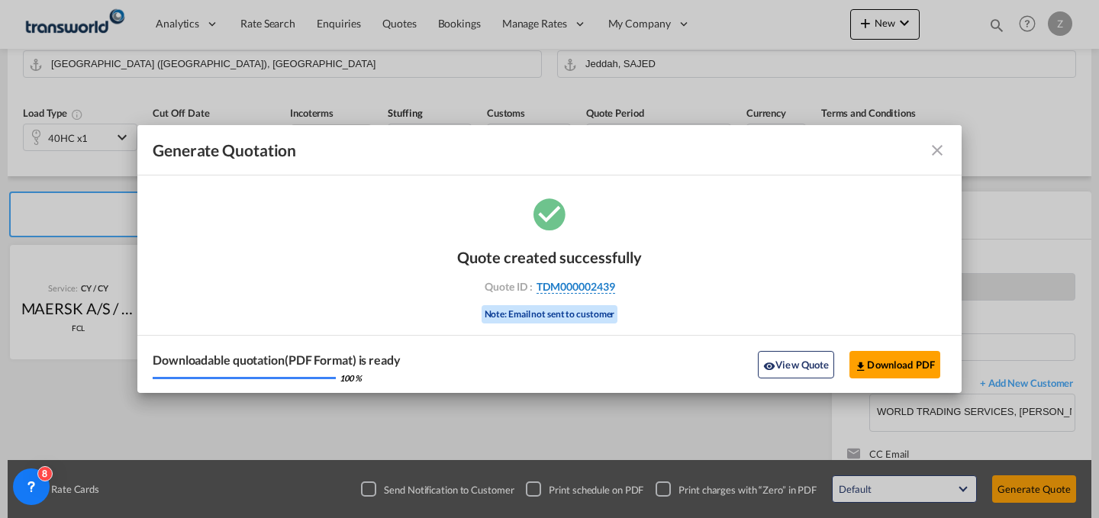
click at [604, 286] on span "TDM000002439" at bounding box center [576, 287] width 79 height 14
click at [604, 286] on div "Quote created successfully Quote ID : TDM000002439 Note: Email not sent to cust…" at bounding box center [549, 294] width 824 height 199
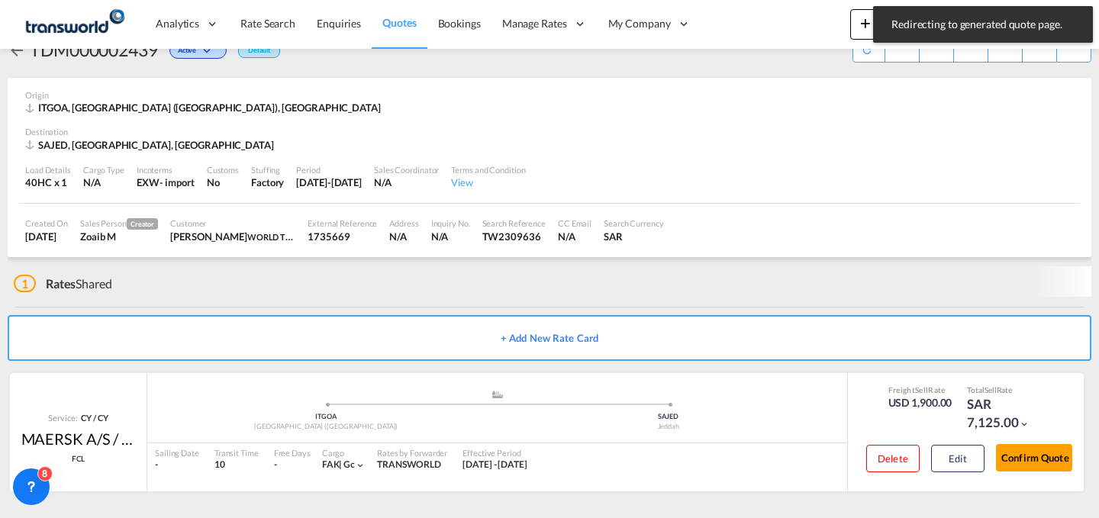
scroll to position [37, 0]
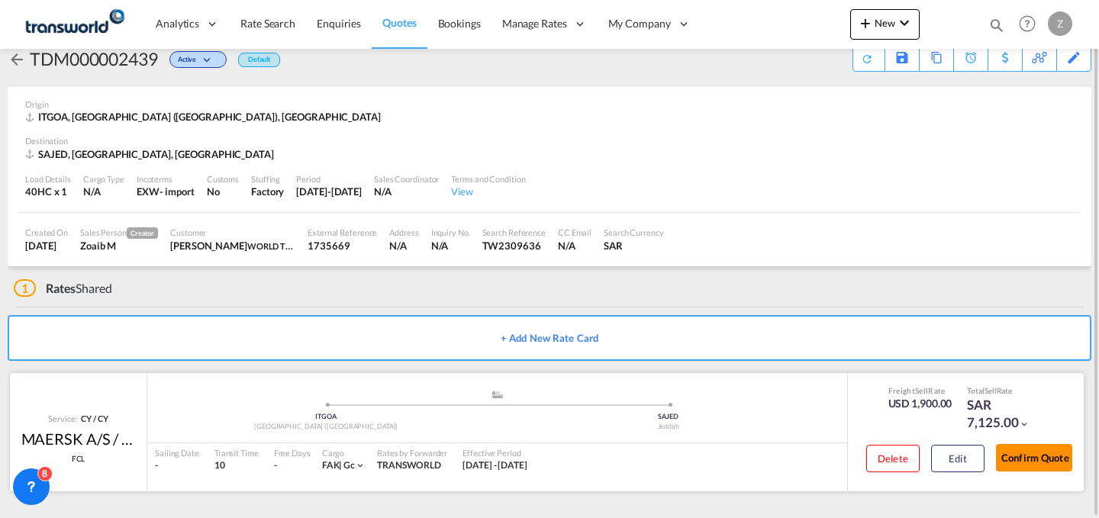
click at [1013, 463] on button "Confirm Quote" at bounding box center [1034, 457] width 76 height 27
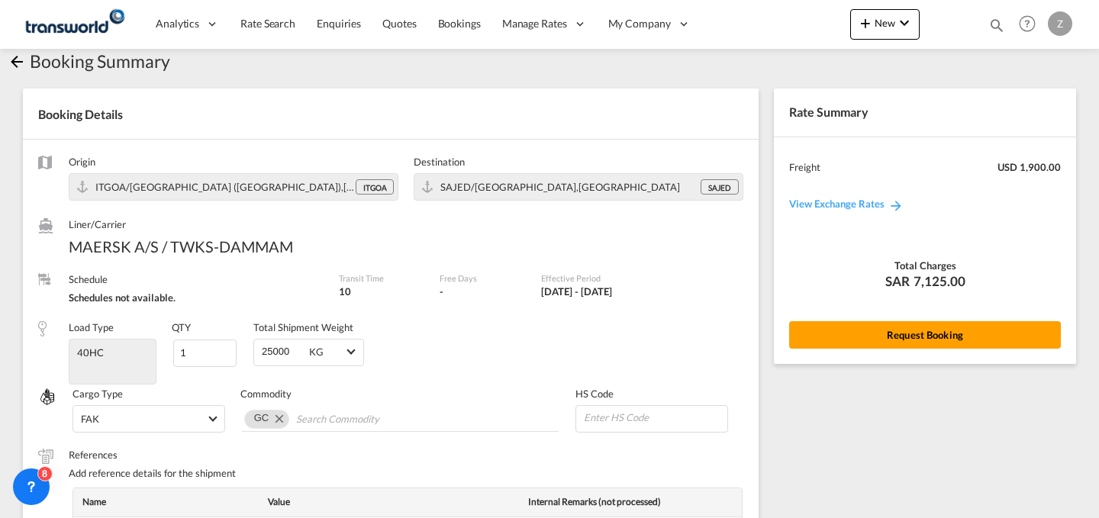
scroll to position [561, 0]
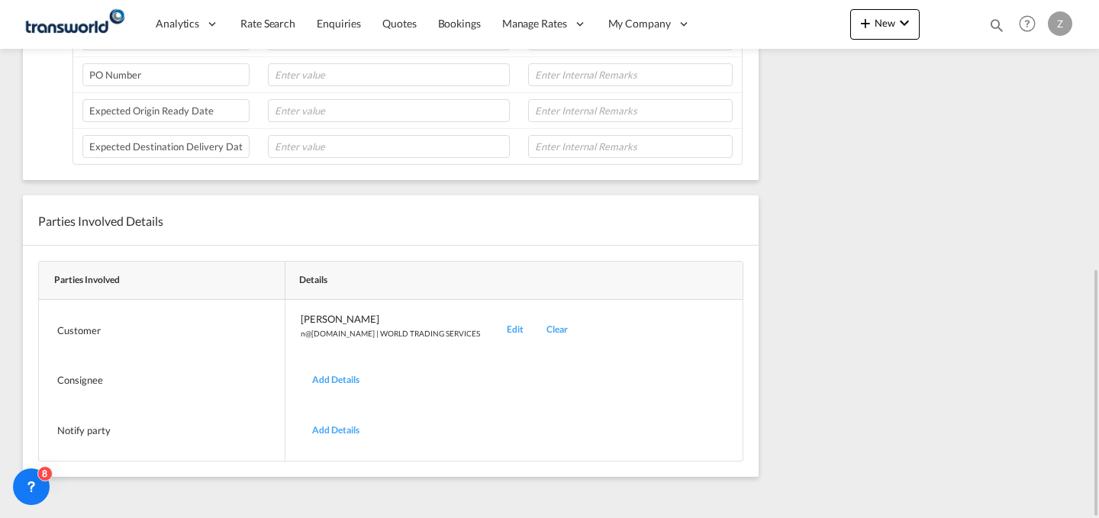
click at [495, 329] on div "Edit" at bounding box center [515, 330] width 40 height 36
click at [495, 327] on div "Edit" at bounding box center [515, 330] width 40 height 36
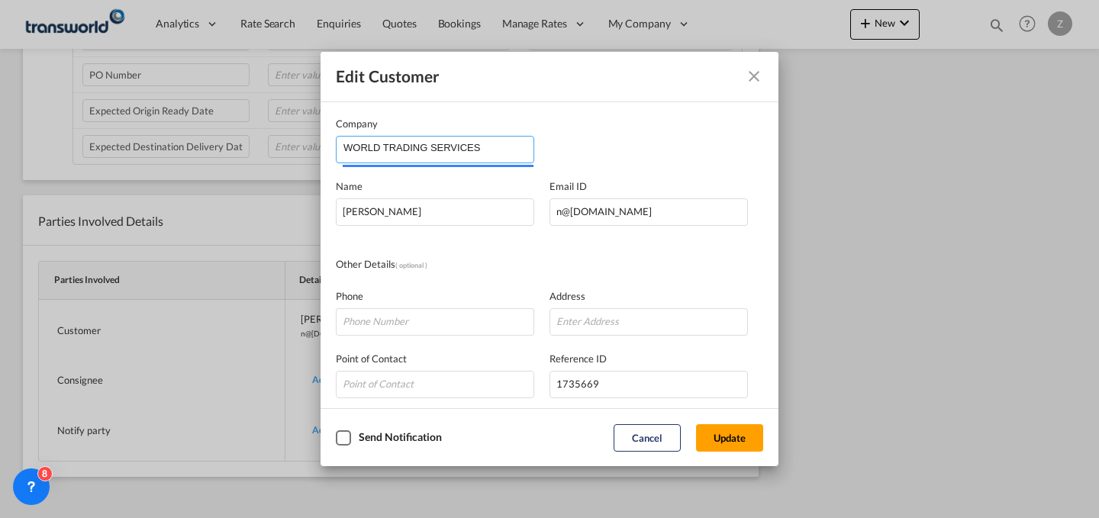
drag, startPoint x: 499, startPoint y: 159, endPoint x: 317, endPoint y: 173, distance: 183.0
click at [317, 173] on div "Edit Customer Company WORLD TRADING SERVICES Name [PERSON_NAME] Email ID [EMAIL…" at bounding box center [549, 259] width 1099 height 518
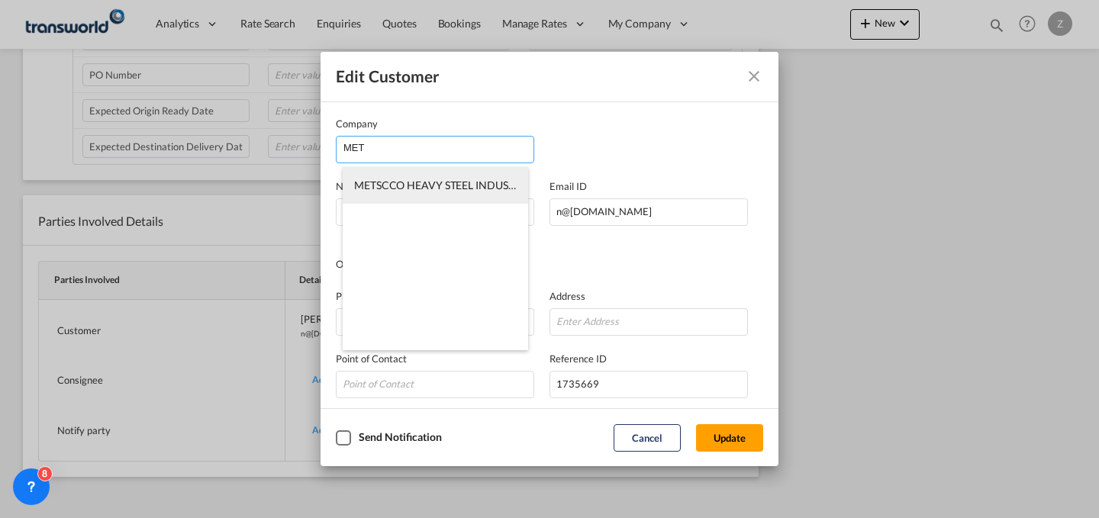
click at [412, 176] on li "METSCCO HEAVY STEEL INDUSTRIES" at bounding box center [436, 185] width 186 height 37
type input "METSCCO HEAVY STEEL INDUSTRIES"
type input "[PERSON_NAME][EMAIL_ADDRESS][DOMAIN_NAME]"
type input "573418112"
type input "Zein Tower,[PERSON_NAME]"
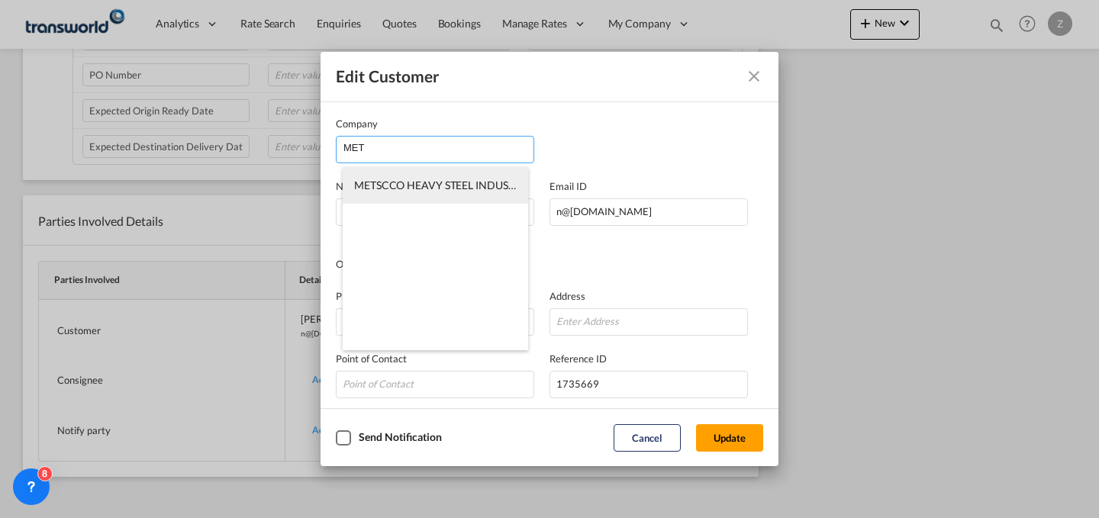
type input "1318169"
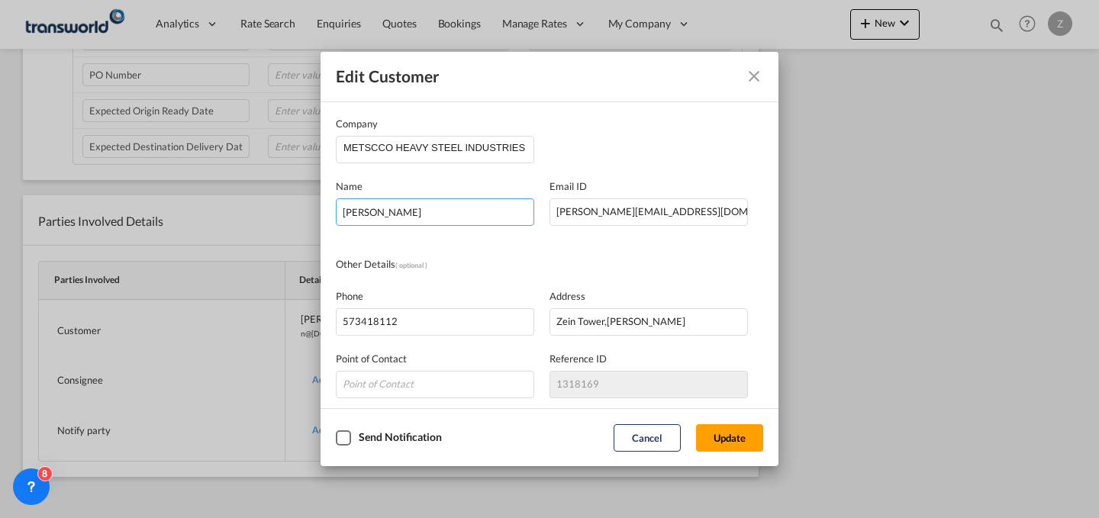
click at [519, 212] on input "[PERSON_NAME]" at bounding box center [435, 211] width 198 height 27
type input "N"
click at [500, 144] on input "METSCCO HEAVY STEEL INDUSTRIES" at bounding box center [439, 148] width 190 height 23
click at [504, 153] on input "METSCCO HEAVY STEEL INDUSTRIES" at bounding box center [439, 148] width 190 height 23
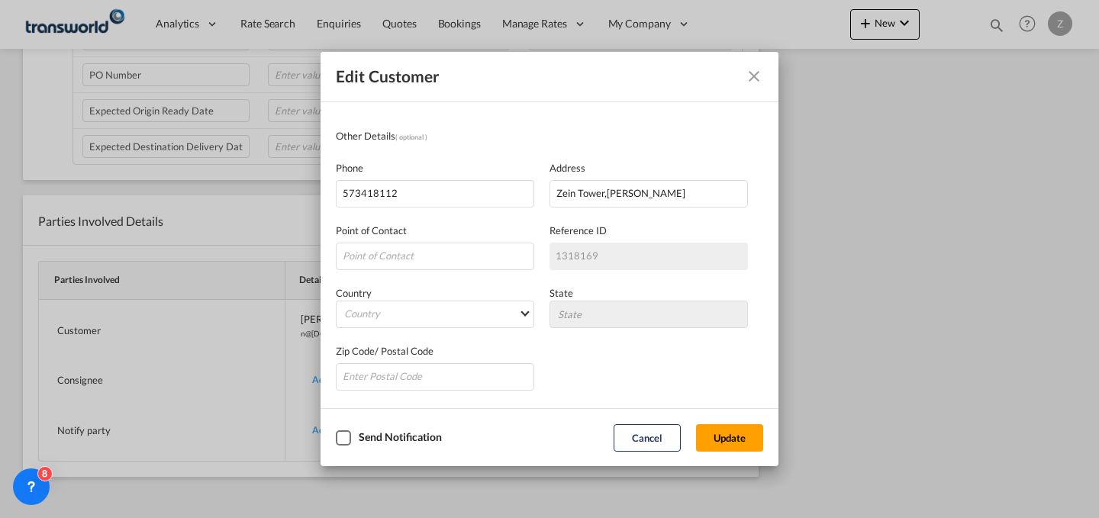
scroll to position [0, 0]
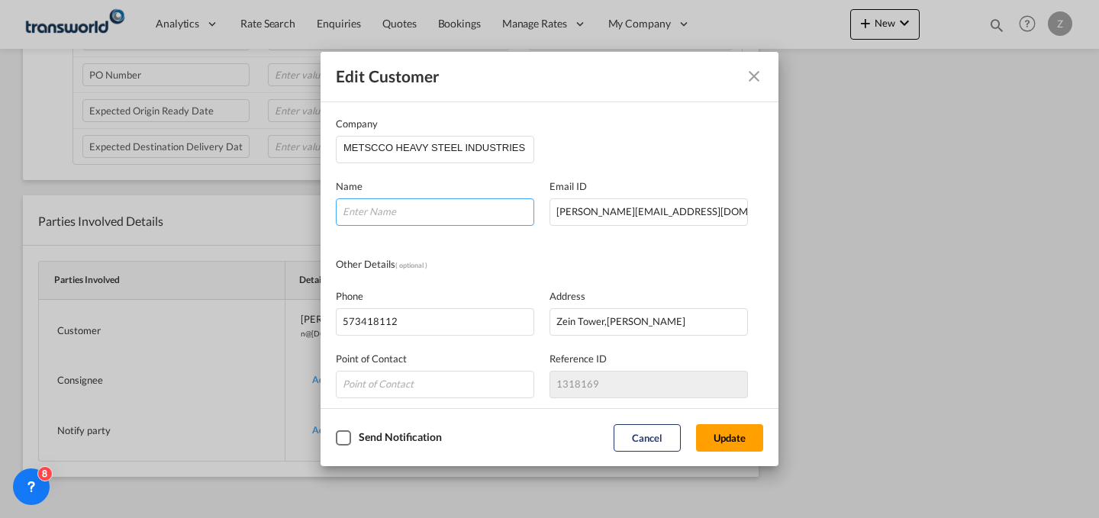
click at [456, 206] on input "Company Name Email ..." at bounding box center [435, 211] width 198 height 27
type input "[PERSON_NAME]"
click at [731, 437] on button "Update" at bounding box center [729, 437] width 67 height 27
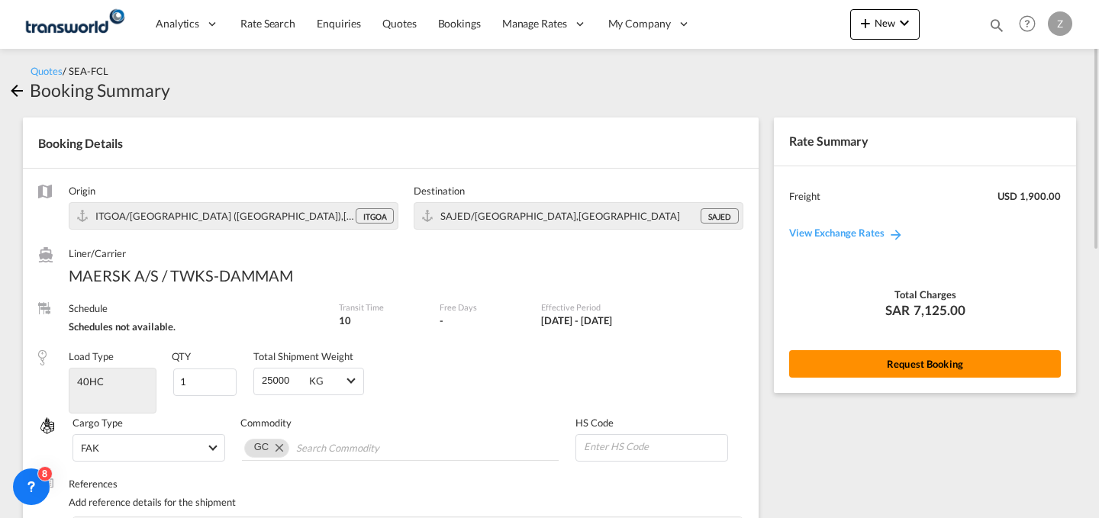
click at [816, 357] on button "Request Booking" at bounding box center [925, 363] width 272 height 27
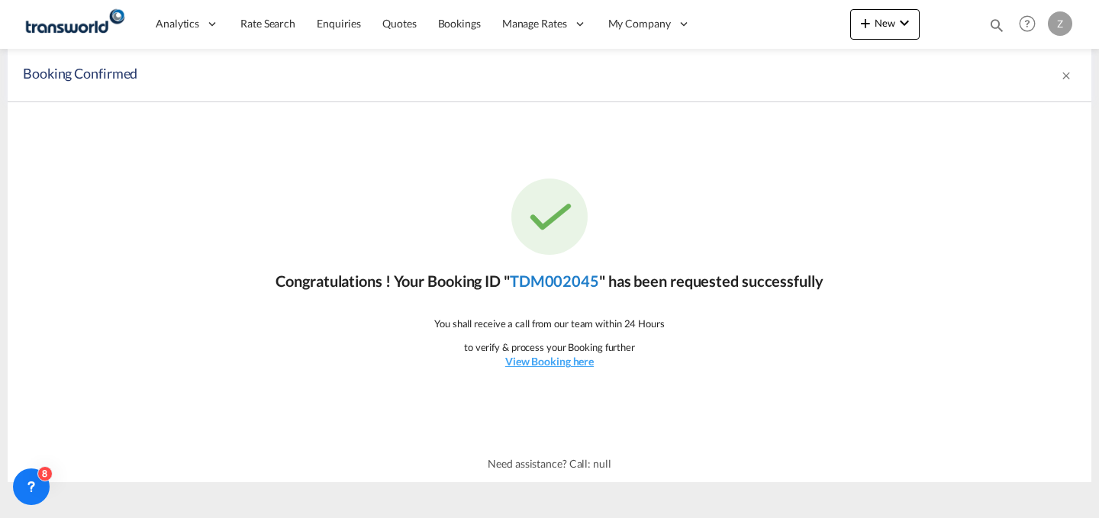
click at [573, 284] on link "TDM002045" at bounding box center [554, 281] width 89 height 18
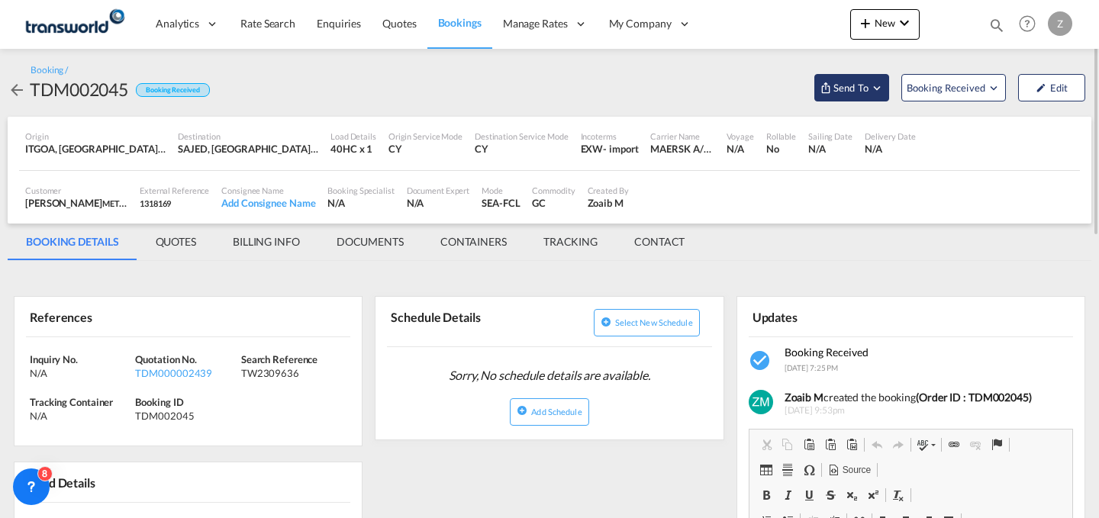
click at [842, 88] on span "Send To" at bounding box center [851, 87] width 38 height 15
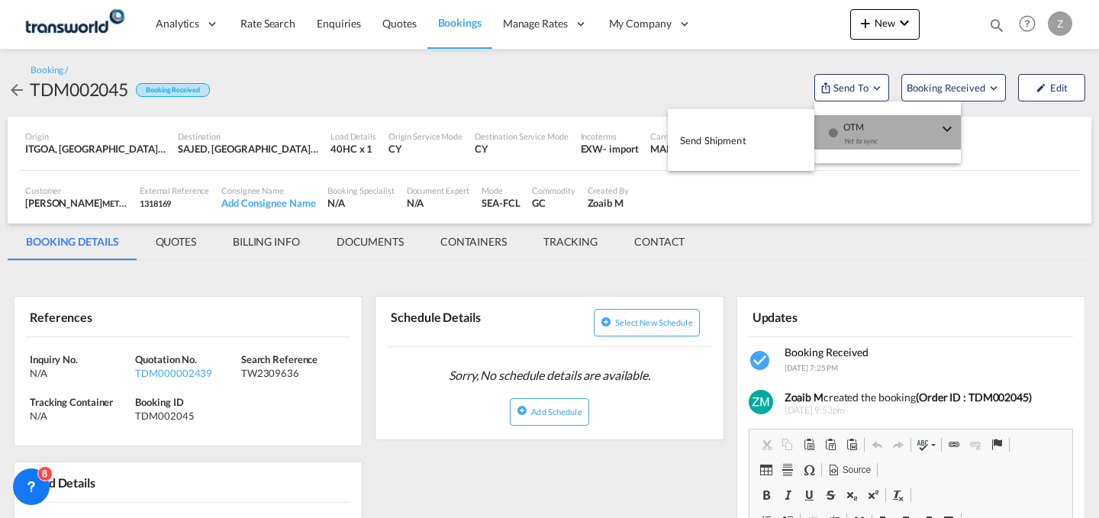
click at [821, 121] on button "OTM Yet to sync" at bounding box center [888, 132] width 147 height 34
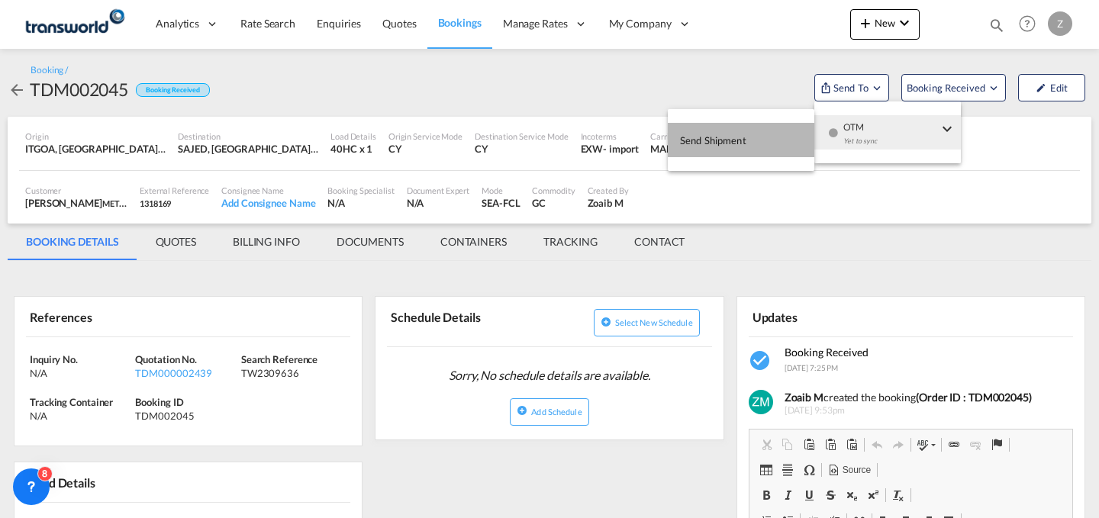
click at [753, 134] on button "Send Shipment" at bounding box center [741, 140] width 147 height 34
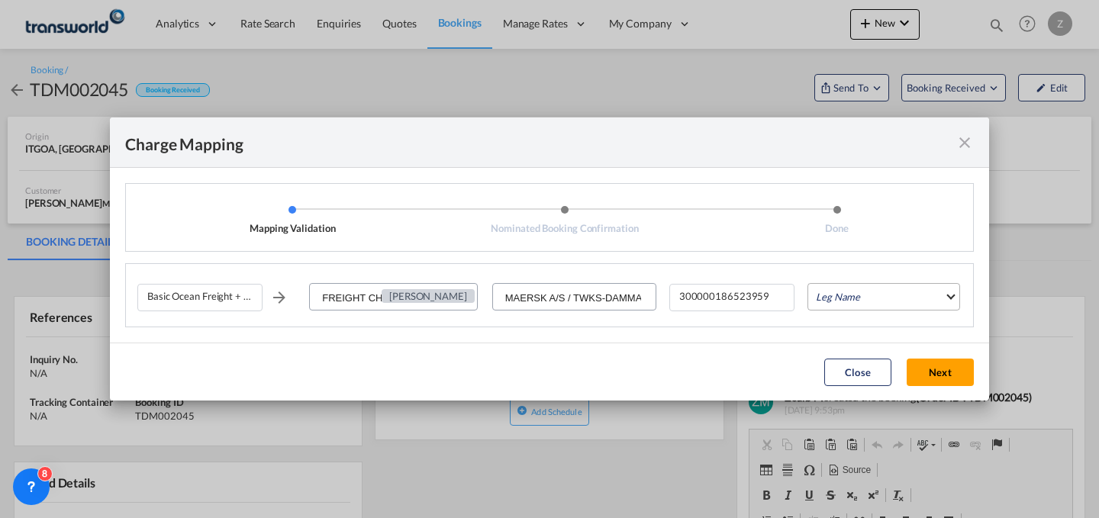
click at [859, 300] on md-select "Leg Name HANDLING ORIGIN VESSEL HANDLING DESTINATION OTHERS TL PICK UP CUSTOMS …" at bounding box center [884, 296] width 153 height 27
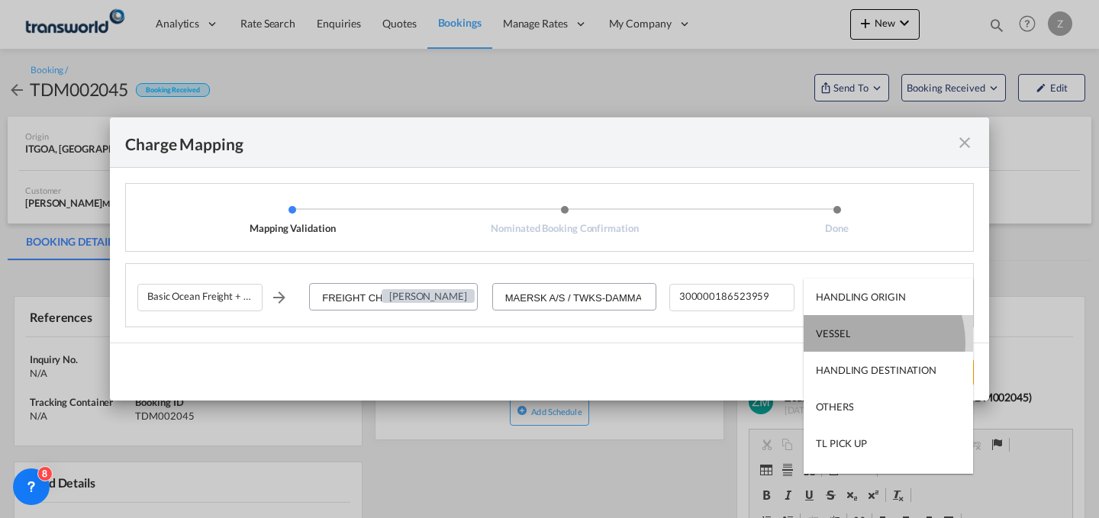
click at [864, 343] on md-option "VESSEL" at bounding box center [888, 333] width 169 height 37
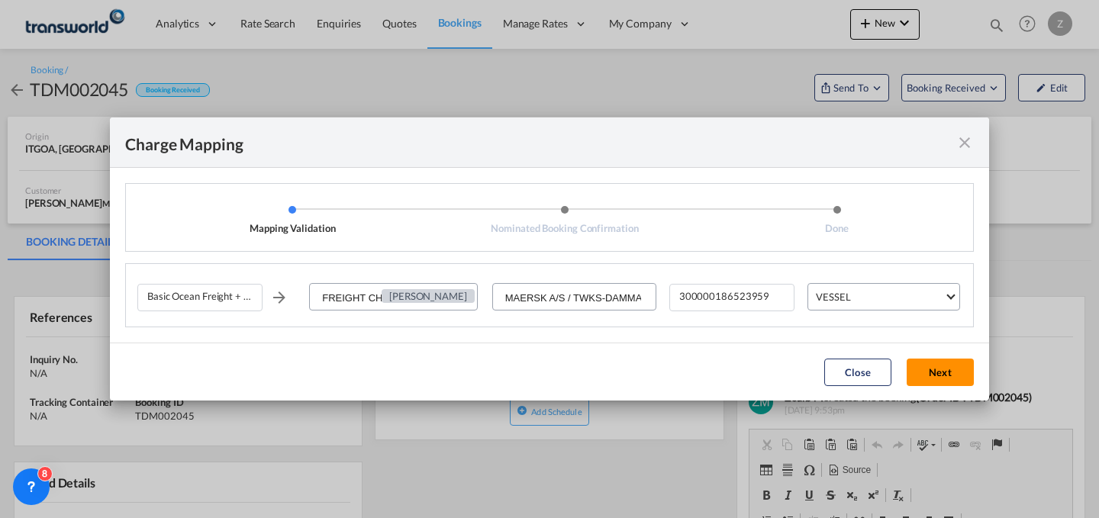
click at [934, 379] on button "Next" at bounding box center [940, 372] width 67 height 27
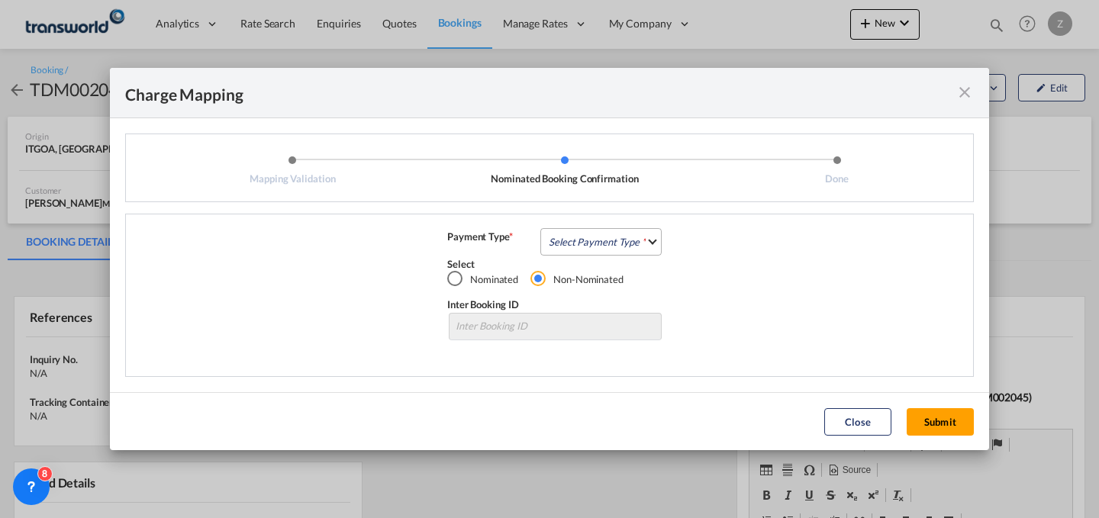
click at [604, 234] on md-select "Select Payment Type COLLECT PREPAID" at bounding box center [600, 241] width 121 height 27
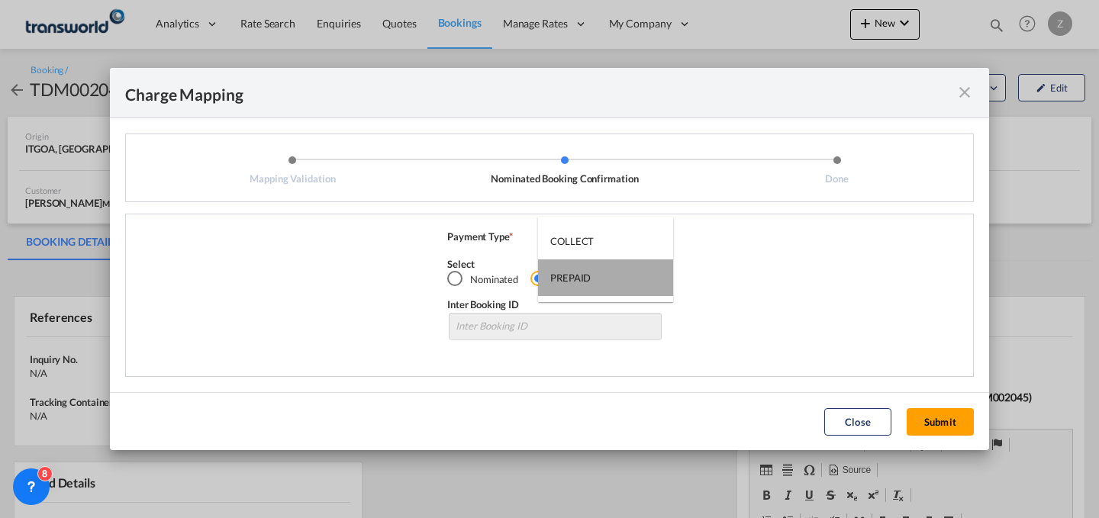
click at [604, 262] on md-option "PREPAID" at bounding box center [605, 278] width 135 height 37
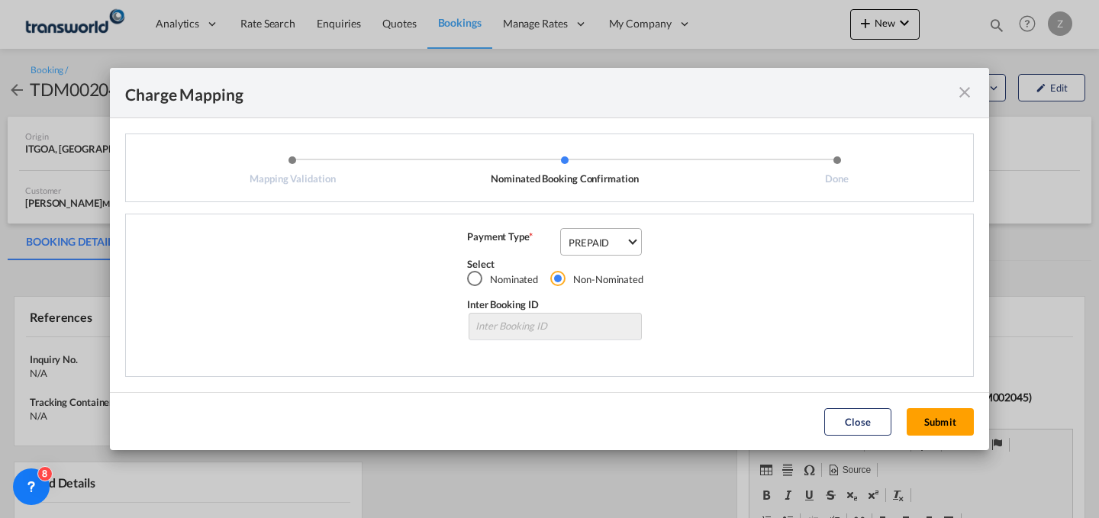
click at [611, 250] on md-select-value "PREPAID" at bounding box center [604, 241] width 74 height 24
click at [616, 191] on md-option "COLLECT" at bounding box center [609, 204] width 104 height 37
click at [953, 421] on button "Submit" at bounding box center [940, 421] width 67 height 27
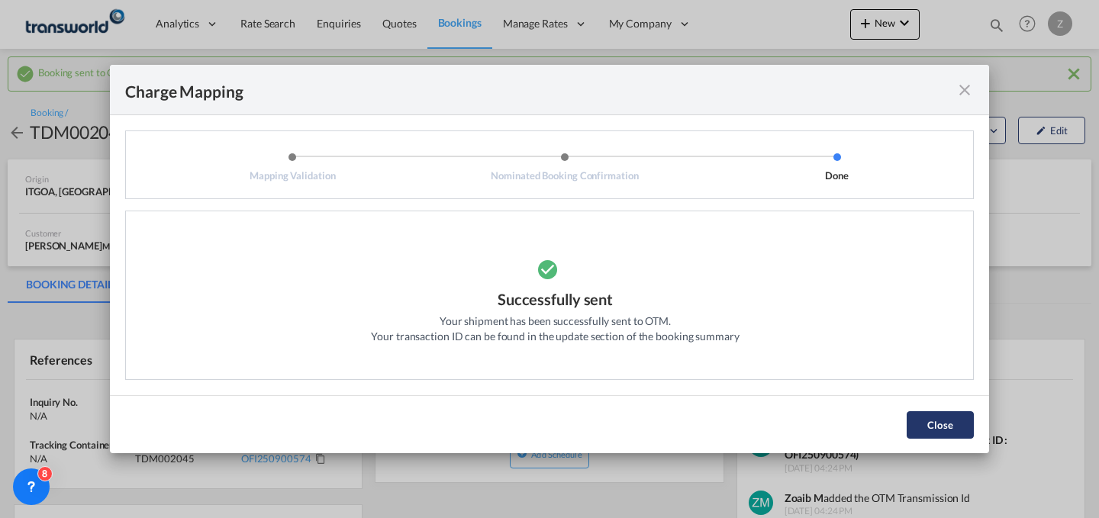
click at [944, 429] on button "Close" at bounding box center [940, 424] width 67 height 27
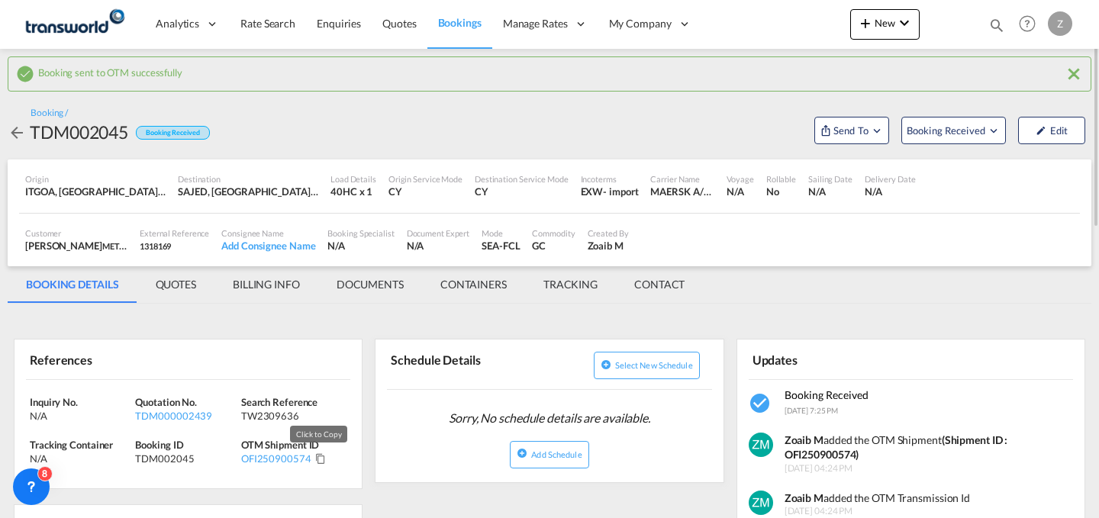
click at [323, 463] on md-icon "Click to Copy" at bounding box center [320, 458] width 11 height 11
